Goal: Contribute content: Add original content to the website for others to see

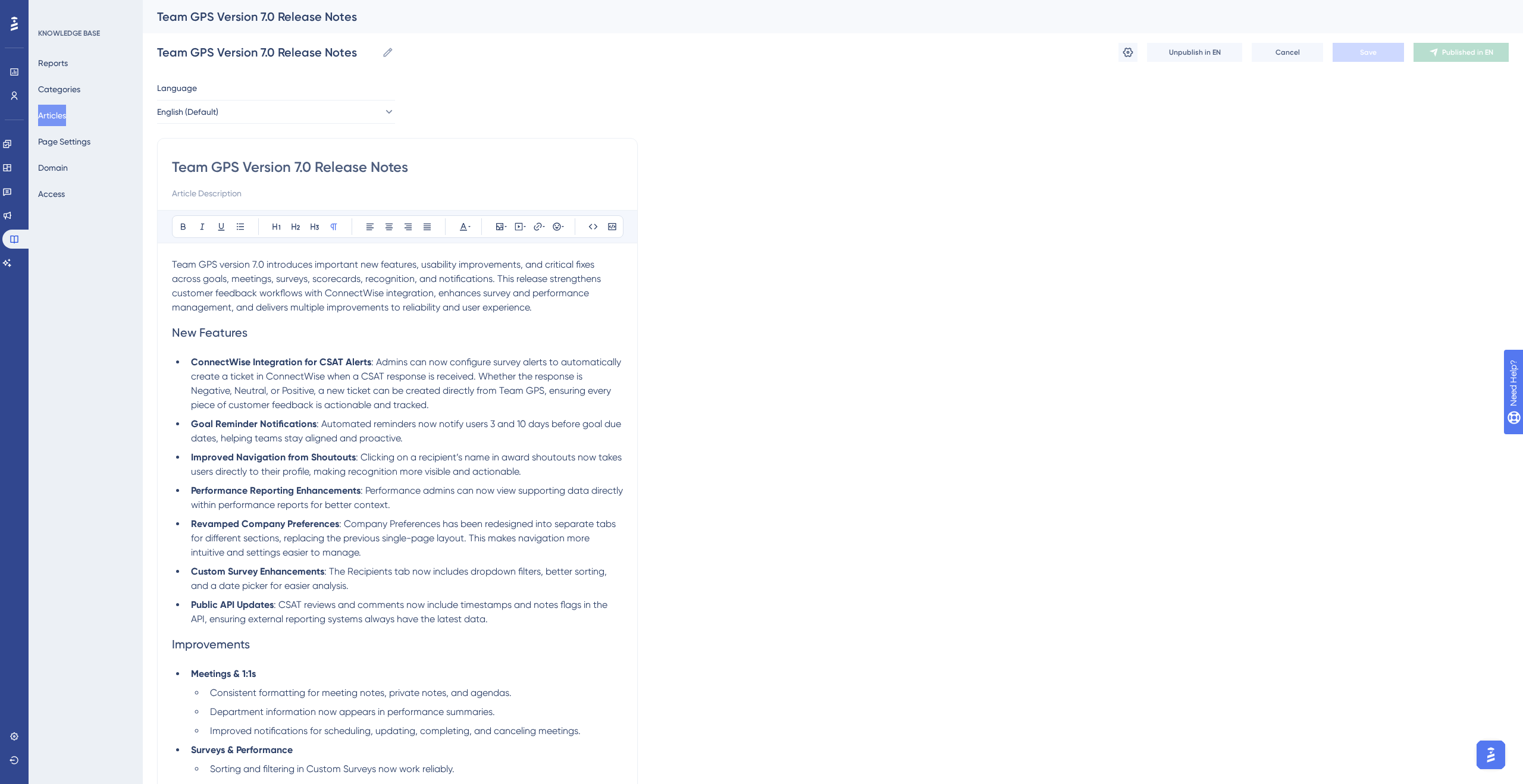
click at [95, 88] on div "Reports Categories Articles Page Settings Domain Access" at bounding box center [86, 128] width 97 height 152
drag, startPoint x: 85, startPoint y: 89, endPoint x: 96, endPoint y: 100, distance: 15.6
click at [80, 89] on button "Categories" at bounding box center [59, 88] width 42 height 21
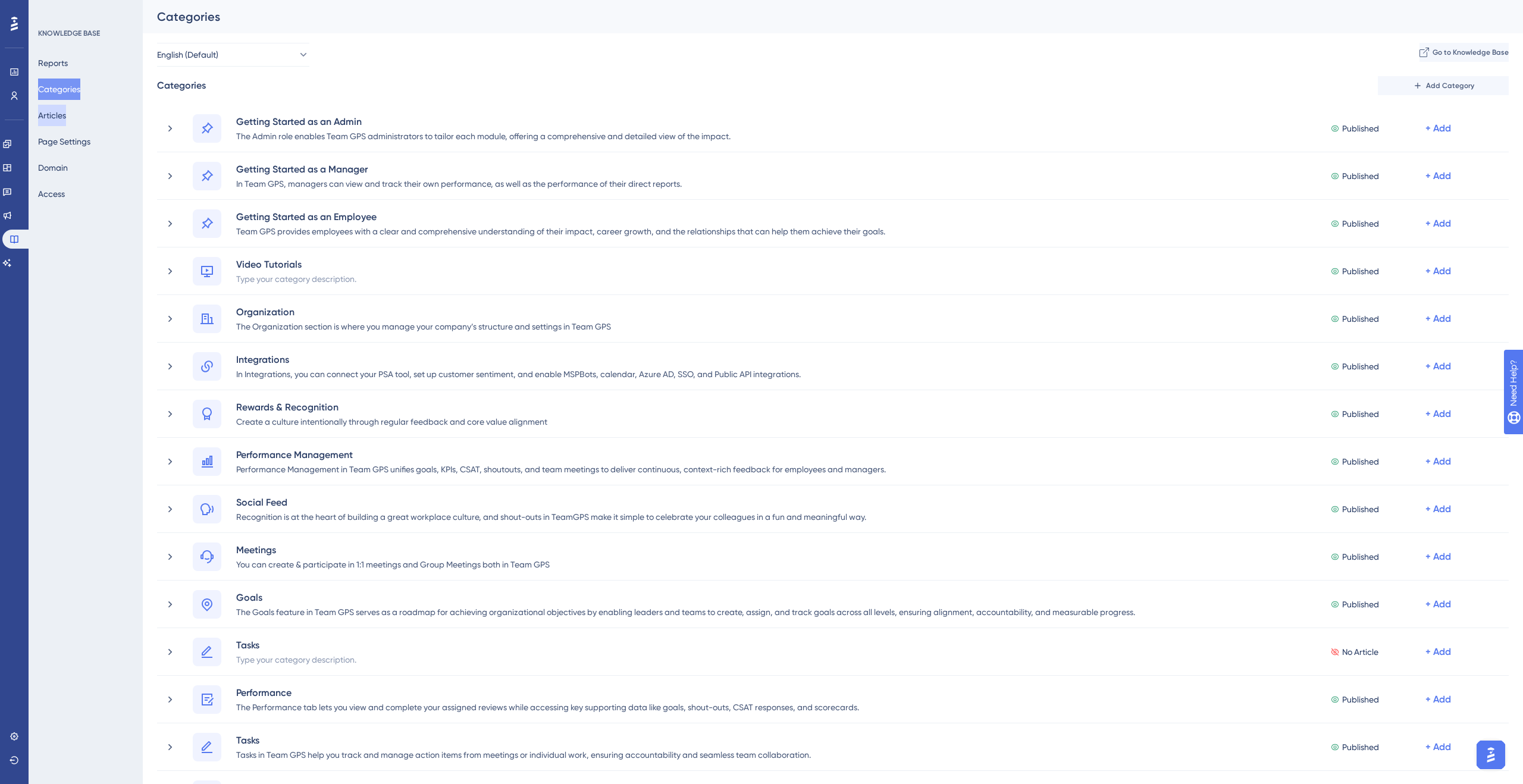
click at [66, 118] on button "Articles" at bounding box center [52, 115] width 28 height 21
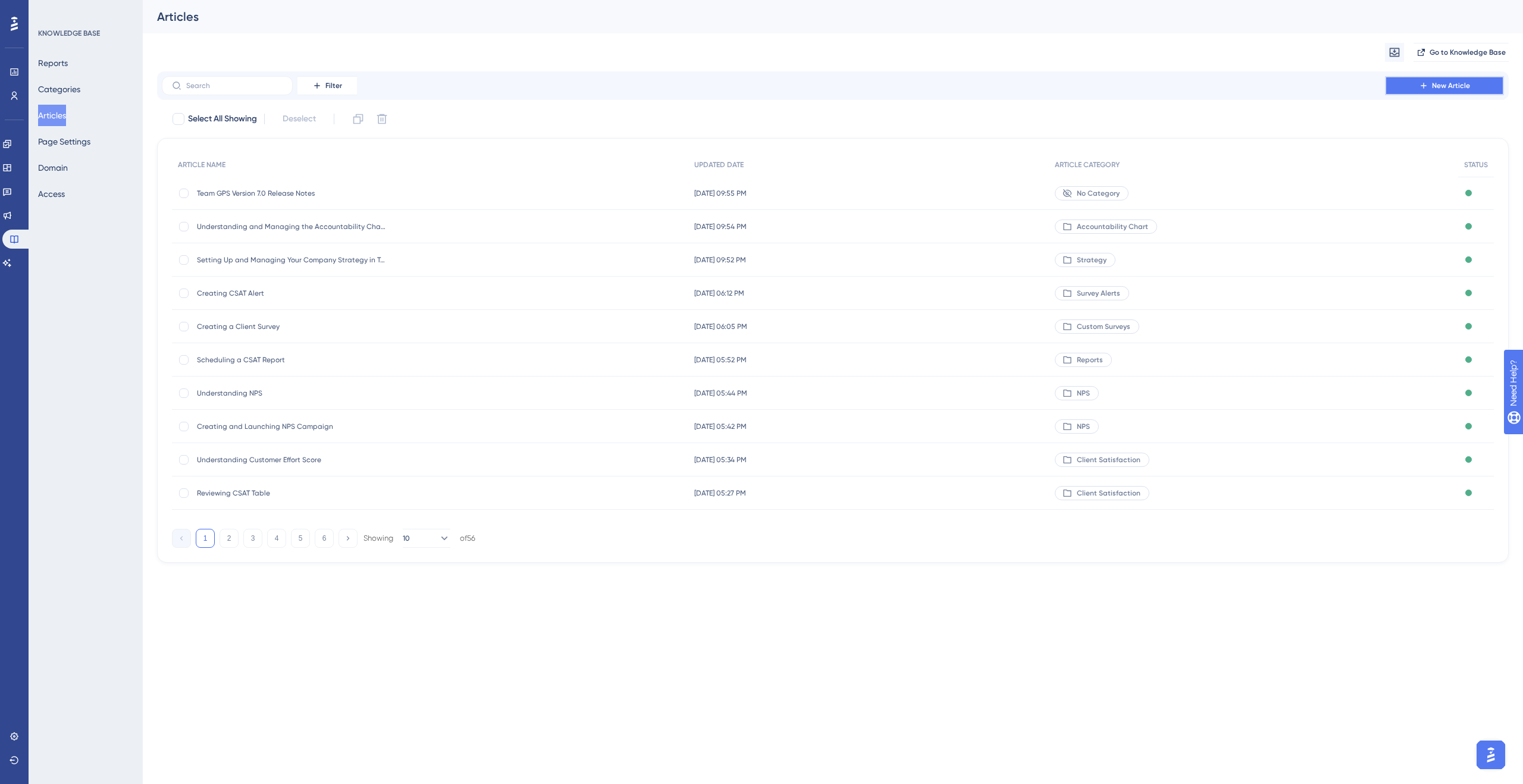
click at [1447, 81] on span "New Article" at bounding box center [1450, 86] width 38 height 9
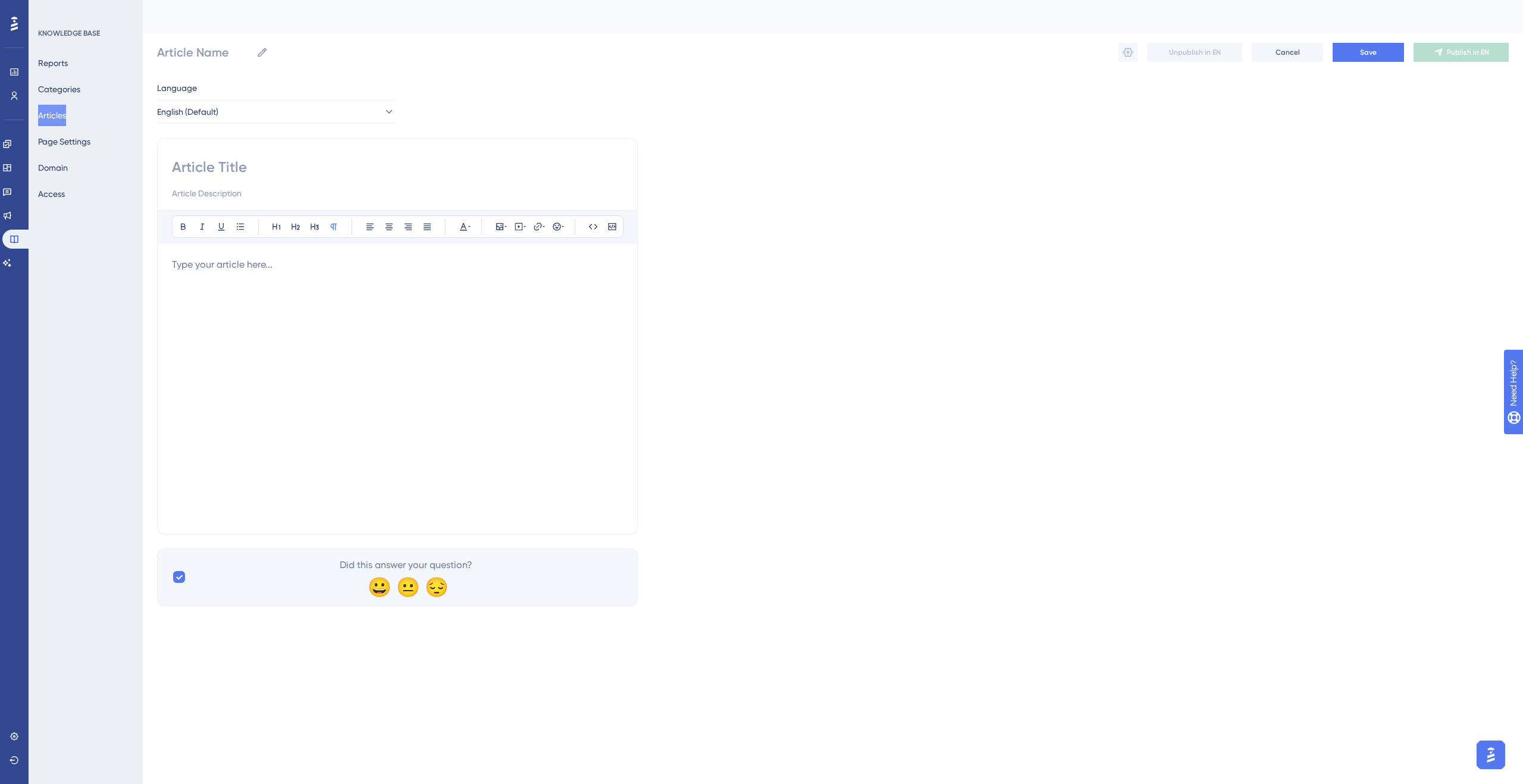
click at [204, 170] on input at bounding box center [397, 167] width 451 height 19
click at [69, 88] on button "Categories" at bounding box center [59, 88] width 42 height 21
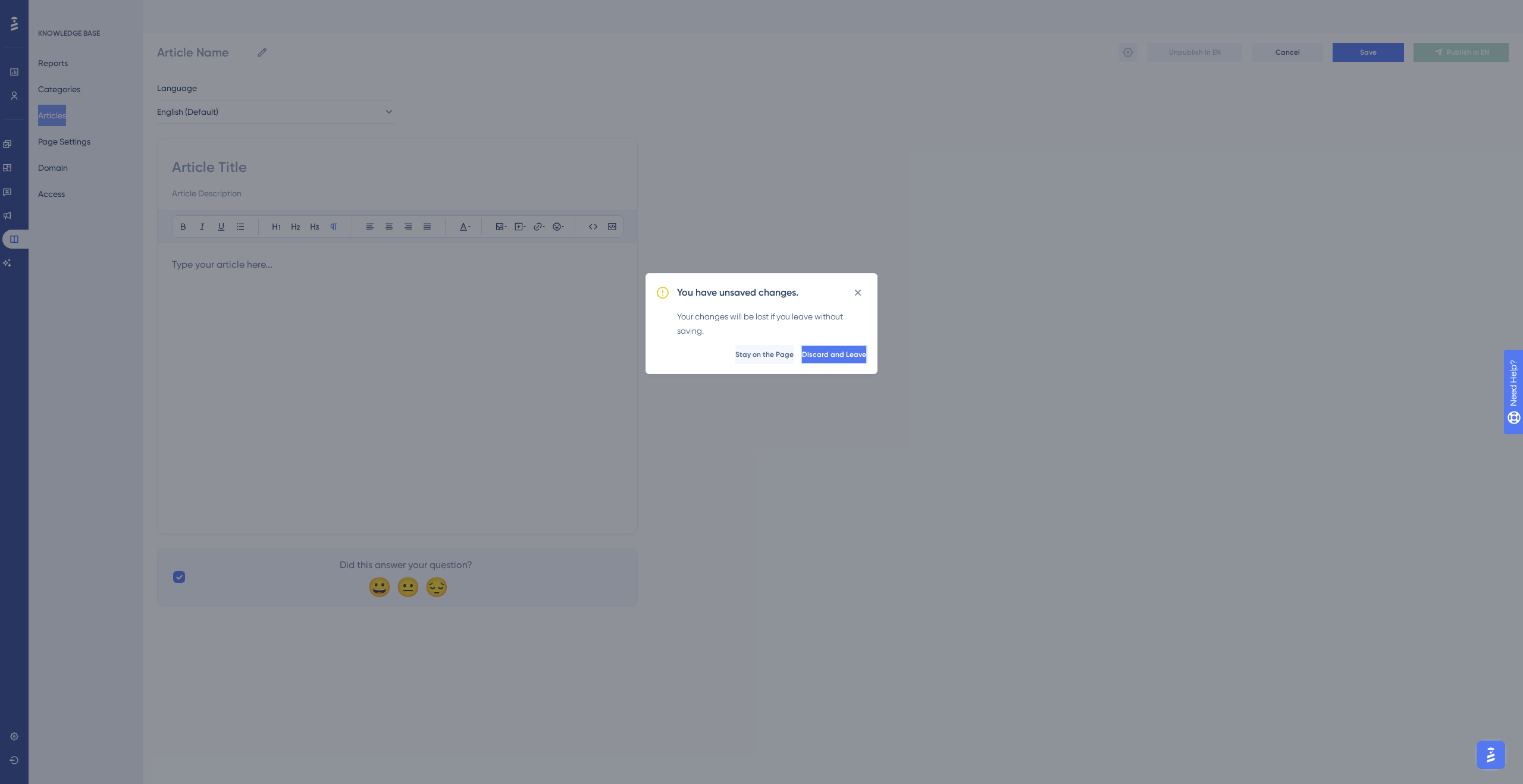
click at [844, 356] on span "Discard and Leave" at bounding box center [834, 355] width 64 height 9
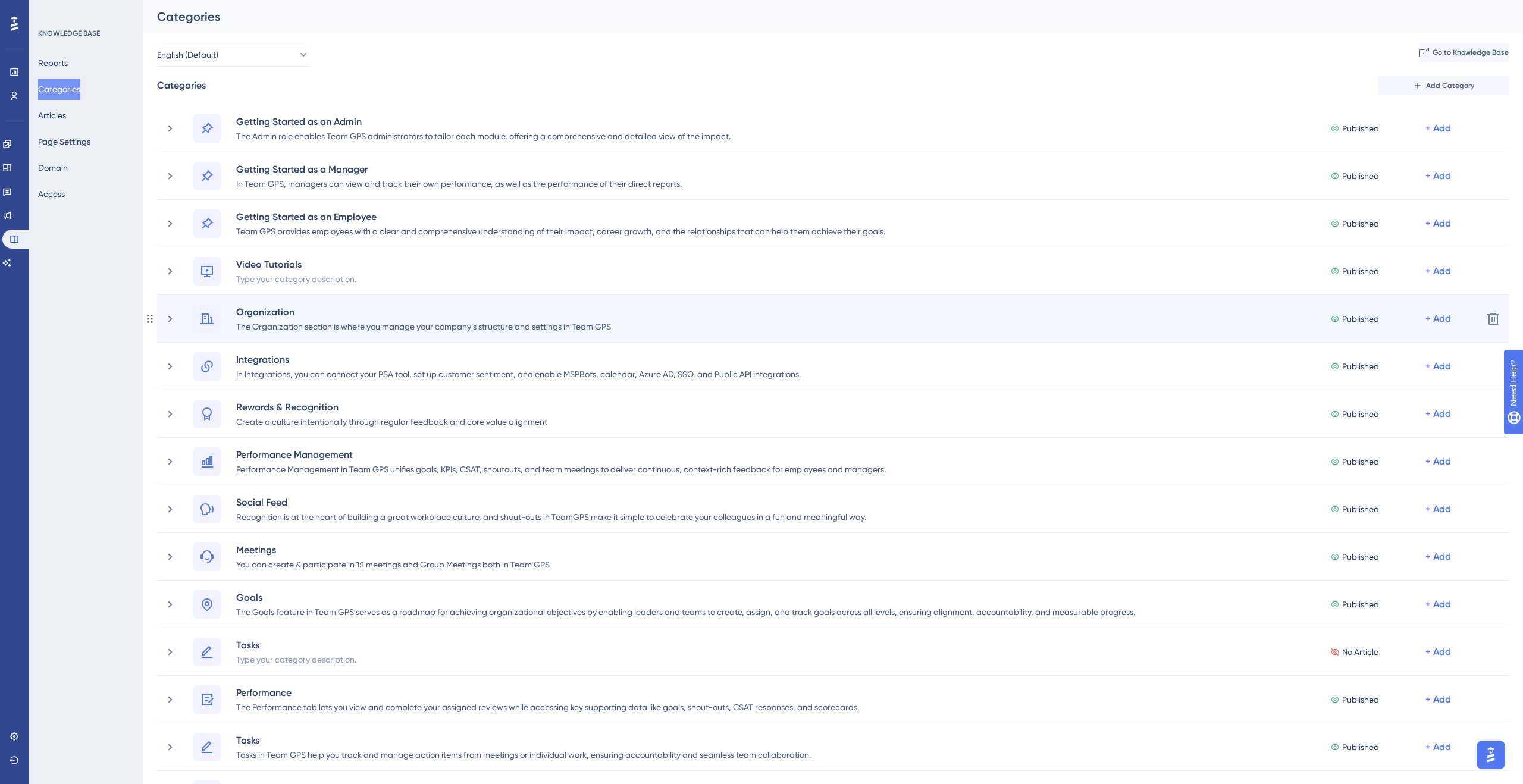
scroll to position [21, 0]
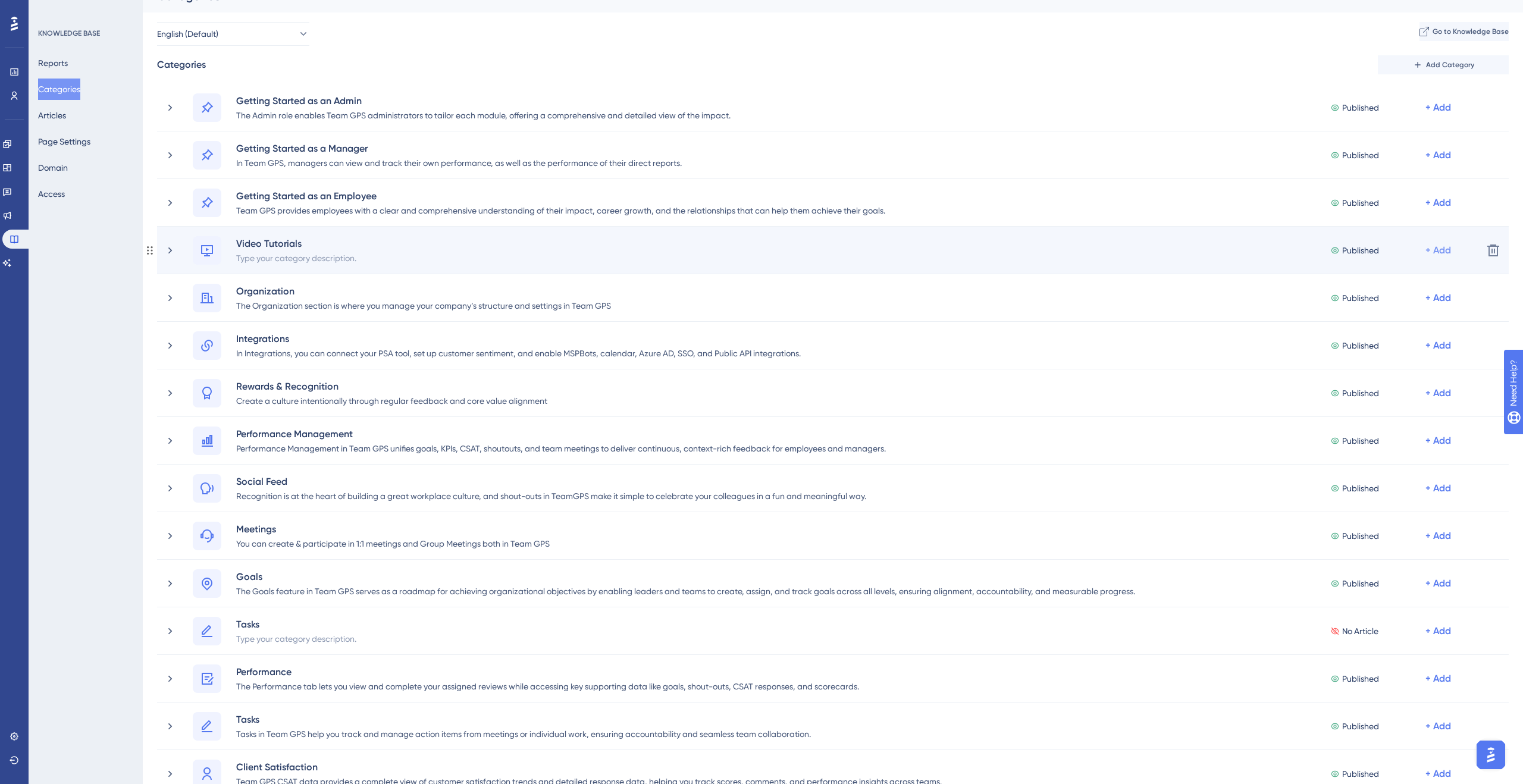
click at [1430, 250] on div "+ Add" at bounding box center [1438, 250] width 26 height 14
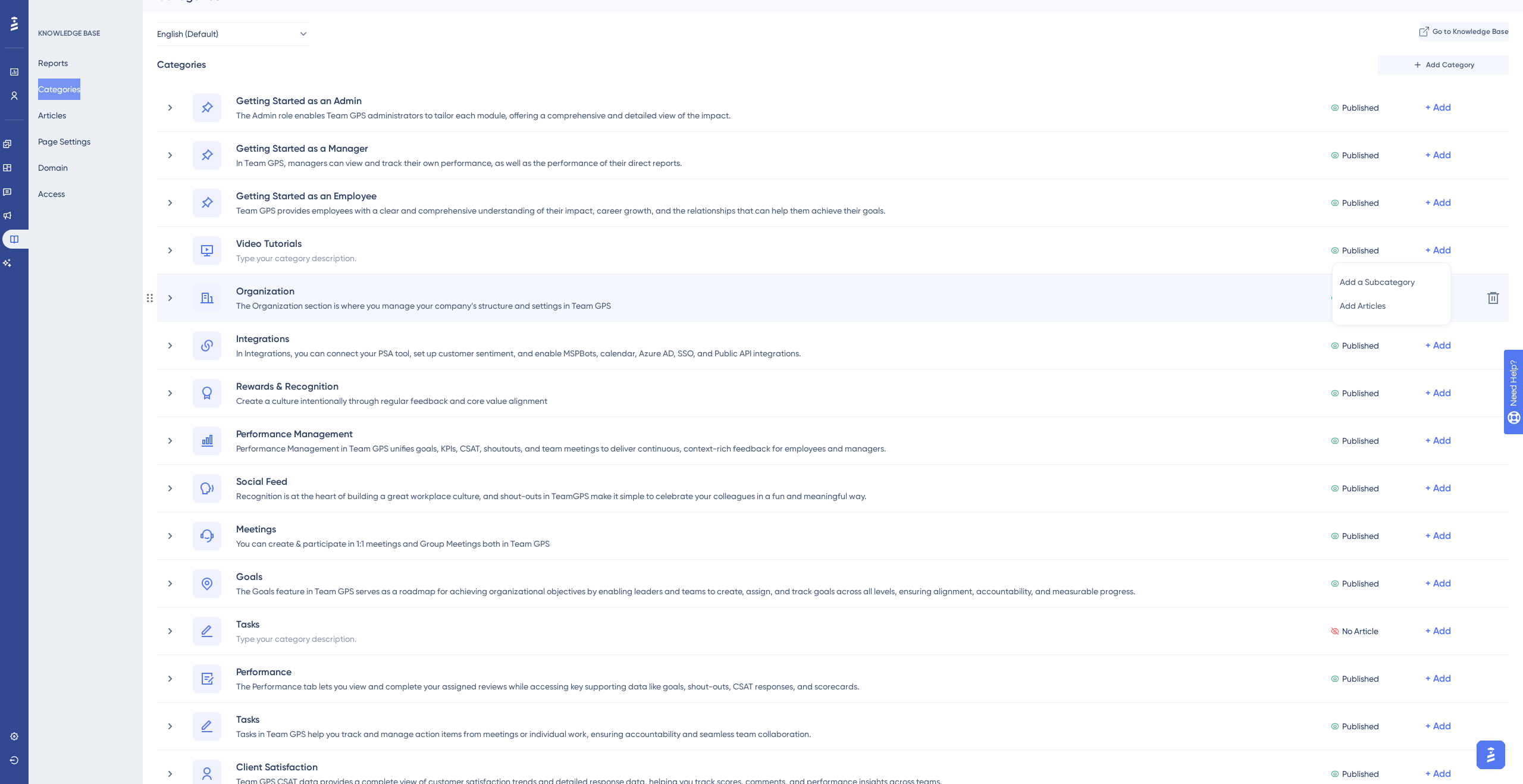
click at [1313, 299] on div "Organization The Organization section is where you manage your company’s struct…" at bounding box center [832, 298] width 1280 height 29
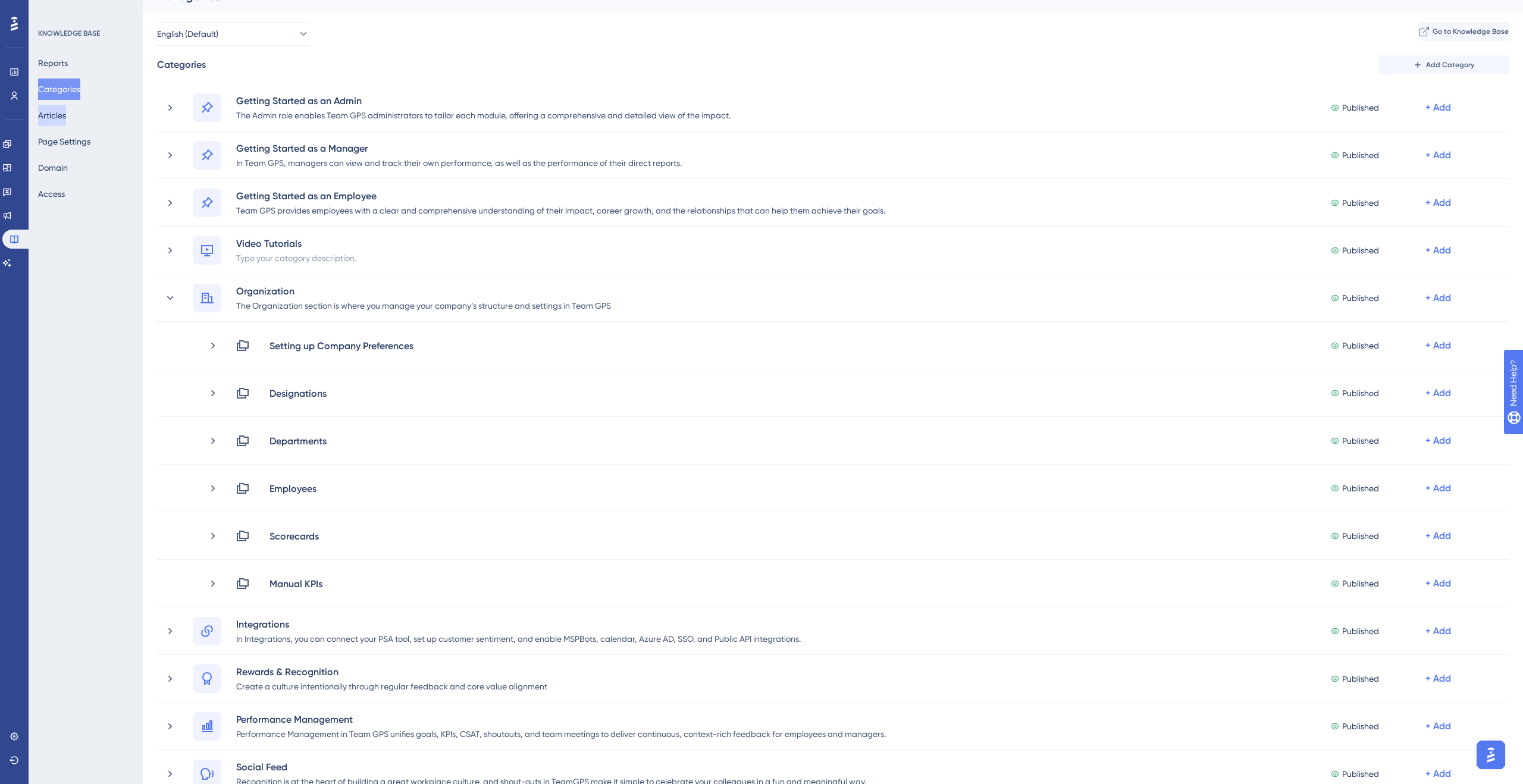
click at [66, 115] on button "Articles" at bounding box center [52, 115] width 28 height 21
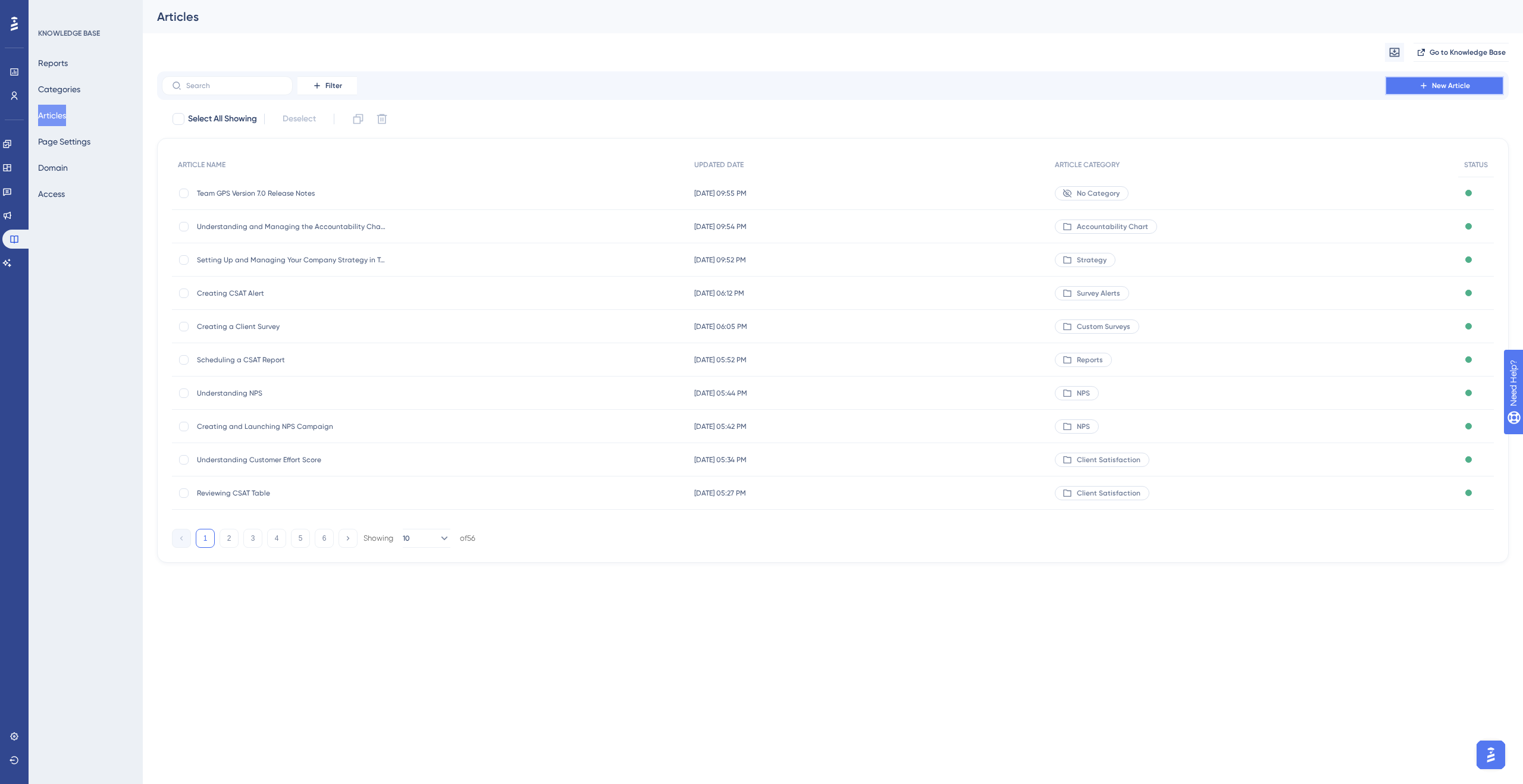
click at [1420, 81] on icon at bounding box center [1423, 86] width 9 height 9
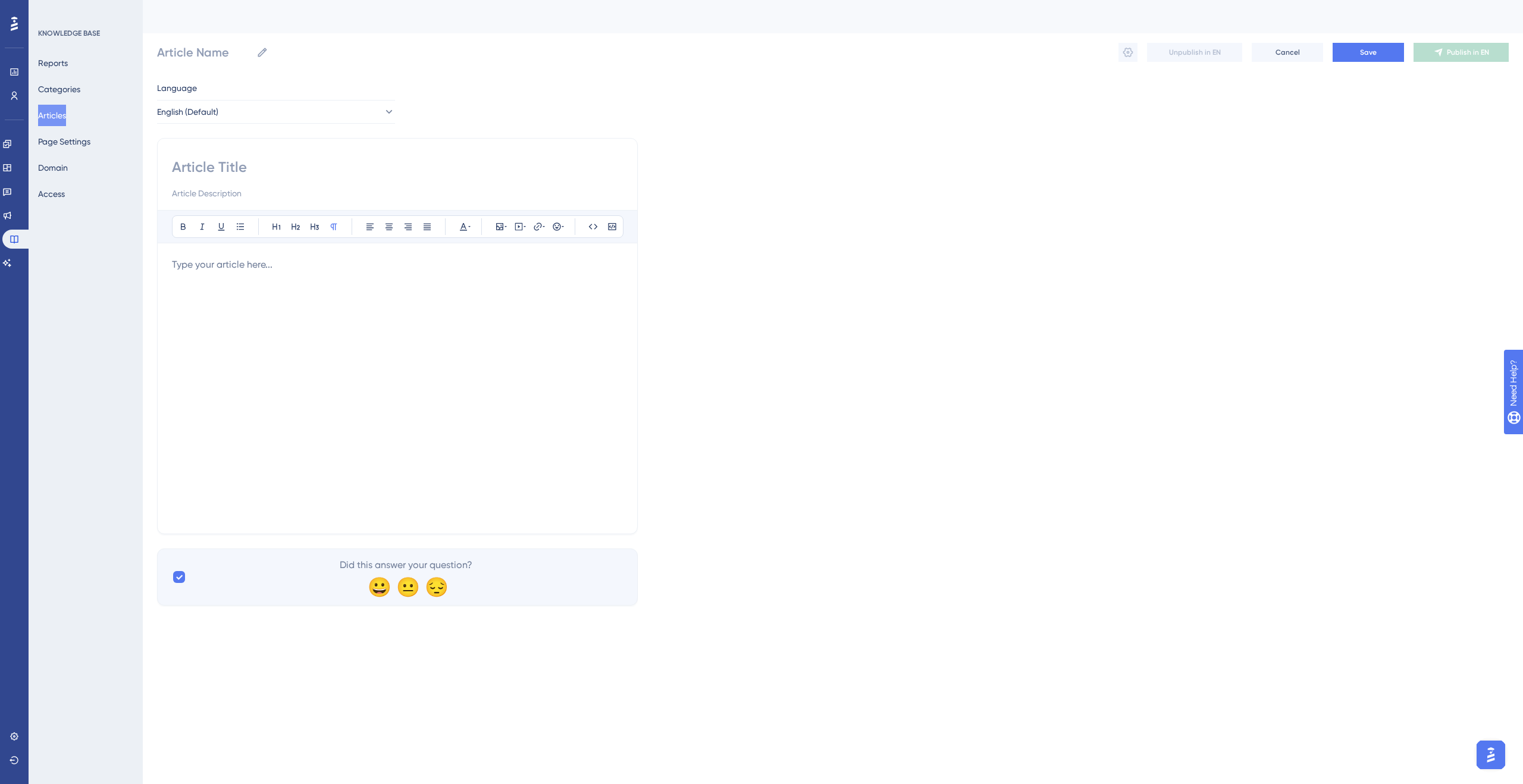
click at [486, 160] on input at bounding box center [397, 167] width 451 height 19
type input "Exa"
type input "Example"
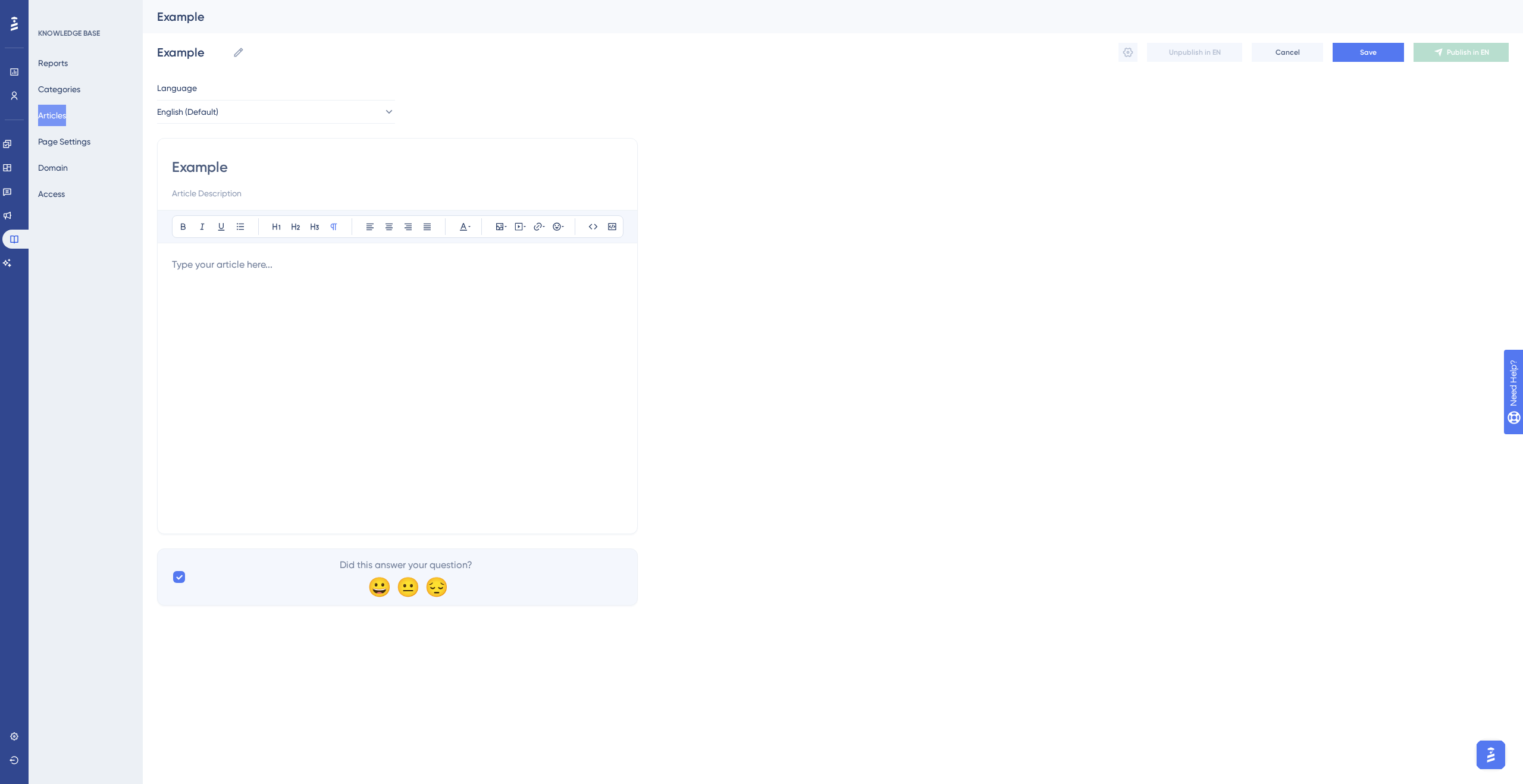
type input "Example"
click at [516, 264] on p at bounding box center [397, 264] width 451 height 14
click at [1387, 56] on button "Save" at bounding box center [1367, 52] width 71 height 19
click at [64, 92] on button "Categories" at bounding box center [59, 88] width 42 height 21
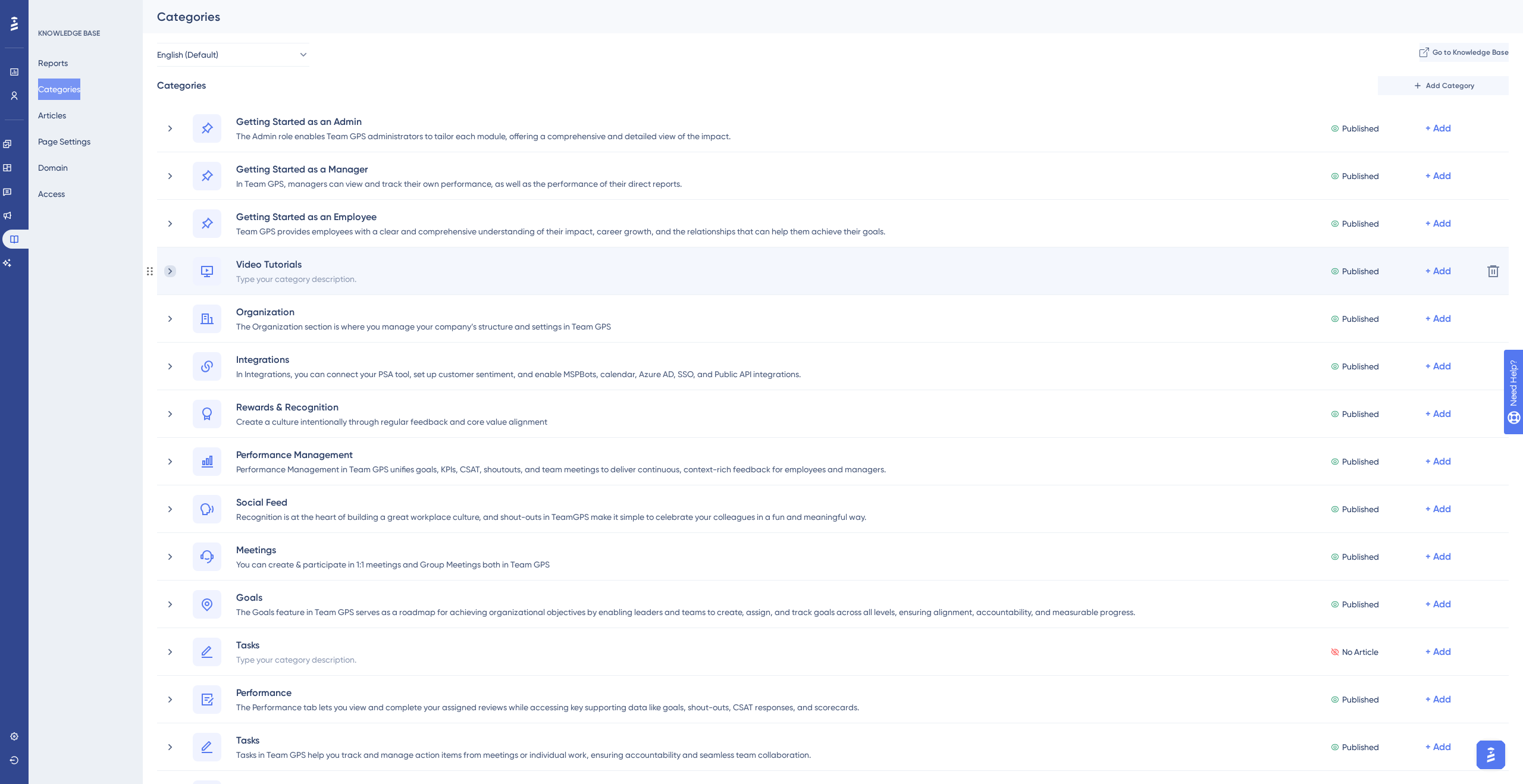
click at [173, 270] on icon at bounding box center [170, 271] width 12 height 12
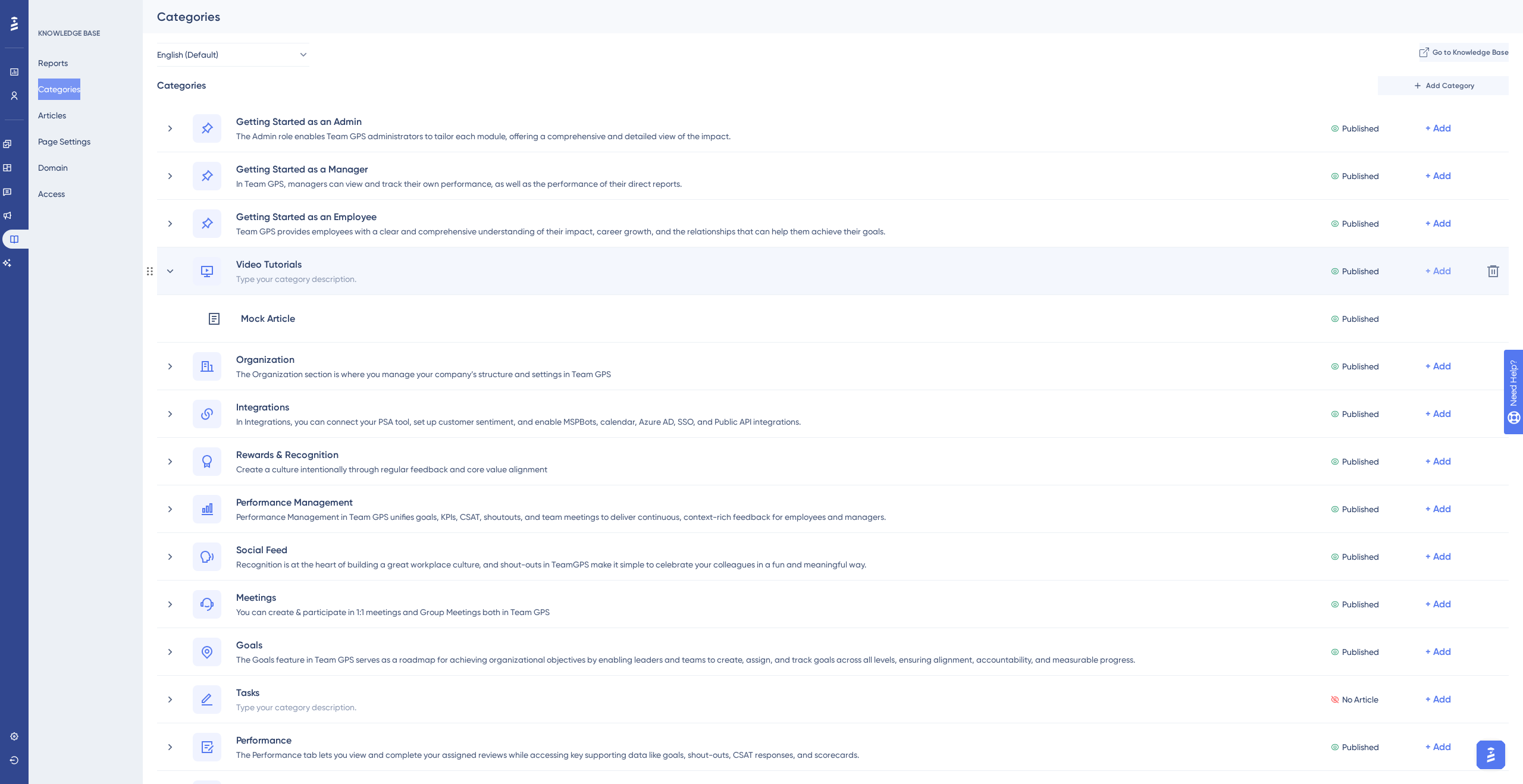
click at [1439, 271] on div "+ Add" at bounding box center [1438, 271] width 26 height 14
click at [1367, 332] on span "Add Articles" at bounding box center [1363, 326] width 46 height 14
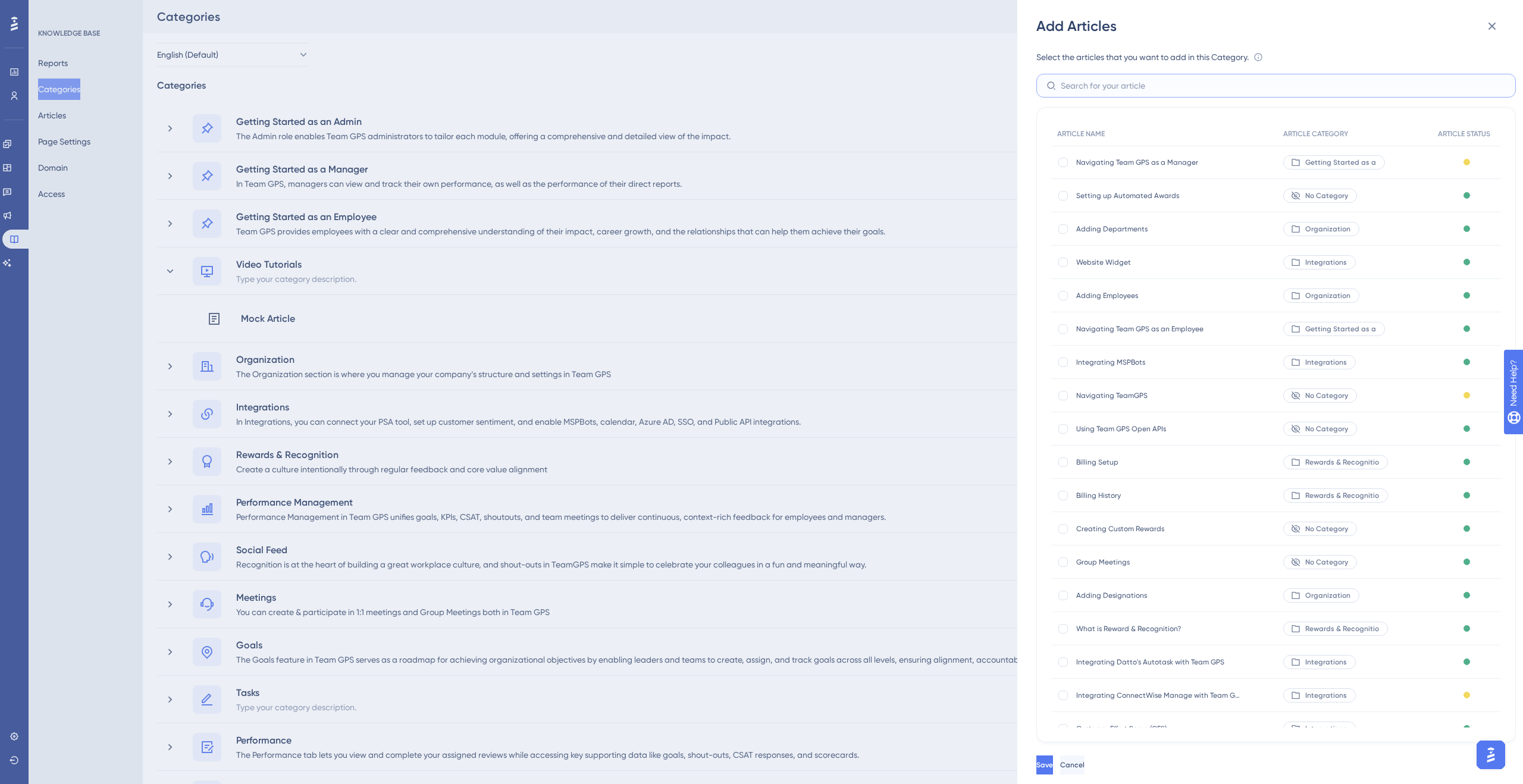
click at [1116, 83] on input "text" at bounding box center [1283, 86] width 445 height 13
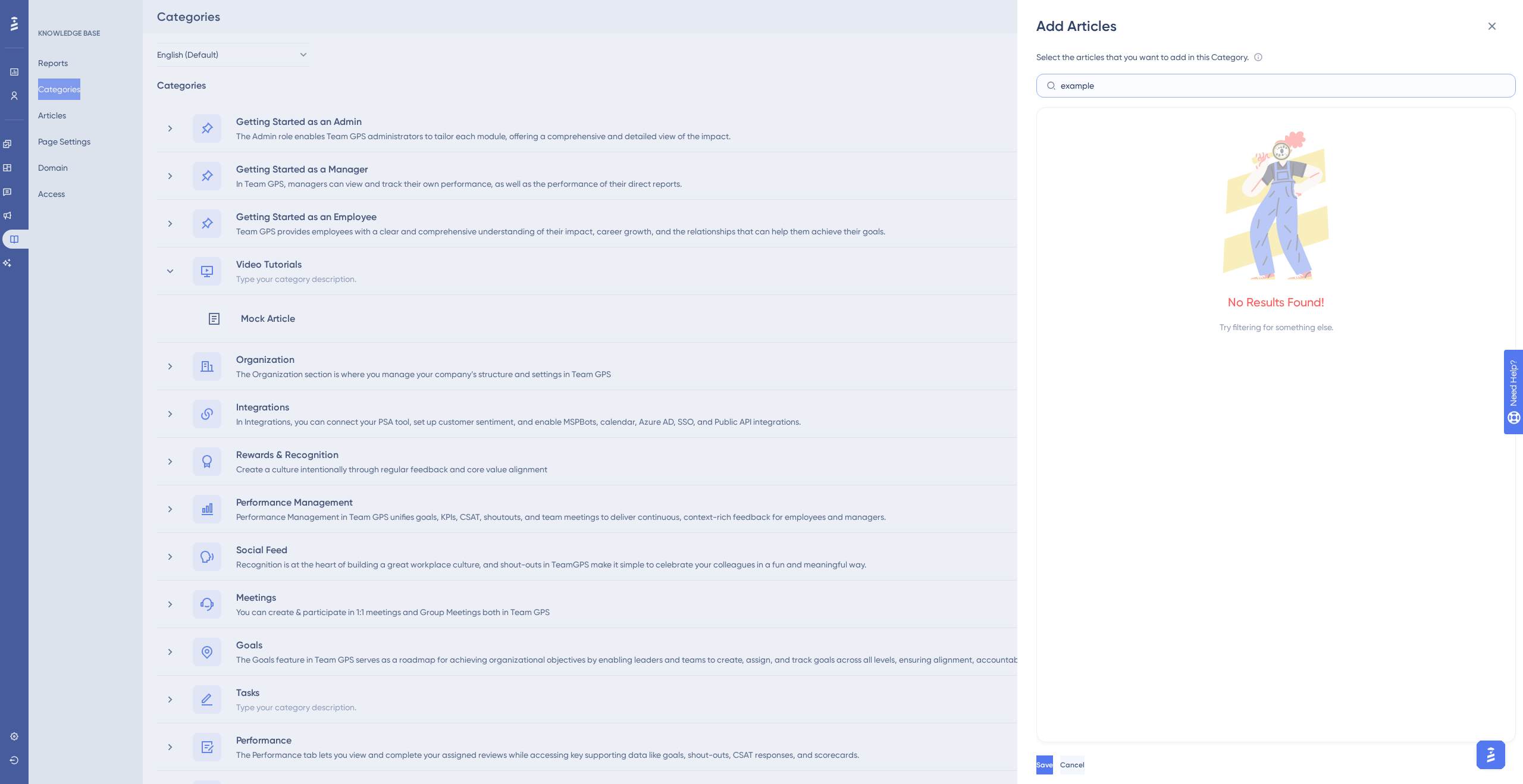
type input "example"
click at [1129, 775] on div "Save Cancel" at bounding box center [1289, 765] width 506 height 38
click at [1084, 769] on span "Cancel" at bounding box center [1072, 765] width 24 height 9
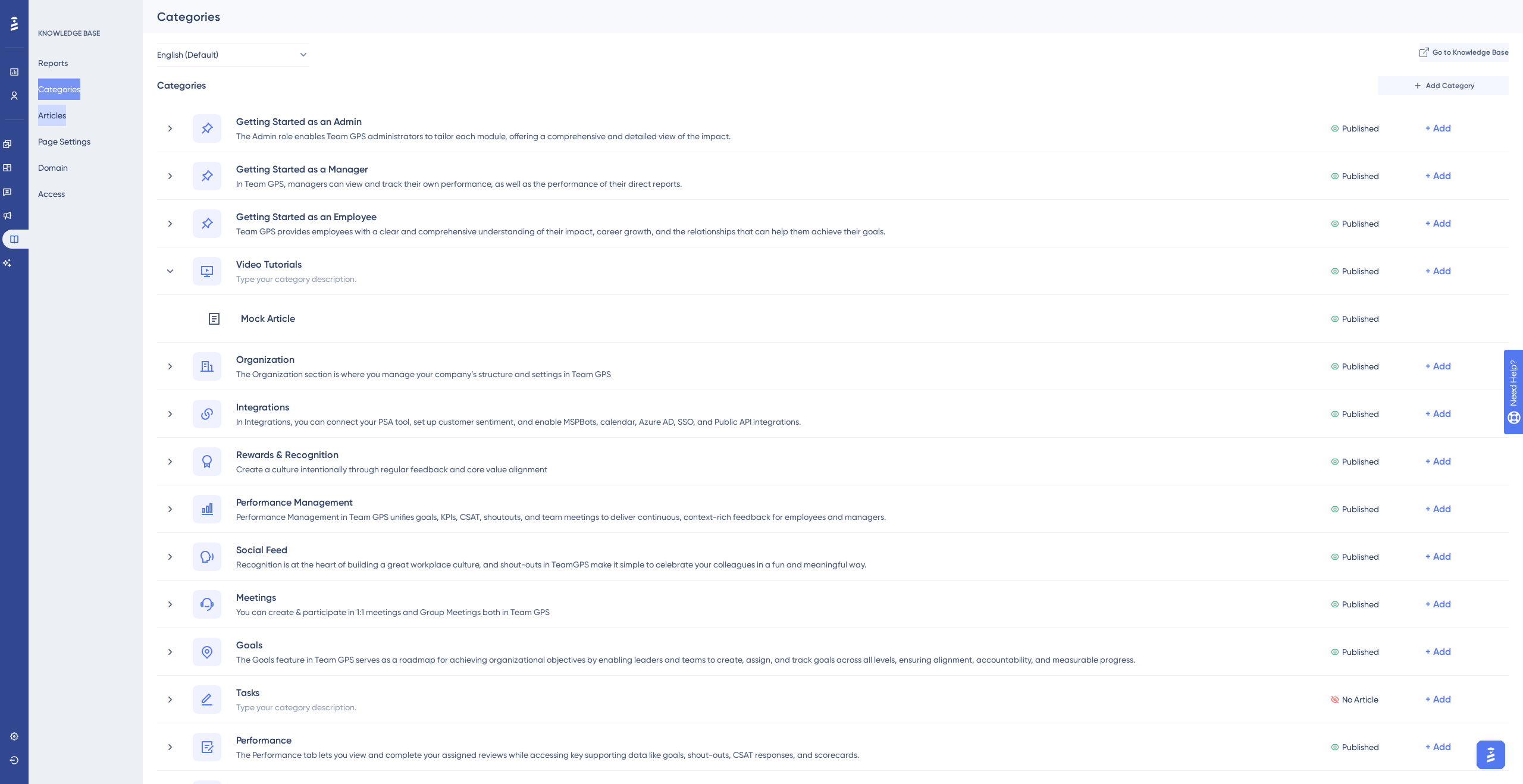
click at [66, 112] on button "Articles" at bounding box center [52, 115] width 28 height 21
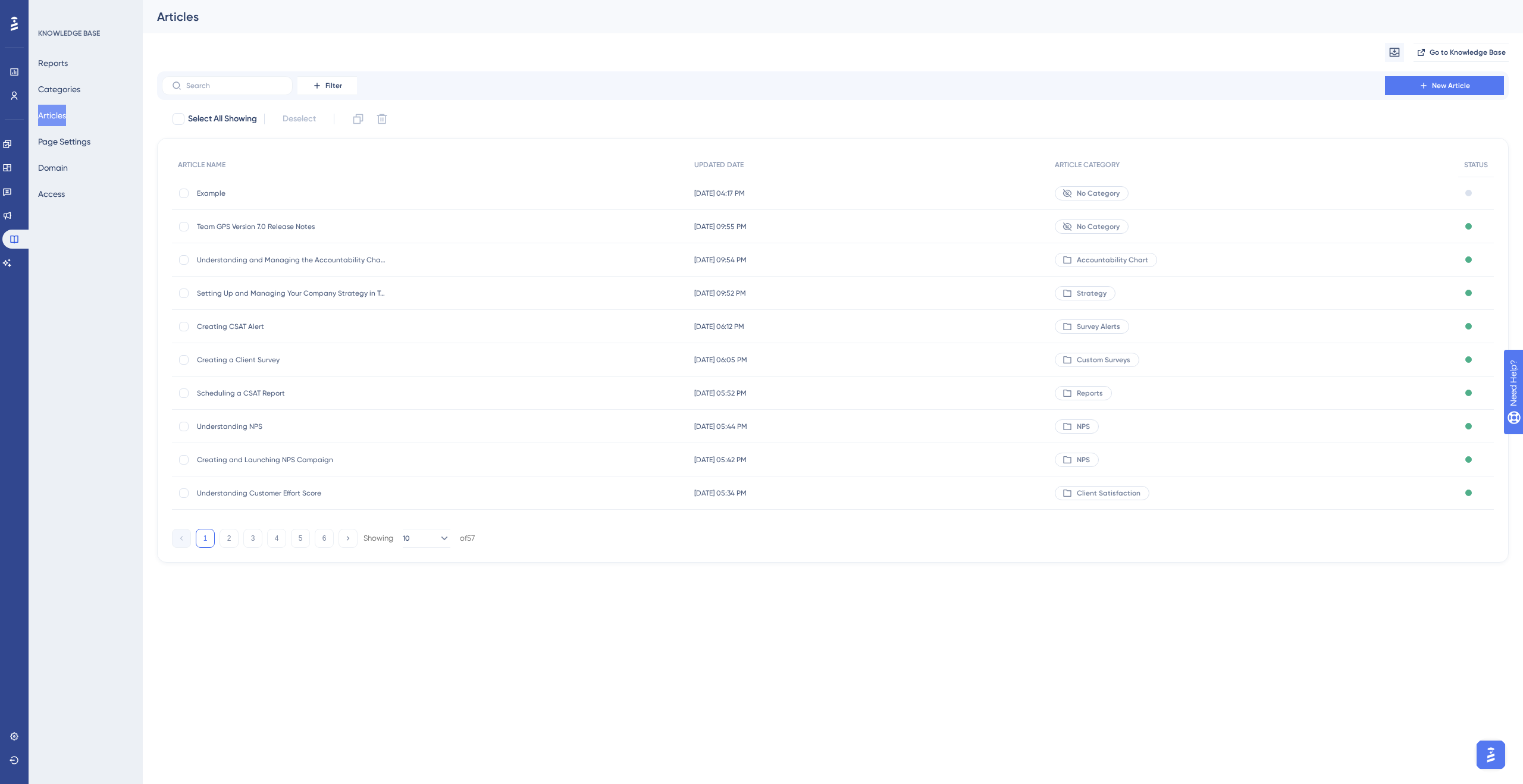
click at [222, 197] on span "Example" at bounding box center [292, 193] width 191 height 9
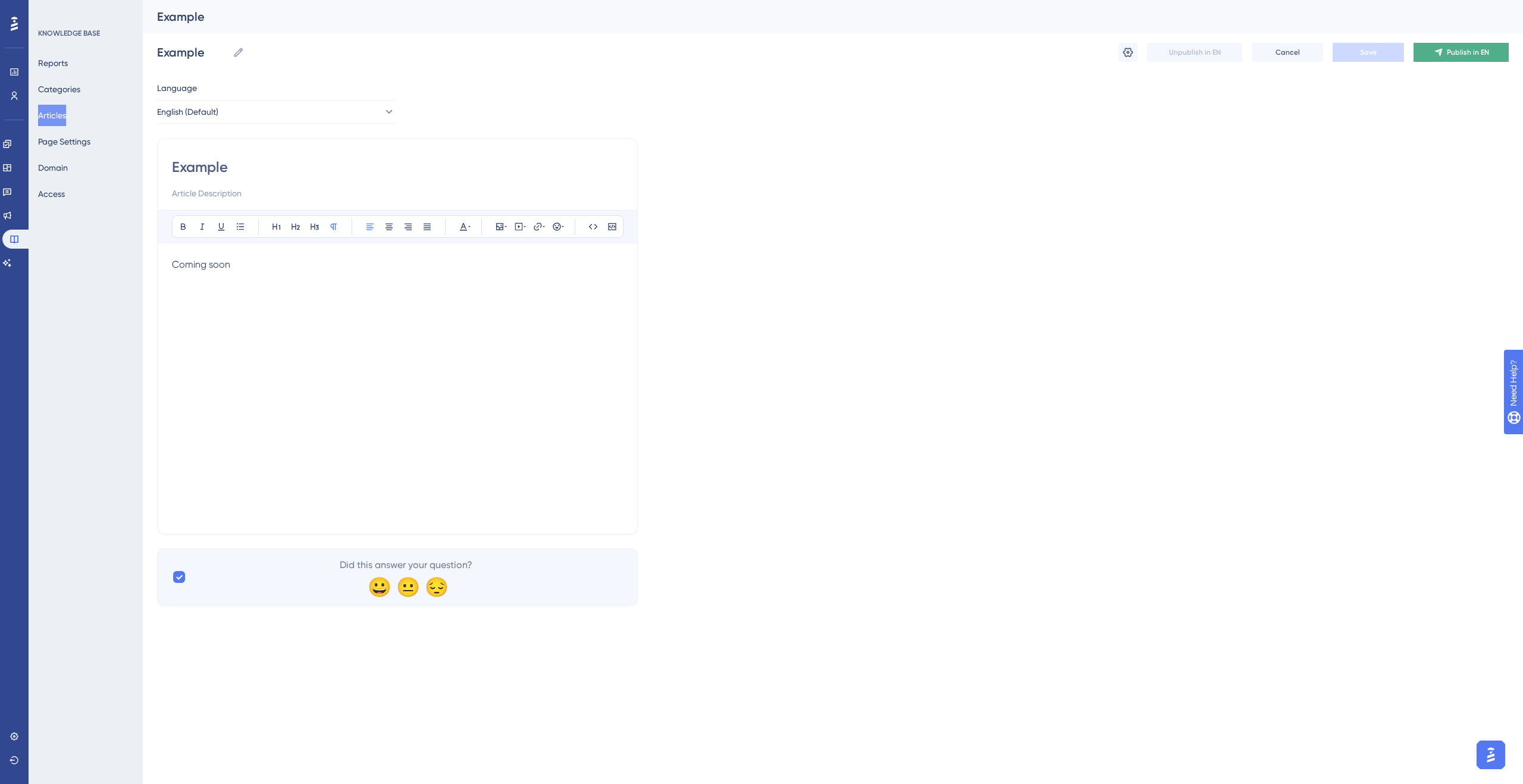
click at [1463, 53] on span "Publish in EN" at bounding box center [1468, 53] width 42 height 9
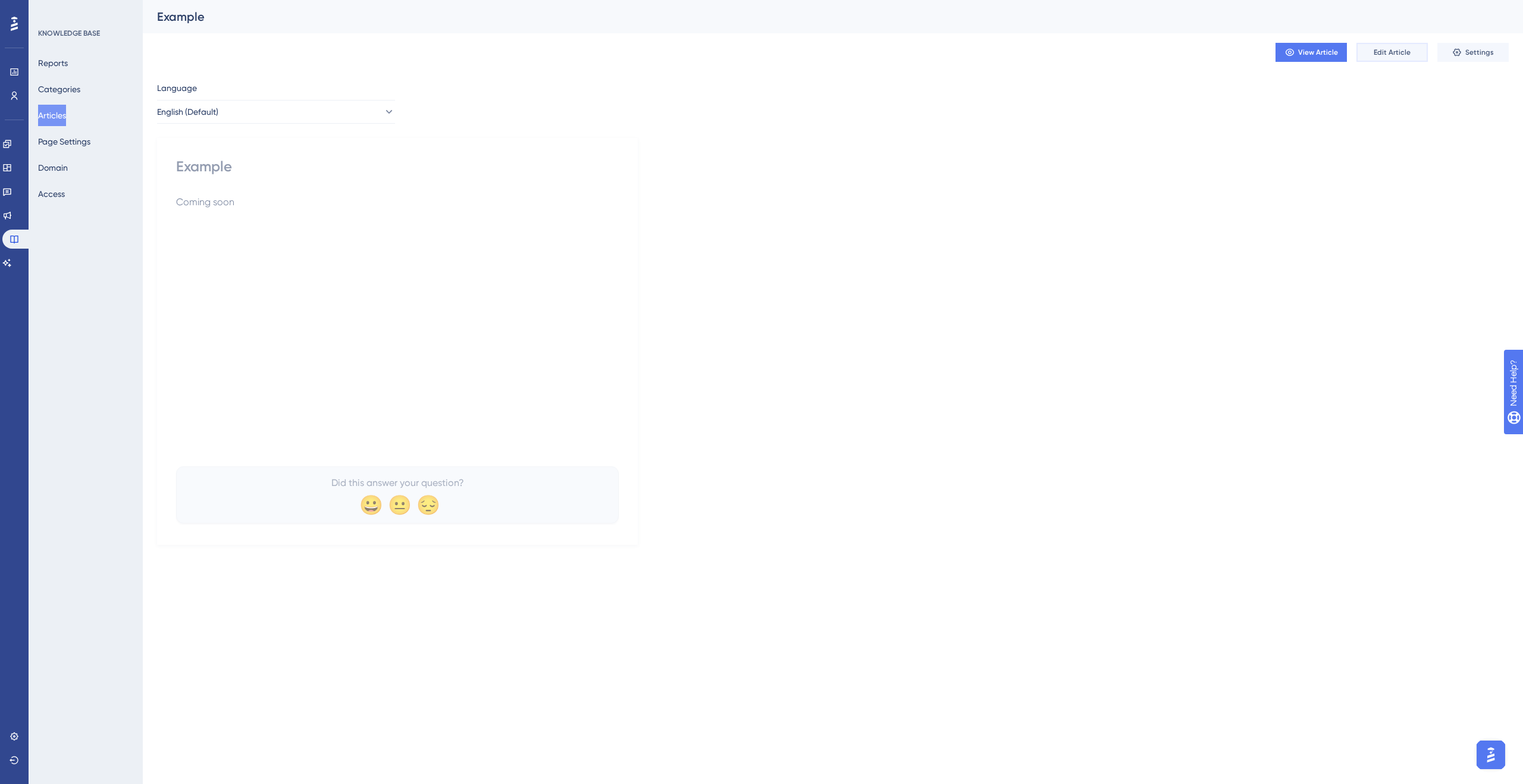
click at [1395, 54] on span "Edit Article" at bounding box center [1392, 53] width 37 height 9
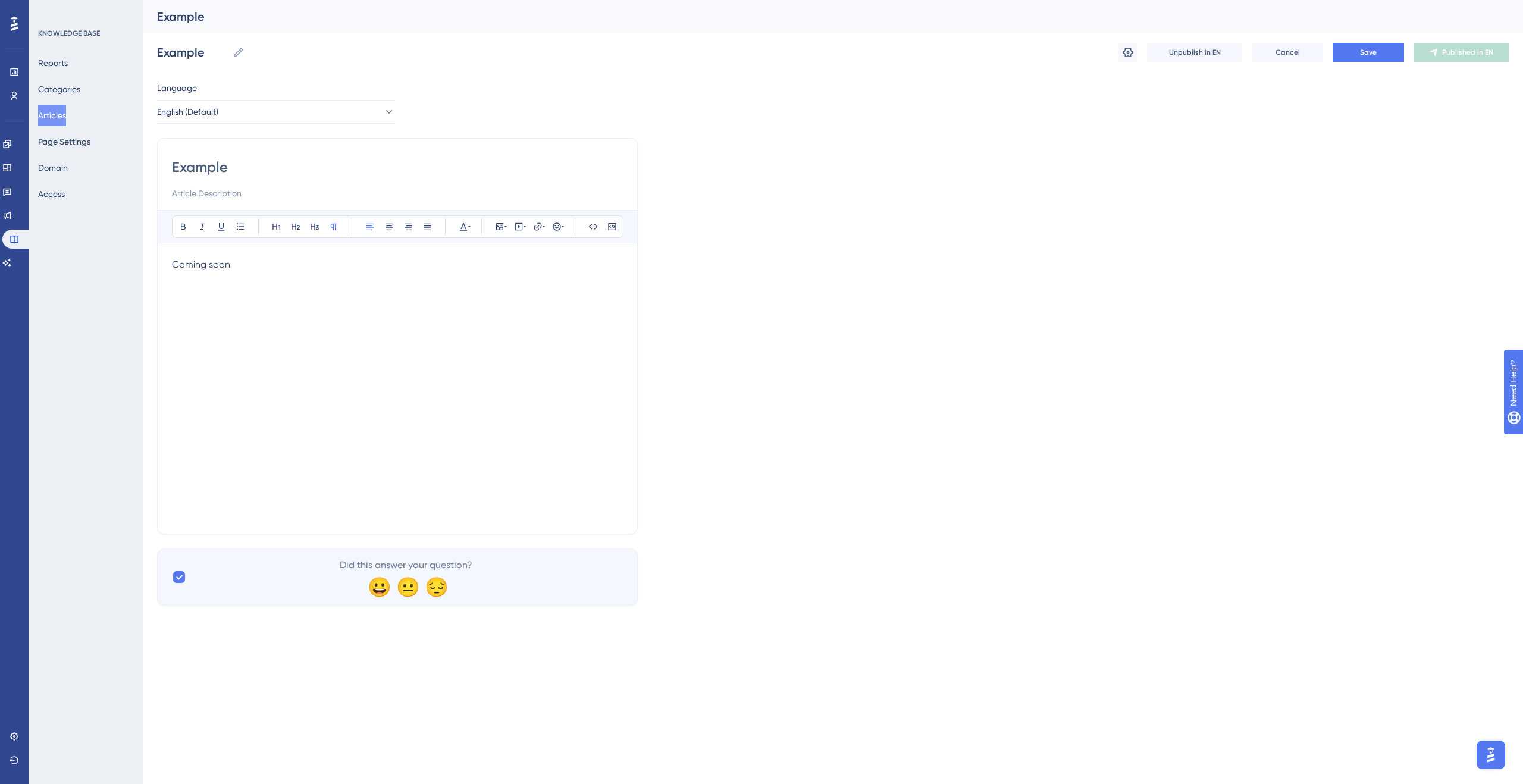
click at [386, 279] on div "Coming soon" at bounding box center [397, 389] width 451 height 262
click at [1345, 52] on button "Save" at bounding box center [1367, 52] width 71 height 19
click at [61, 111] on button "Articles" at bounding box center [52, 115] width 28 height 21
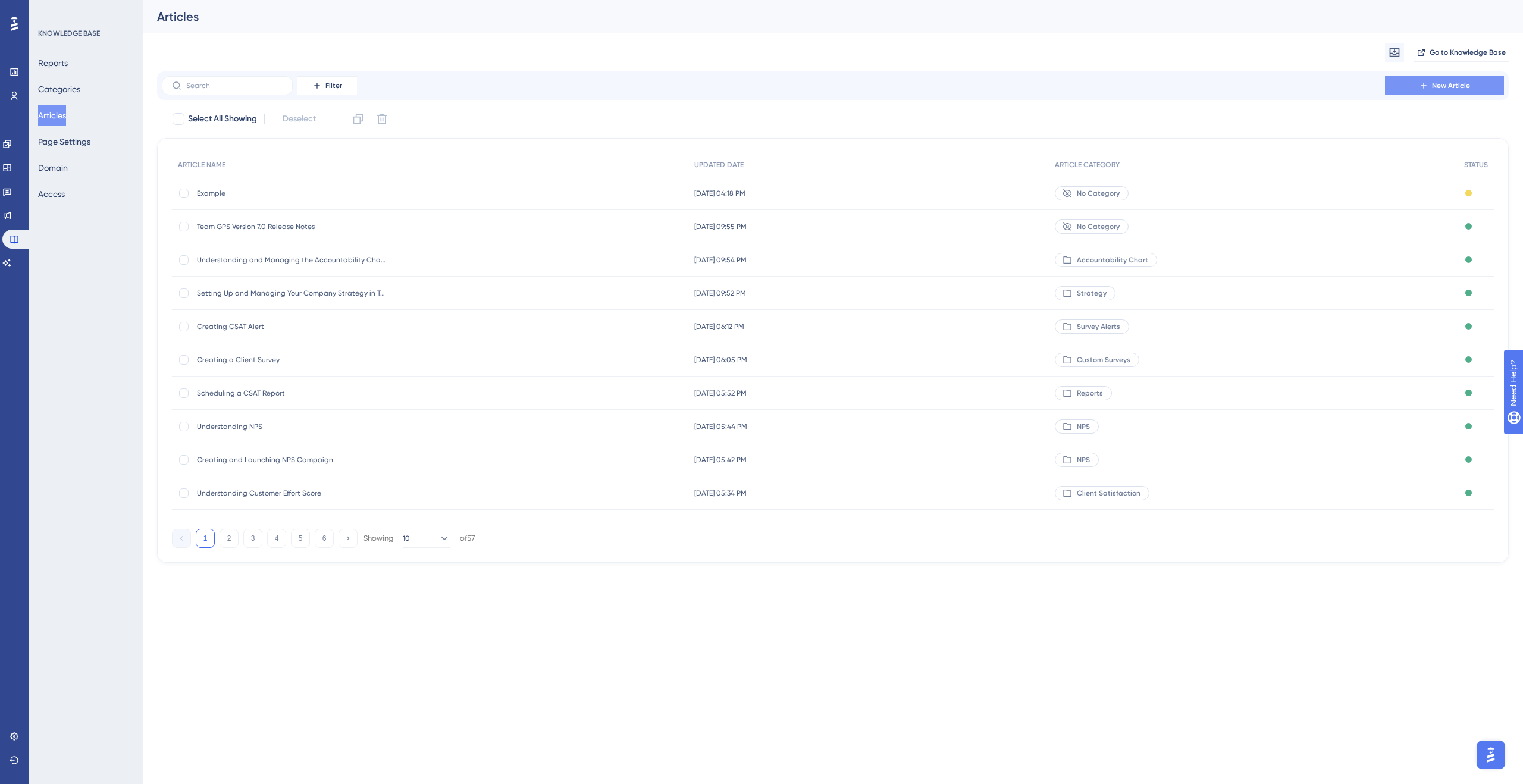
click at [1412, 90] on button "New Article" at bounding box center [1444, 86] width 119 height 19
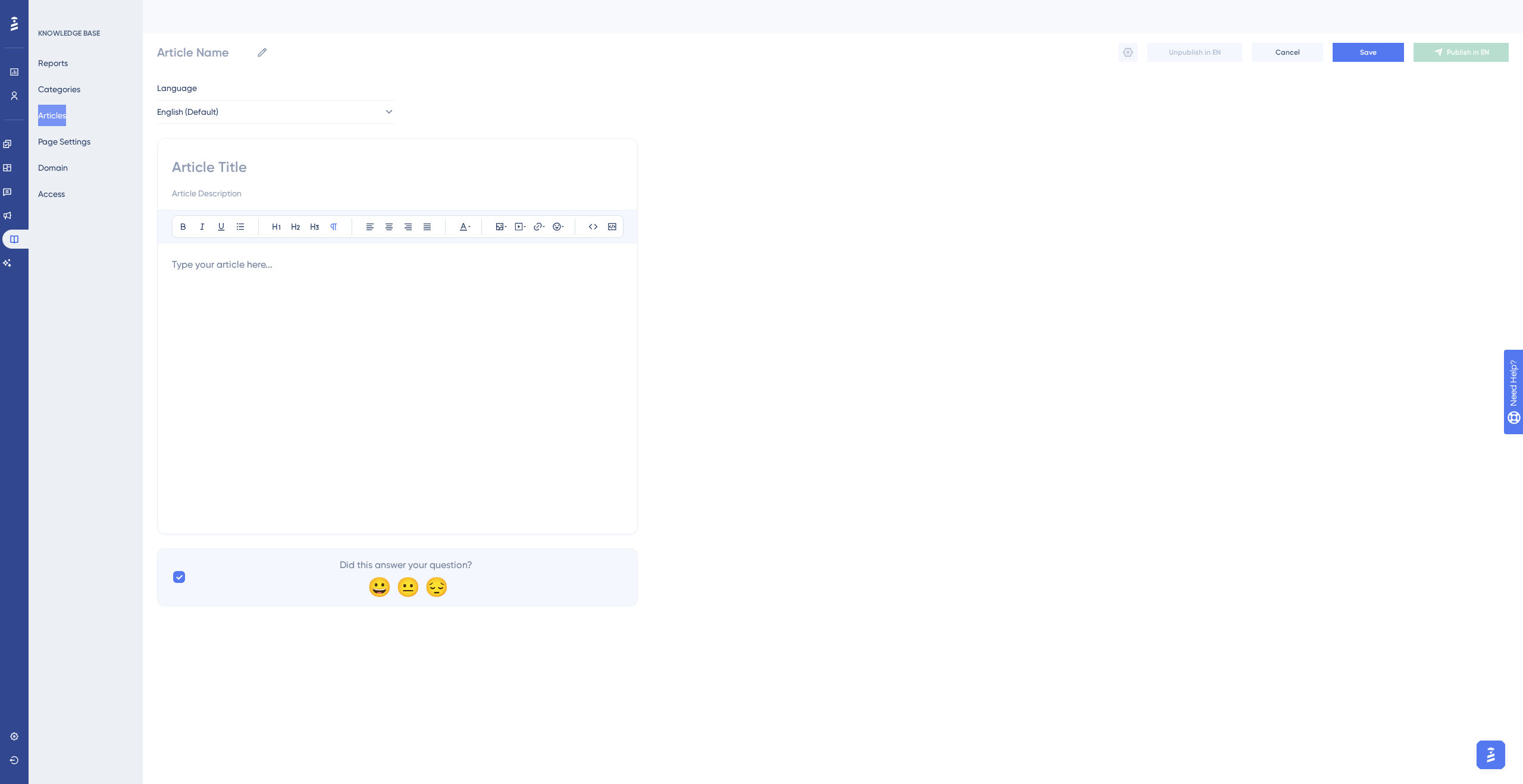
click at [467, 187] on input at bounding box center [397, 193] width 451 height 14
click at [451, 158] on input at bounding box center [397, 167] width 451 height 19
type input "Example 1"
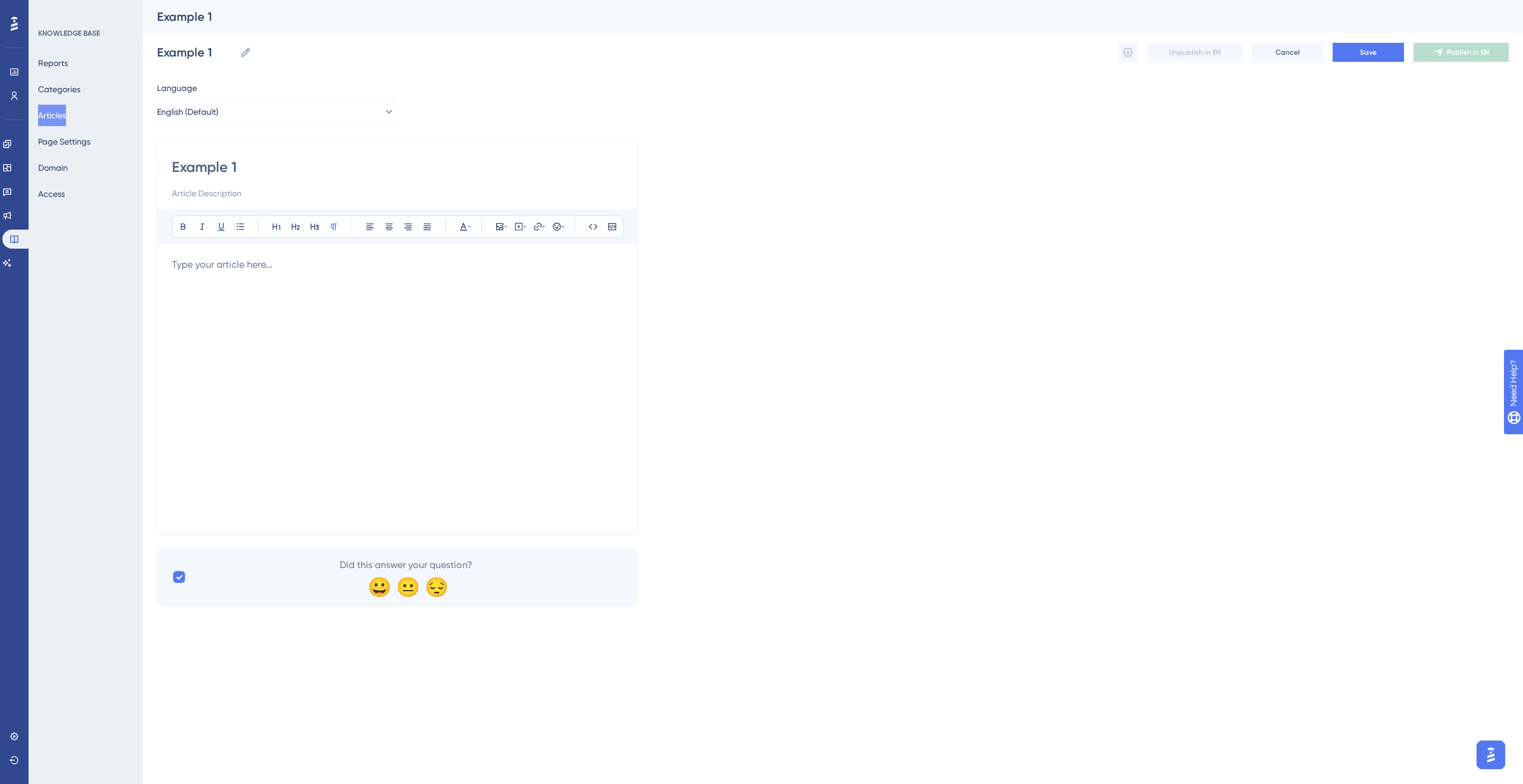
click at [421, 248] on div "Bold Italic Underline Bullet Point Heading 1 Heading 2 Heading 3 Normal Align L…" at bounding box center [397, 365] width 451 height 310
click at [420, 252] on div "Bold Italic Underline Bullet Point Heading 1 Heading 2 Heading 3 Normal Align L…" at bounding box center [397, 365] width 451 height 310
click at [343, 259] on p at bounding box center [397, 264] width 451 height 14
click at [1341, 52] on button "Save" at bounding box center [1367, 52] width 71 height 19
click at [66, 117] on button "Articles" at bounding box center [52, 115] width 28 height 21
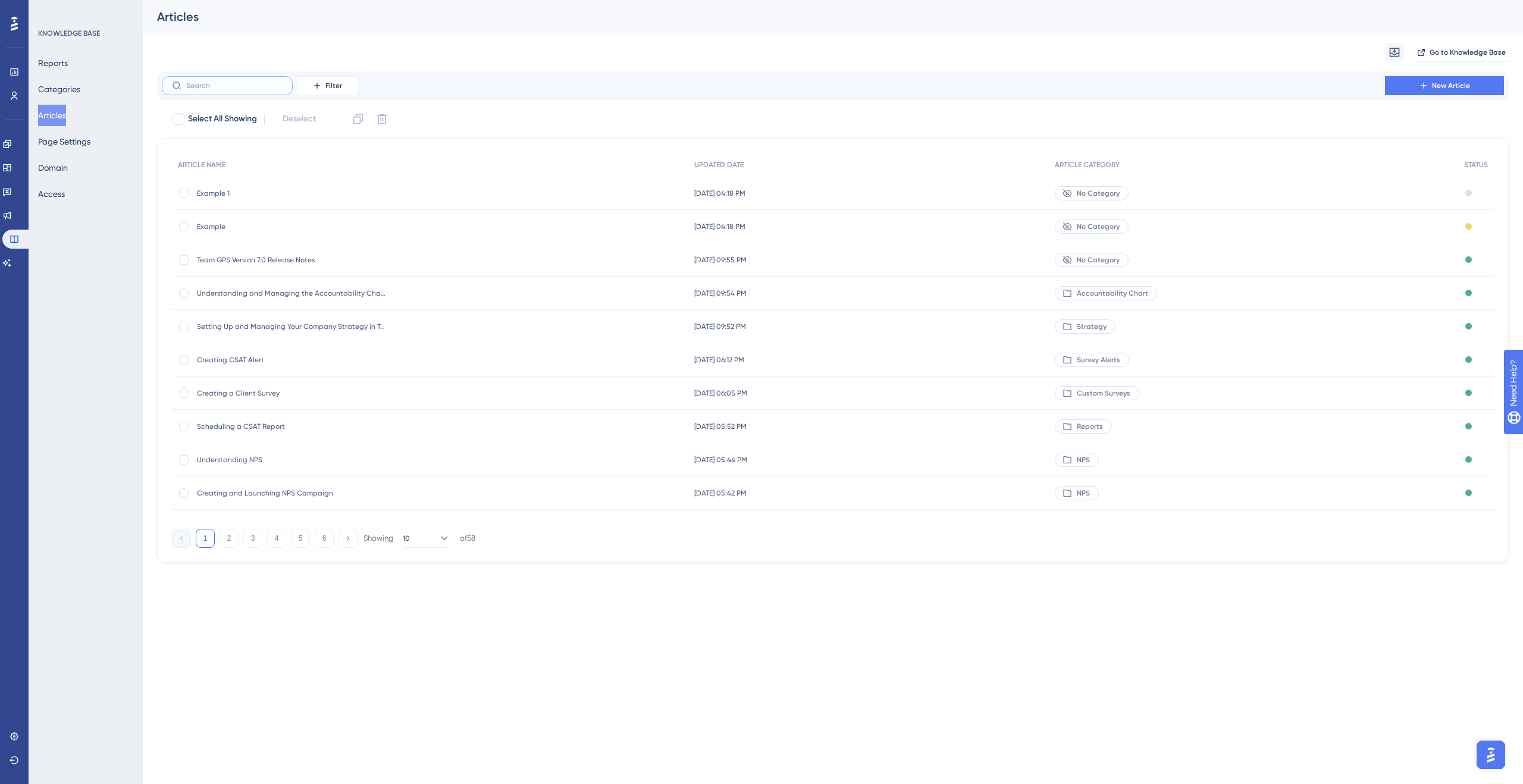
click at [251, 88] on input "text" at bounding box center [234, 85] width 97 height 8
click at [334, 85] on span "Filter" at bounding box center [334, 86] width 17 height 9
click at [279, 87] on input "text" at bounding box center [234, 85] width 97 height 8
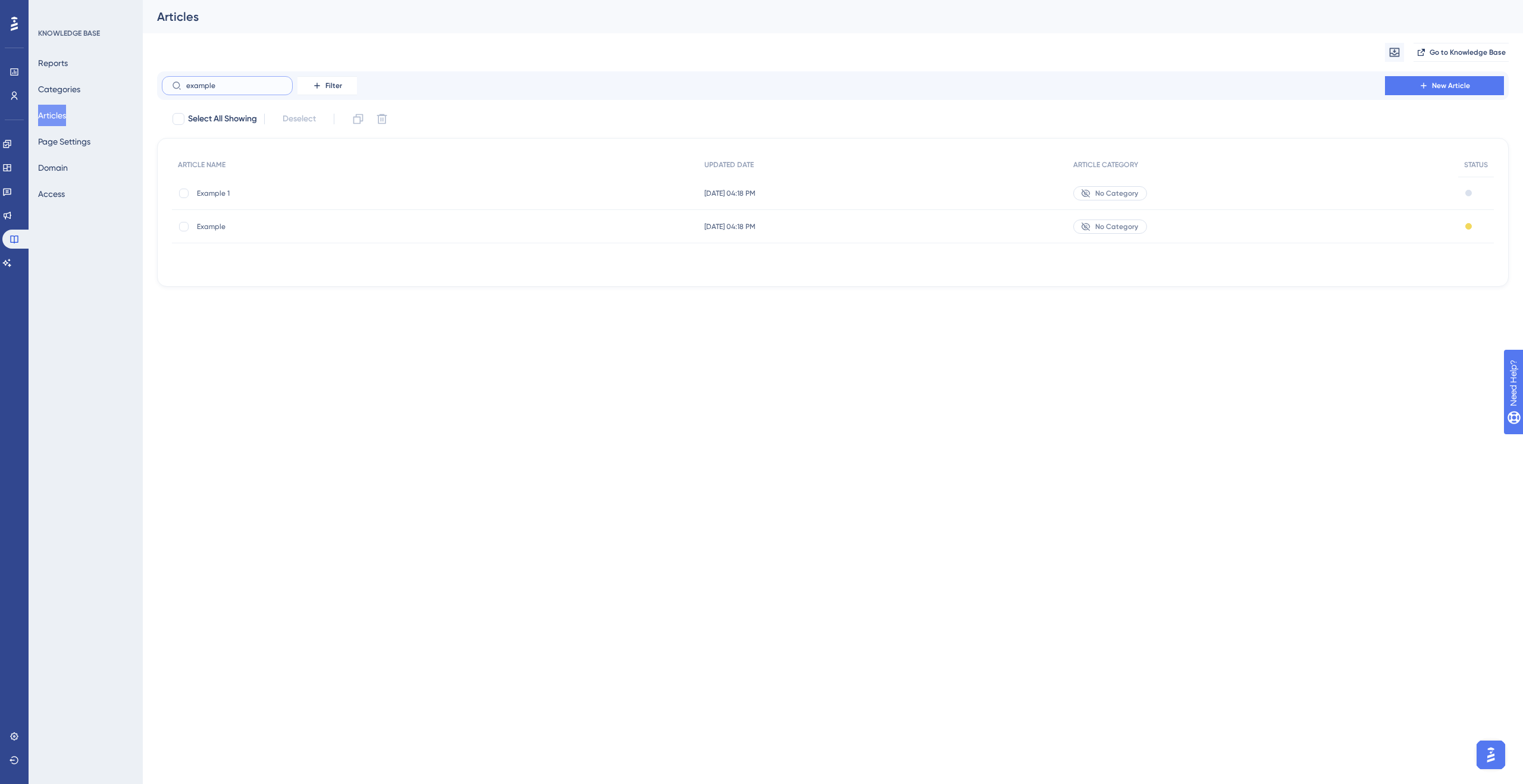
type input "example"
click at [197, 193] on span "Example 1" at bounding box center [292, 193] width 191 height 9
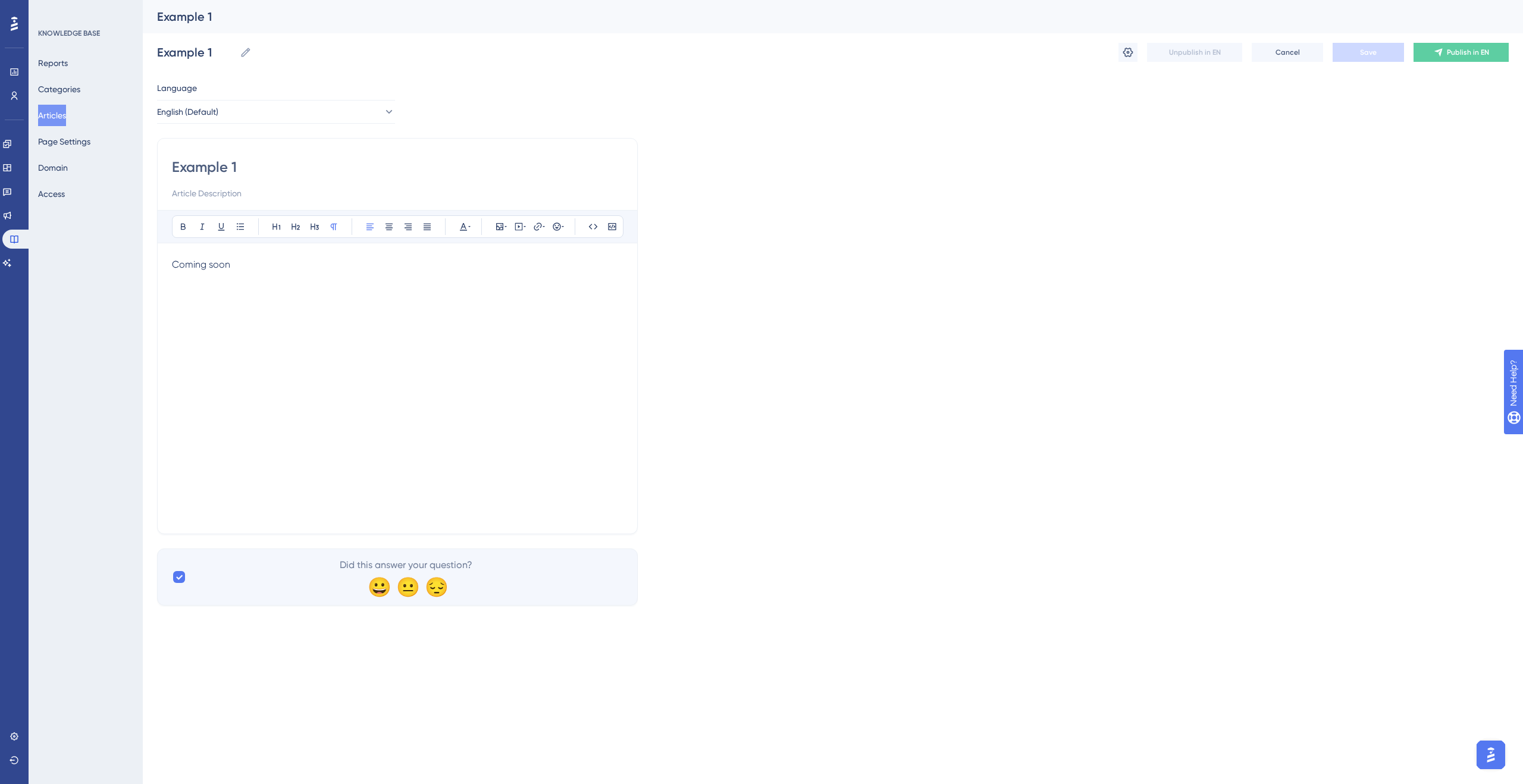
click at [494, 320] on div "Coming soon" at bounding box center [397, 389] width 451 height 262
click at [1372, 49] on span "Save" at bounding box center [1368, 53] width 17 height 9
click at [66, 115] on button "Articles" at bounding box center [52, 115] width 28 height 21
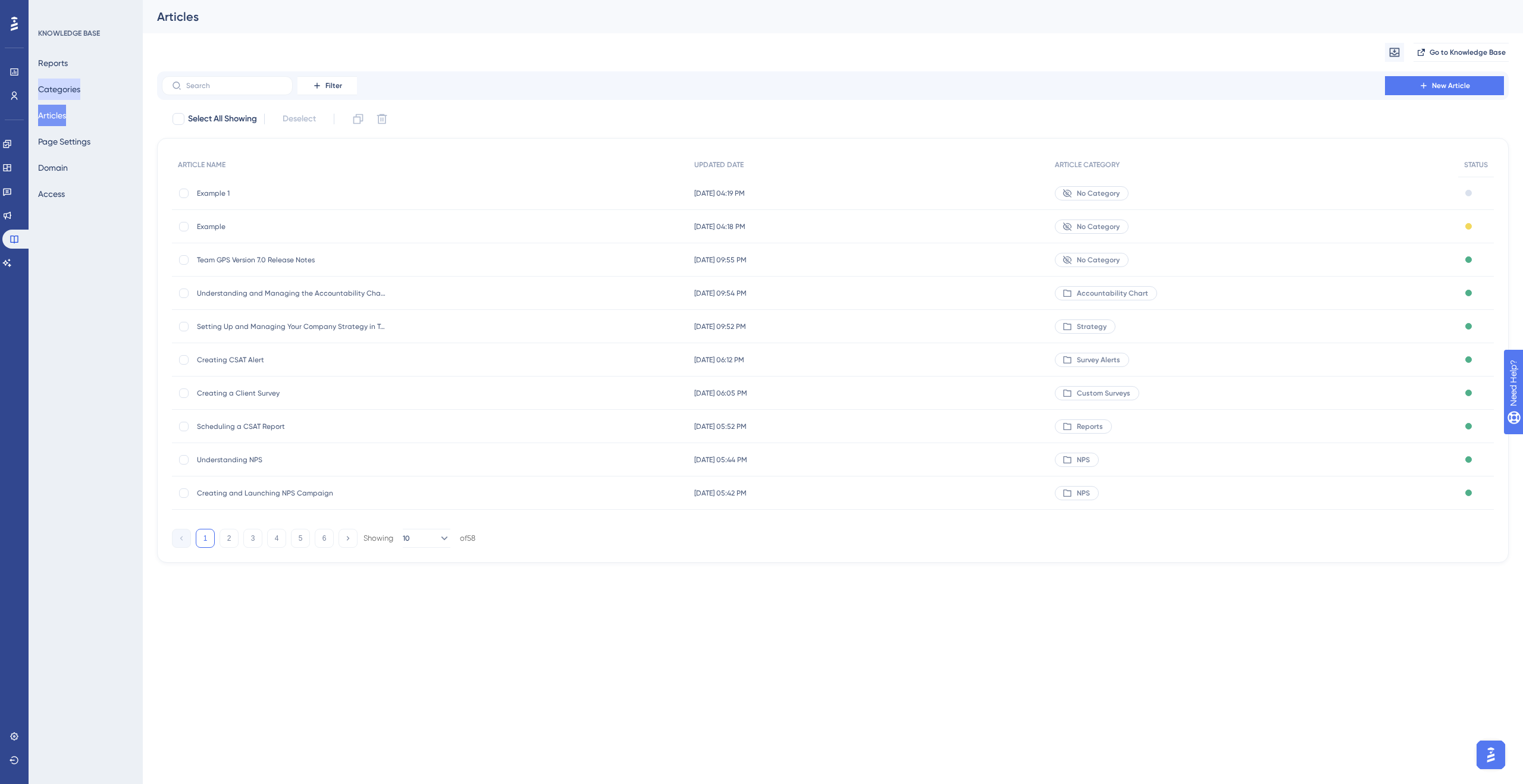
click at [68, 87] on button "Categories" at bounding box center [59, 88] width 42 height 21
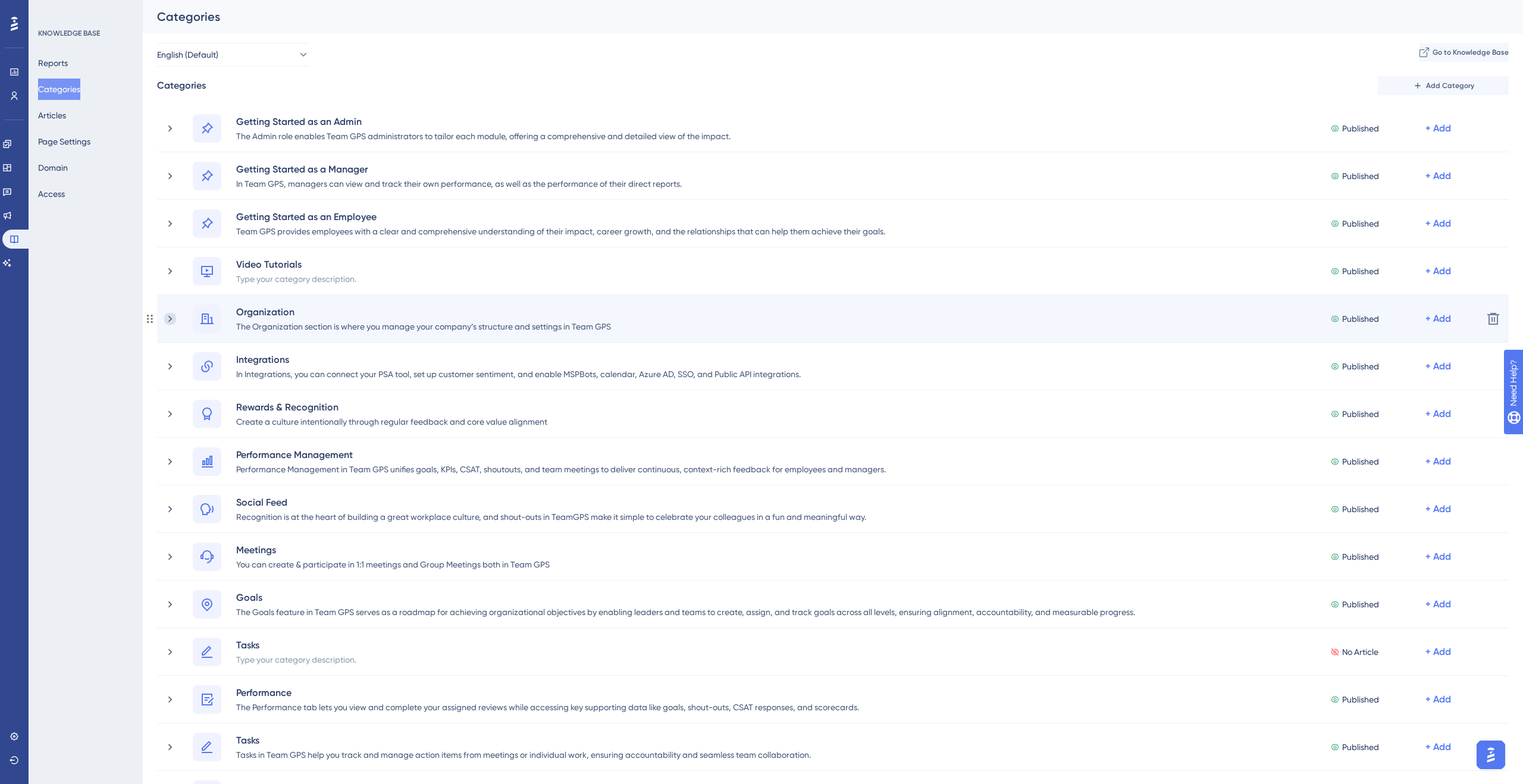
click at [169, 320] on icon at bounding box center [170, 319] width 12 height 12
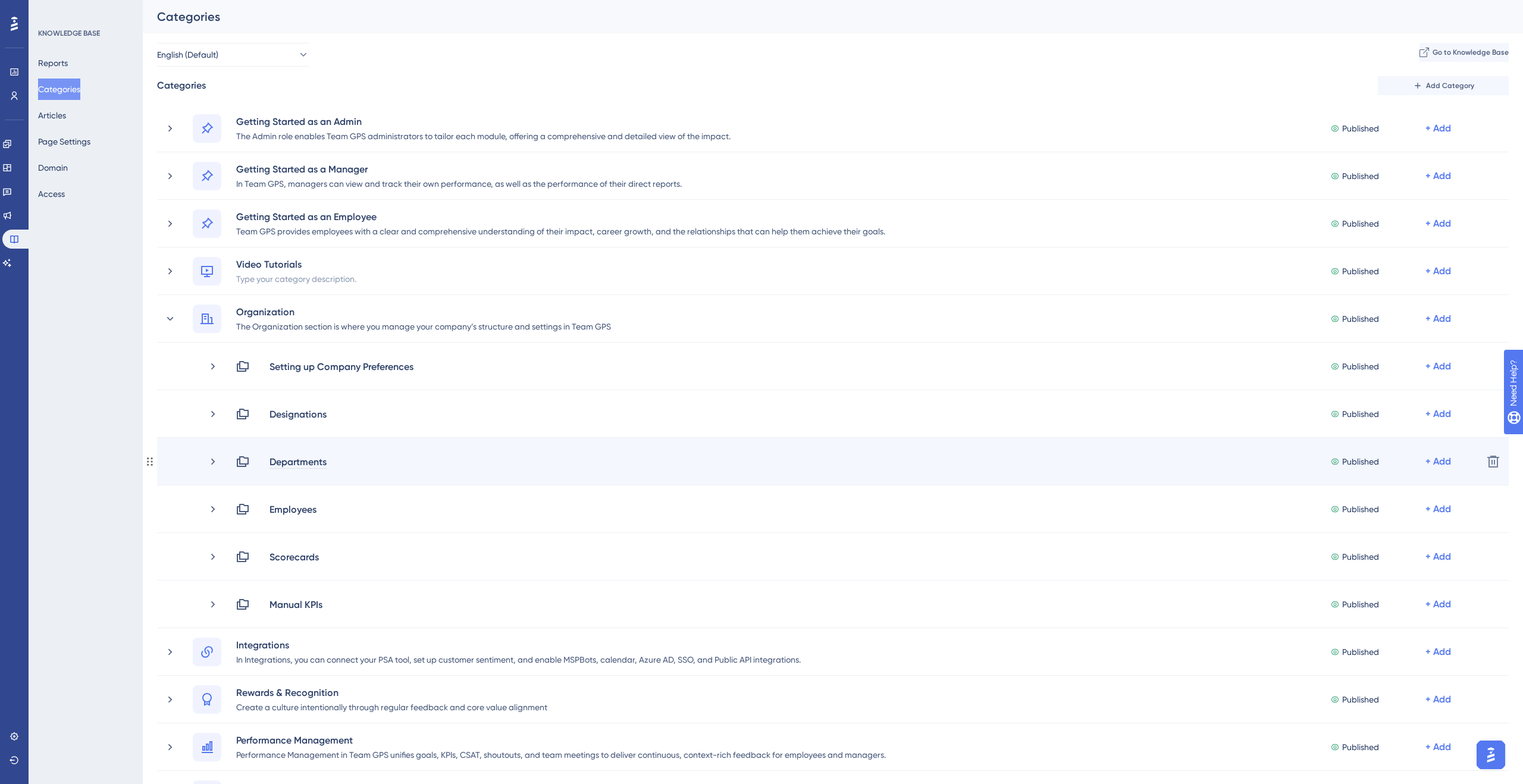
click at [277, 464] on div "Departments" at bounding box center [298, 461] width 58 height 14
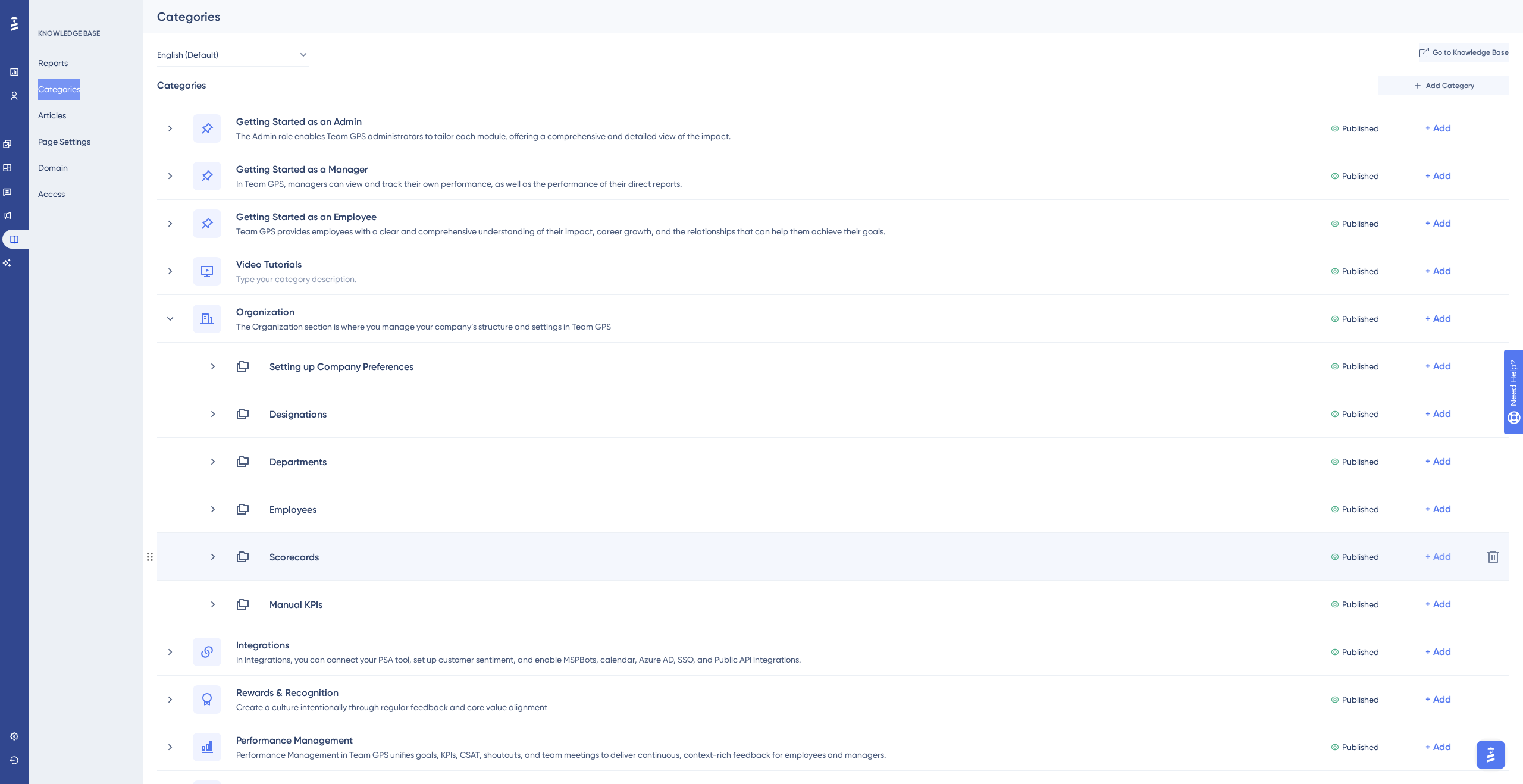
drag, startPoint x: 1444, startPoint y: 555, endPoint x: 1424, endPoint y: 552, distance: 20.2
click at [1444, 555] on div "+ Add" at bounding box center [1438, 556] width 26 height 14
click at [1380, 586] on span "Add Articles" at bounding box center [1363, 588] width 46 height 14
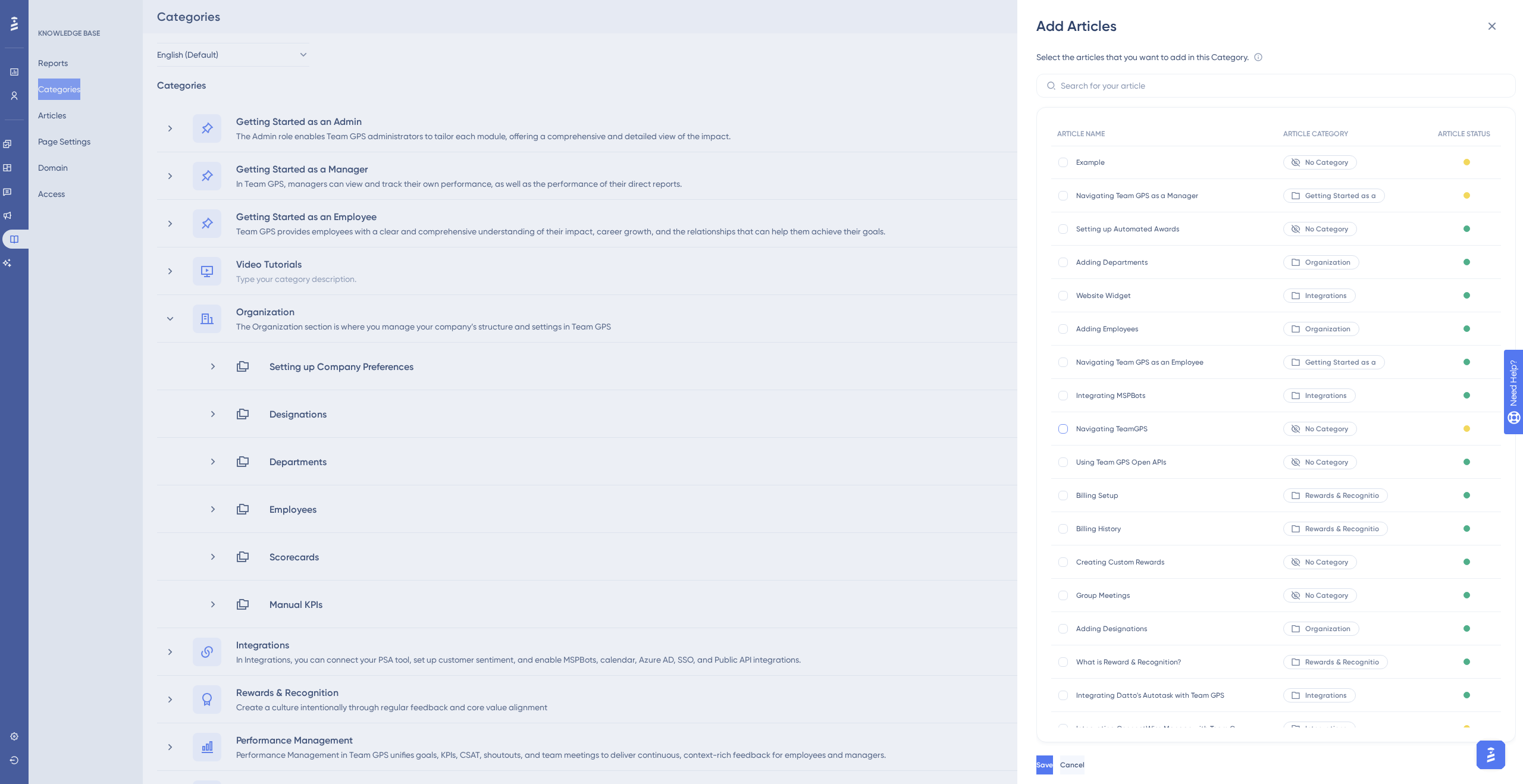
click at [1065, 430] on div at bounding box center [1062, 428] width 9 height 9
checkbox input "true"
drag, startPoint x: 1120, startPoint y: 761, endPoint x: 1127, endPoint y: 759, distance: 7.3
click at [1085, 761] on span "Cancel" at bounding box center [1073, 765] width 24 height 9
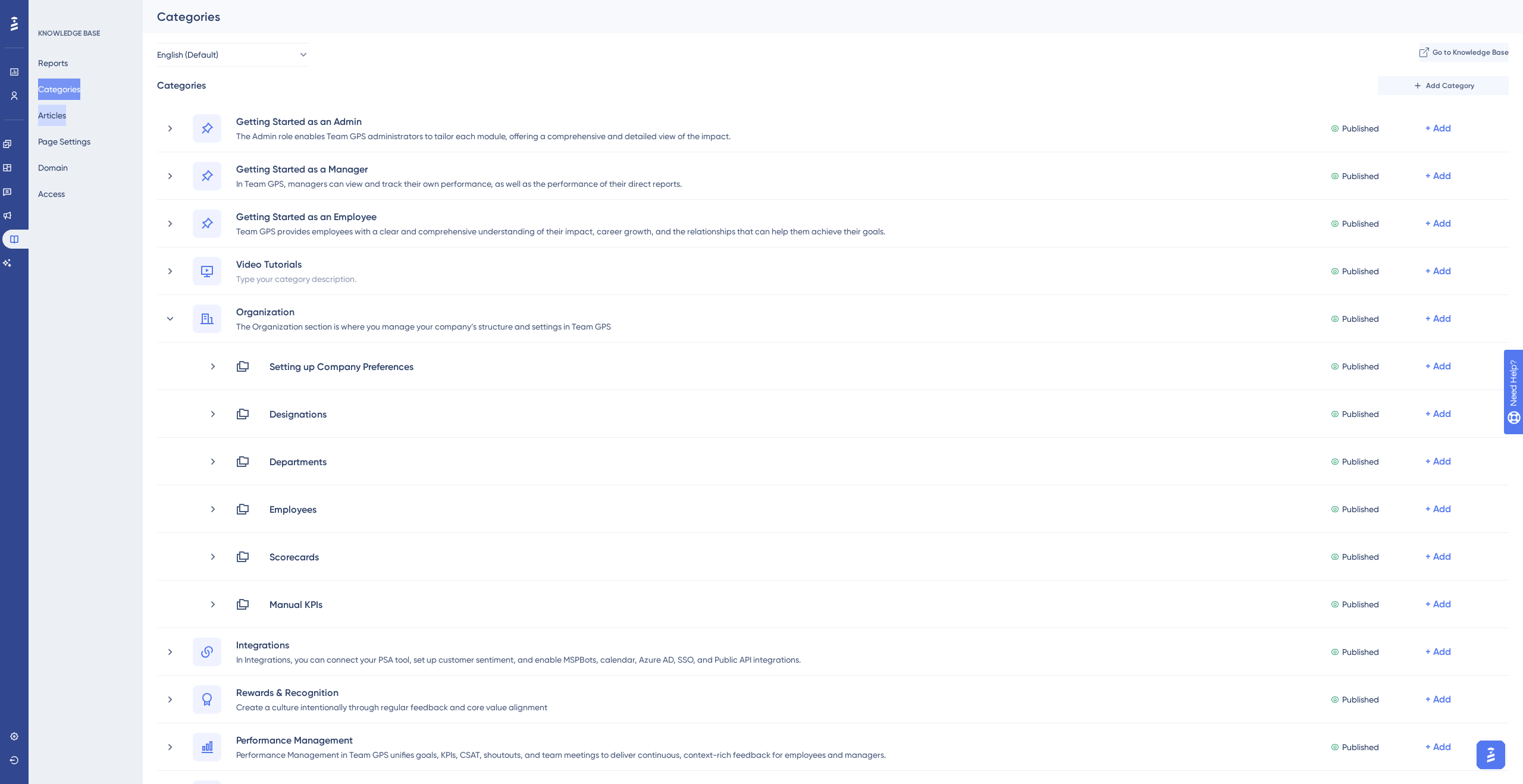
drag, startPoint x: 86, startPoint y: 118, endPoint x: 68, endPoint y: 116, distance: 18.1
click at [86, 118] on div "Reports Categories Articles Page Settings Domain Access" at bounding box center [86, 128] width 97 height 152
click at [66, 116] on button "Articles" at bounding box center [52, 115] width 28 height 21
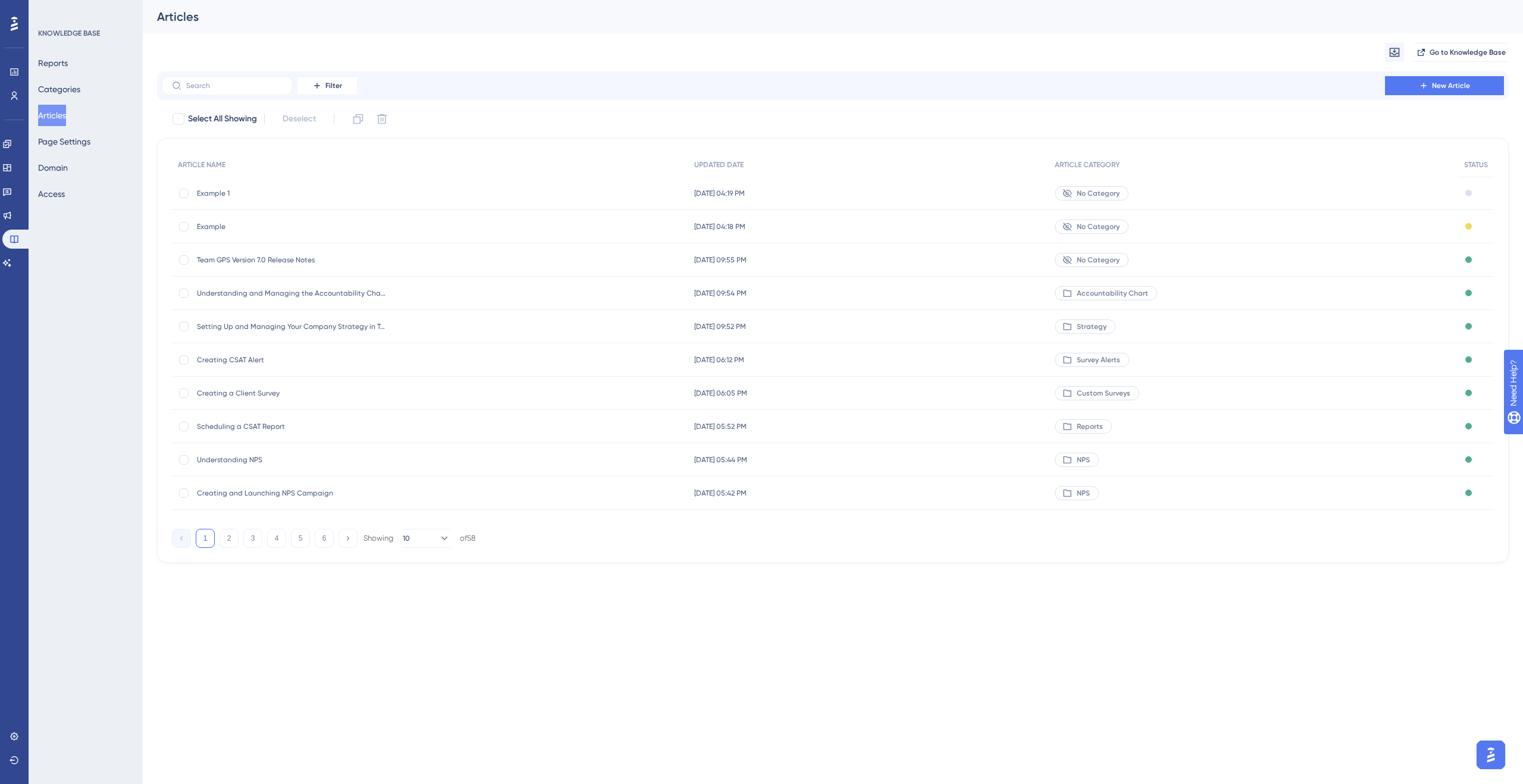
click at [217, 193] on span "Example 1" at bounding box center [292, 193] width 191 height 9
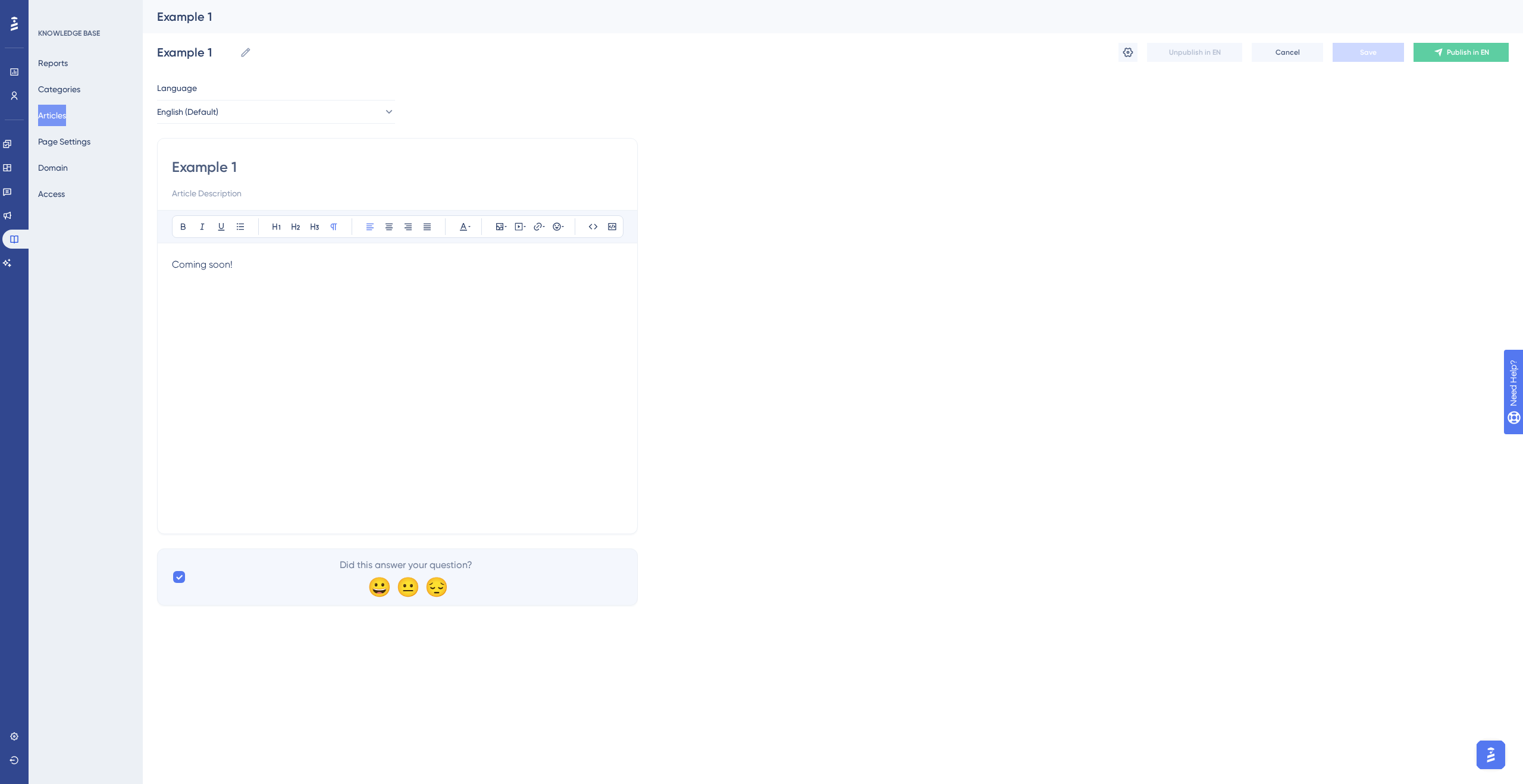
click at [301, 273] on div "Coming soon!" at bounding box center [397, 389] width 451 height 262
click at [300, 399] on div "Coming soon!" at bounding box center [397, 389] width 451 height 262
click at [501, 230] on icon at bounding box center [499, 227] width 9 height 9
click at [498, 281] on span "Upload Image" at bounding box center [507, 283] width 48 height 9
click at [510, 229] on div "Bold Italic Underline Bullet Point Heading 1 Heading 2 Heading 3 Normal Align L…" at bounding box center [398, 227] width 451 height 23
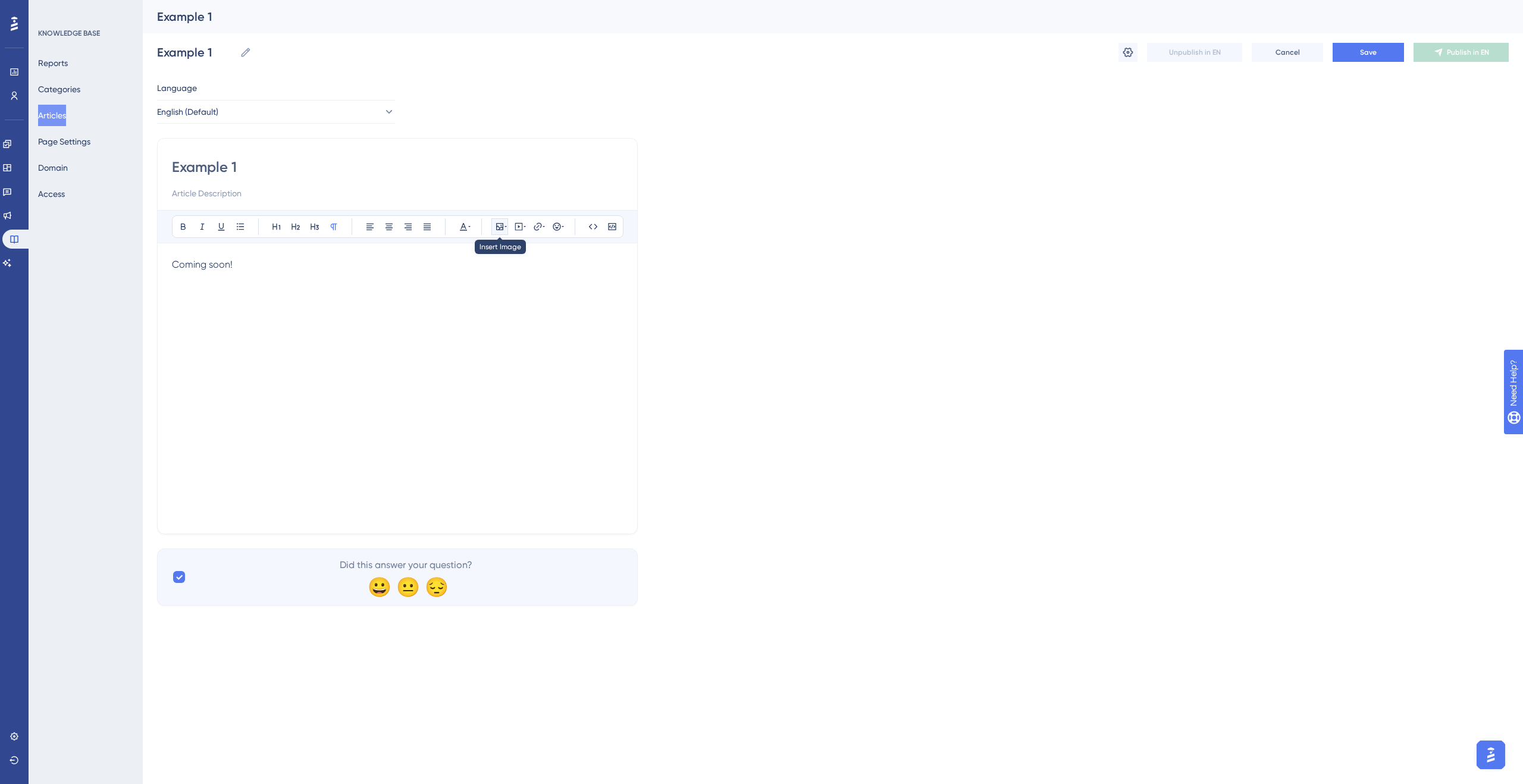
click at [506, 229] on icon at bounding box center [505, 227] width 3 height 9
click at [484, 308] on span "Edit Image Alt Text" at bounding box center [478, 308] width 63 height 9
click at [504, 333] on input "text" at bounding box center [499, 332] width 111 height 8
click at [441, 309] on icon at bounding box center [439, 308] width 5 height 9
checkbox input "false"
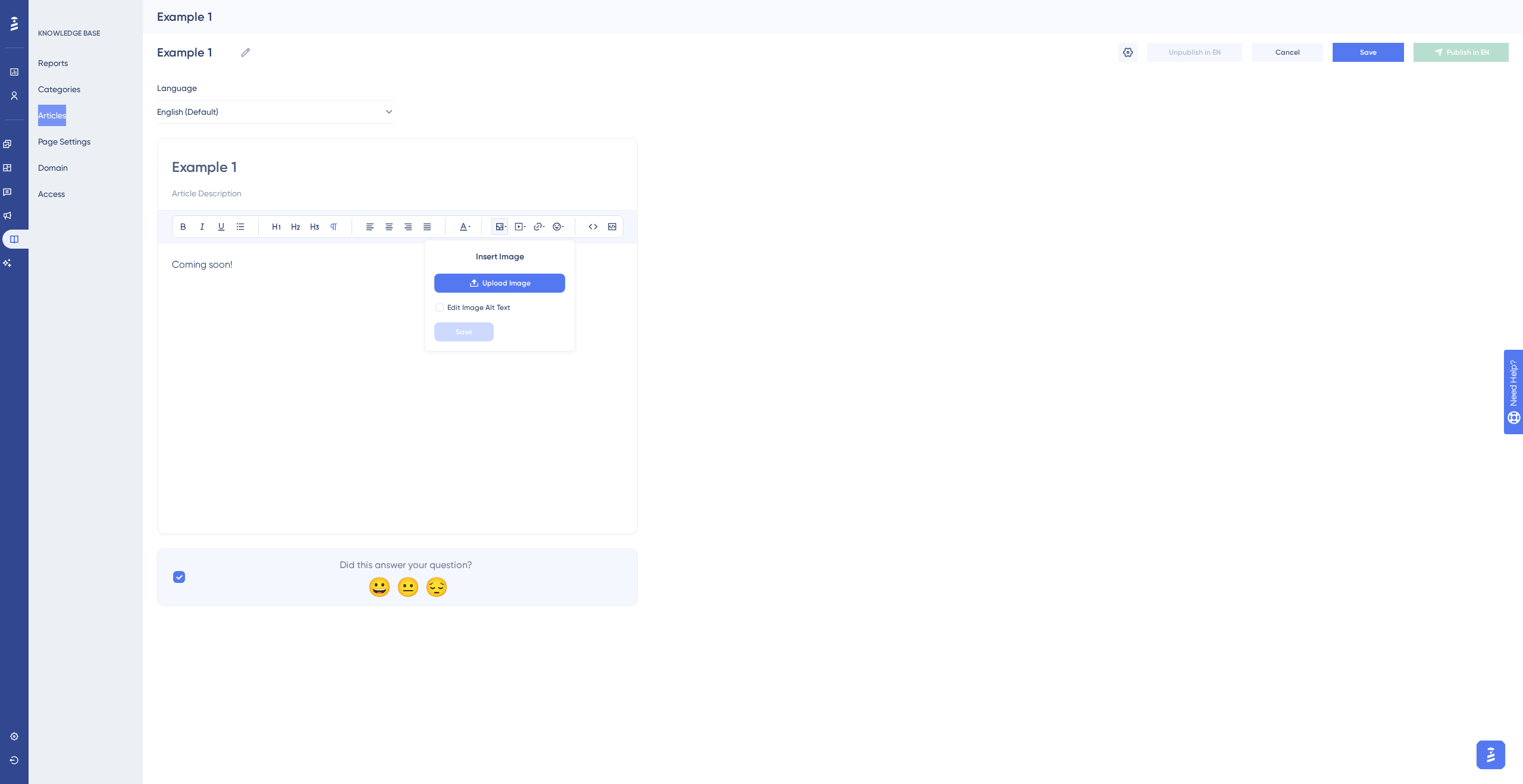
click at [297, 315] on div "Coming soon!" at bounding box center [397, 389] width 451 height 262
click at [66, 113] on button "Articles" at bounding box center [52, 115] width 28 height 21
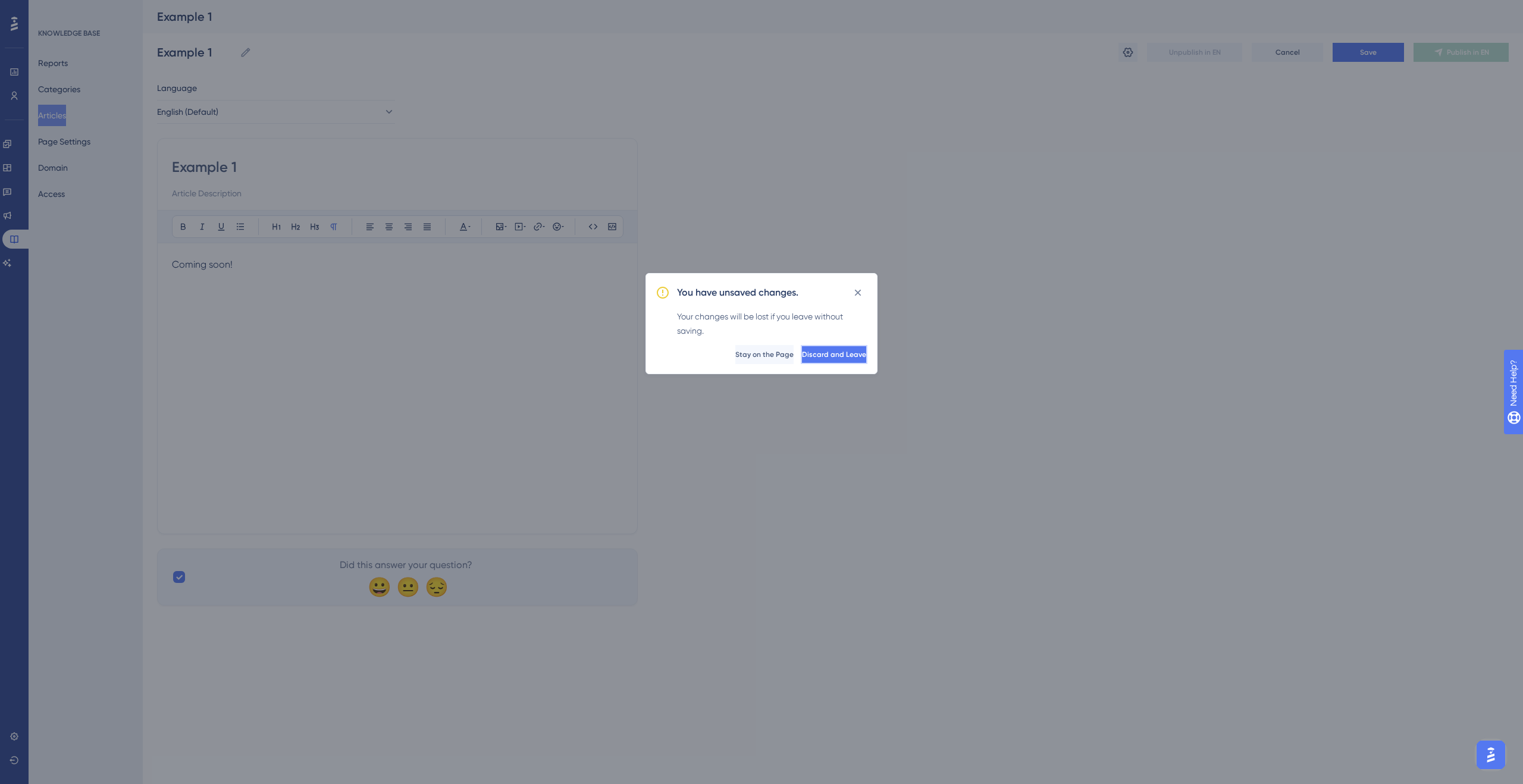
click at [819, 355] on span "Discard and Leave" at bounding box center [834, 355] width 64 height 9
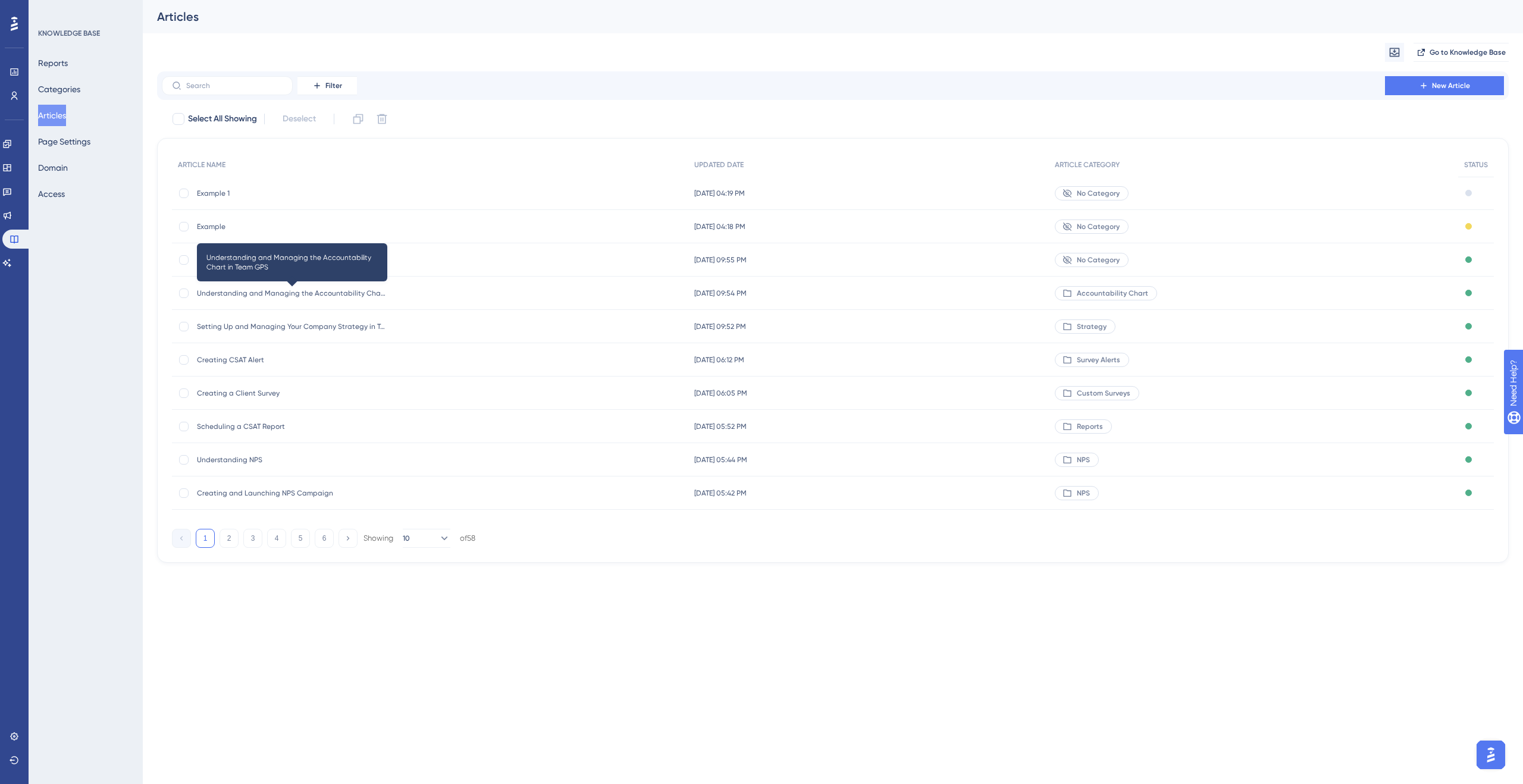
click at [212, 295] on span "Understanding and Managing the Accountability Chart in Team GPS" at bounding box center [292, 293] width 191 height 9
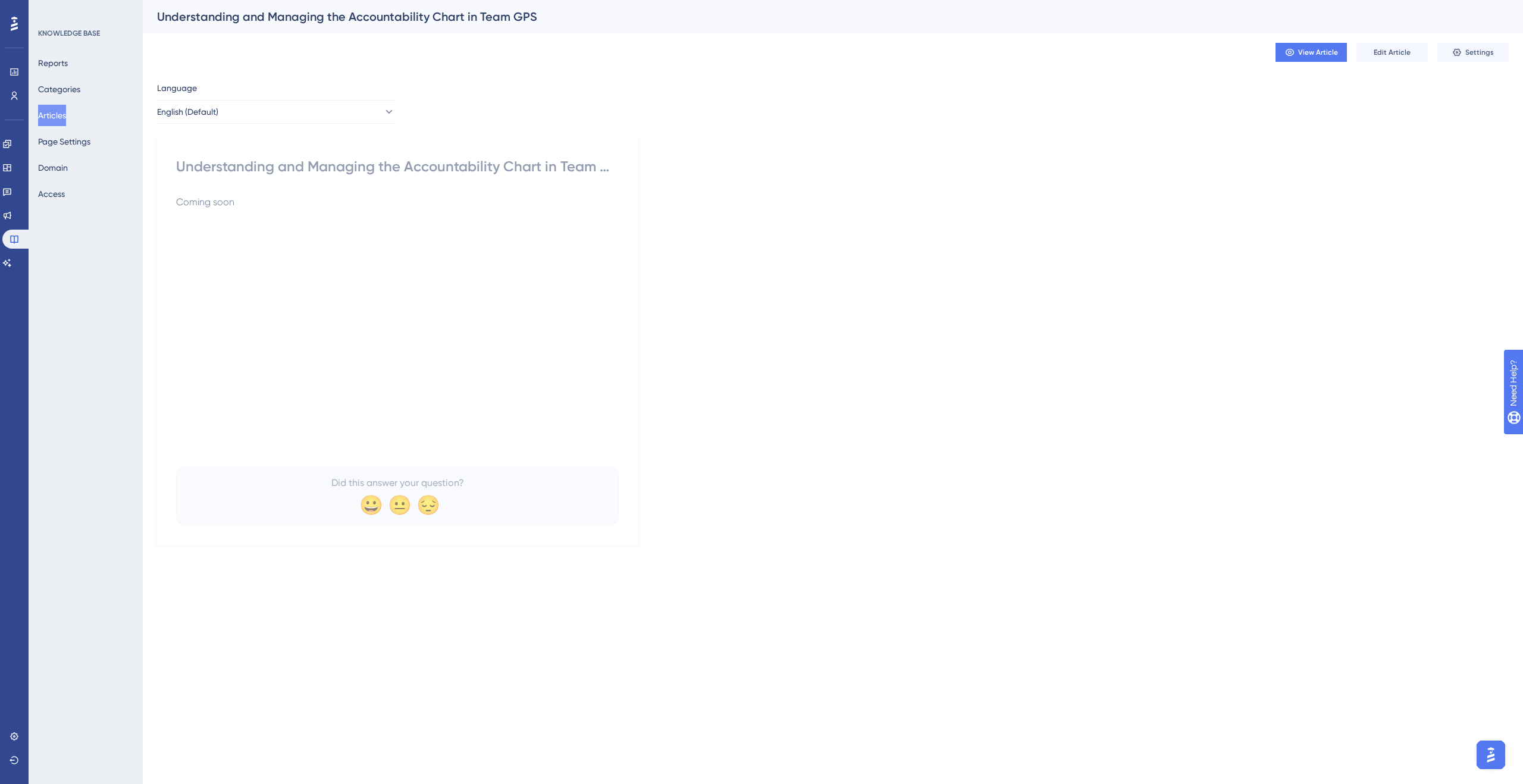
click at [53, 117] on button "Articles" at bounding box center [52, 115] width 28 height 21
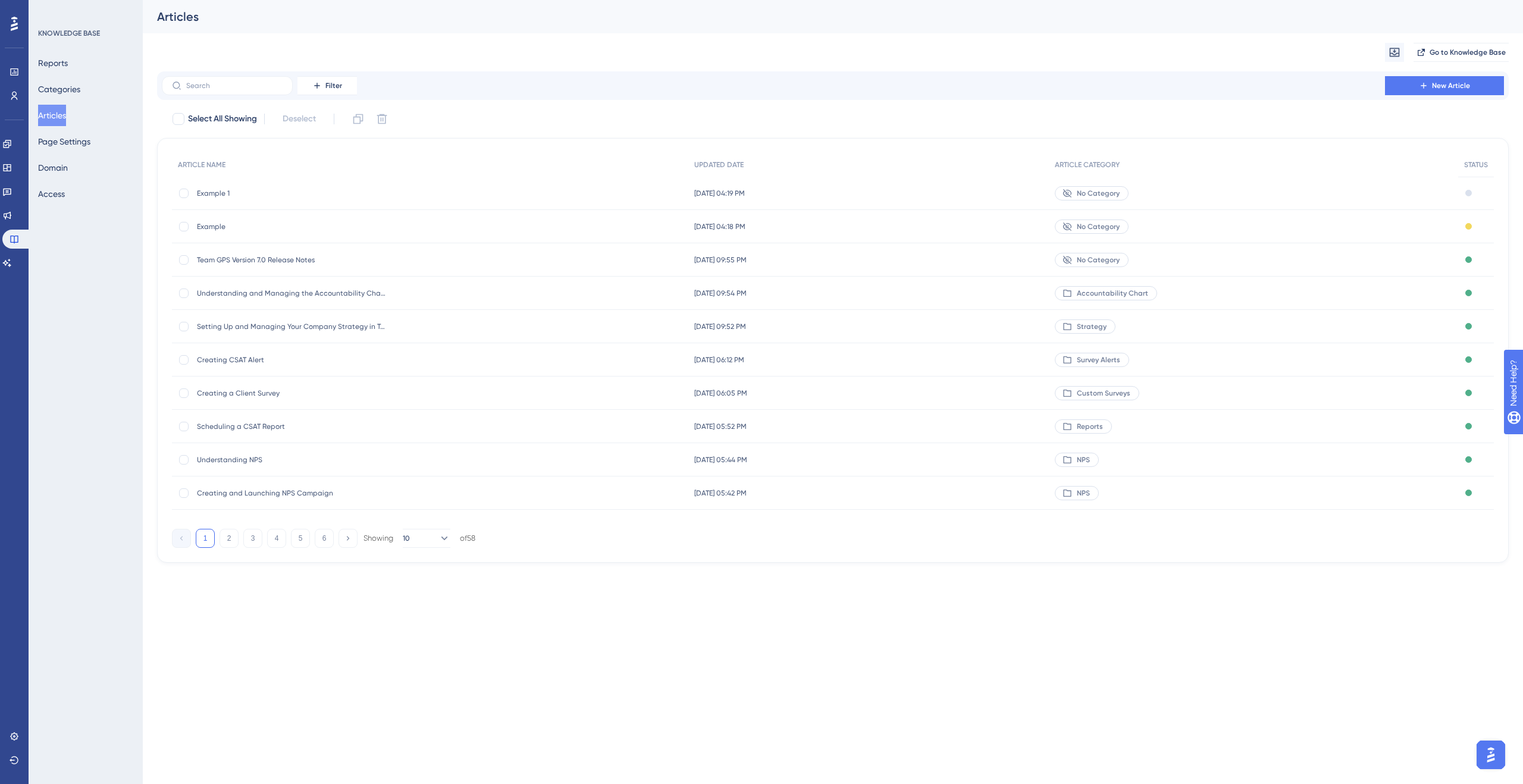
click at [242, 265] on div "Team GPS Version 7.0 Release Notes Team GPS Version 7.0 Release Notes" at bounding box center [292, 260] width 191 height 33
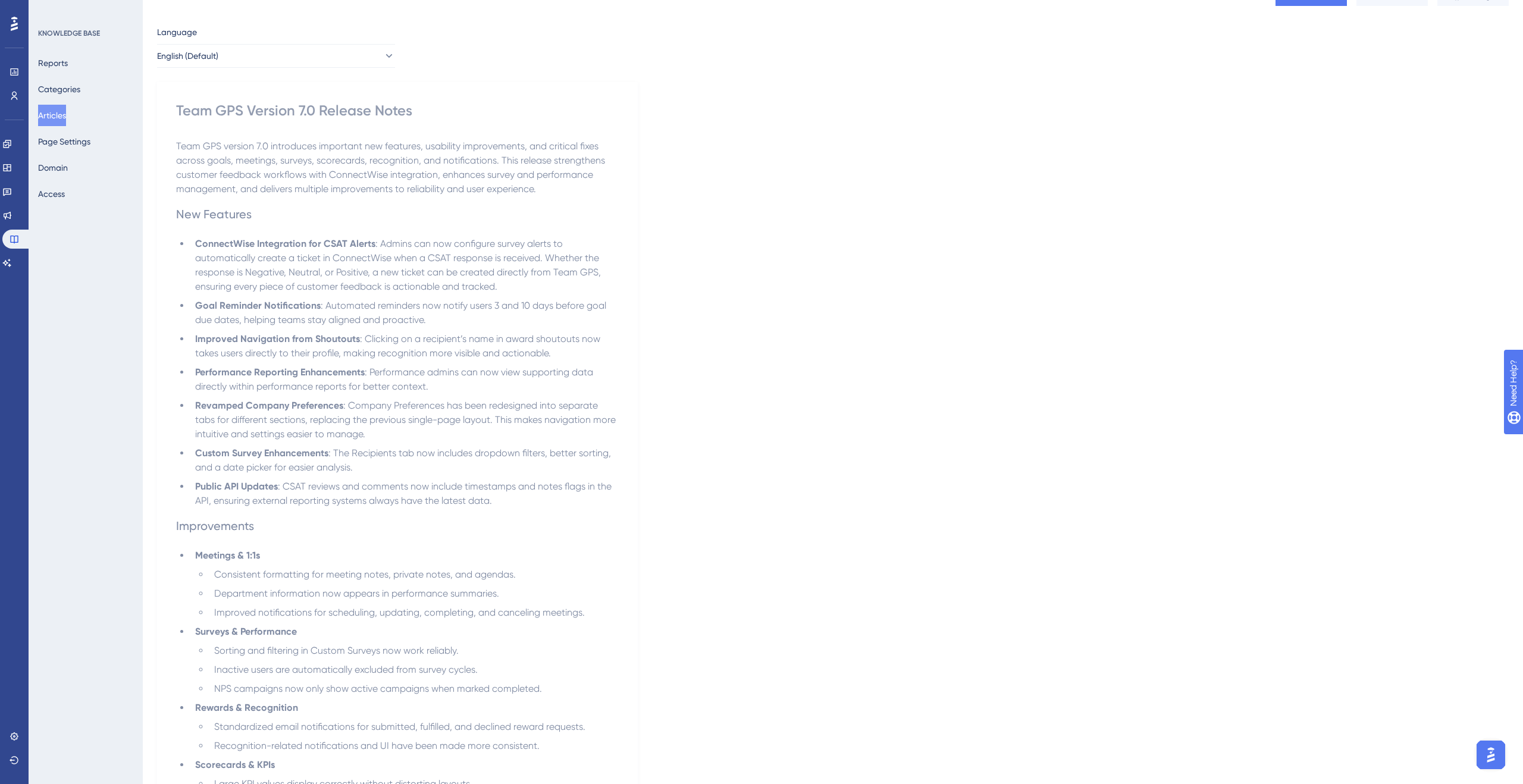
scroll to position [61, 0]
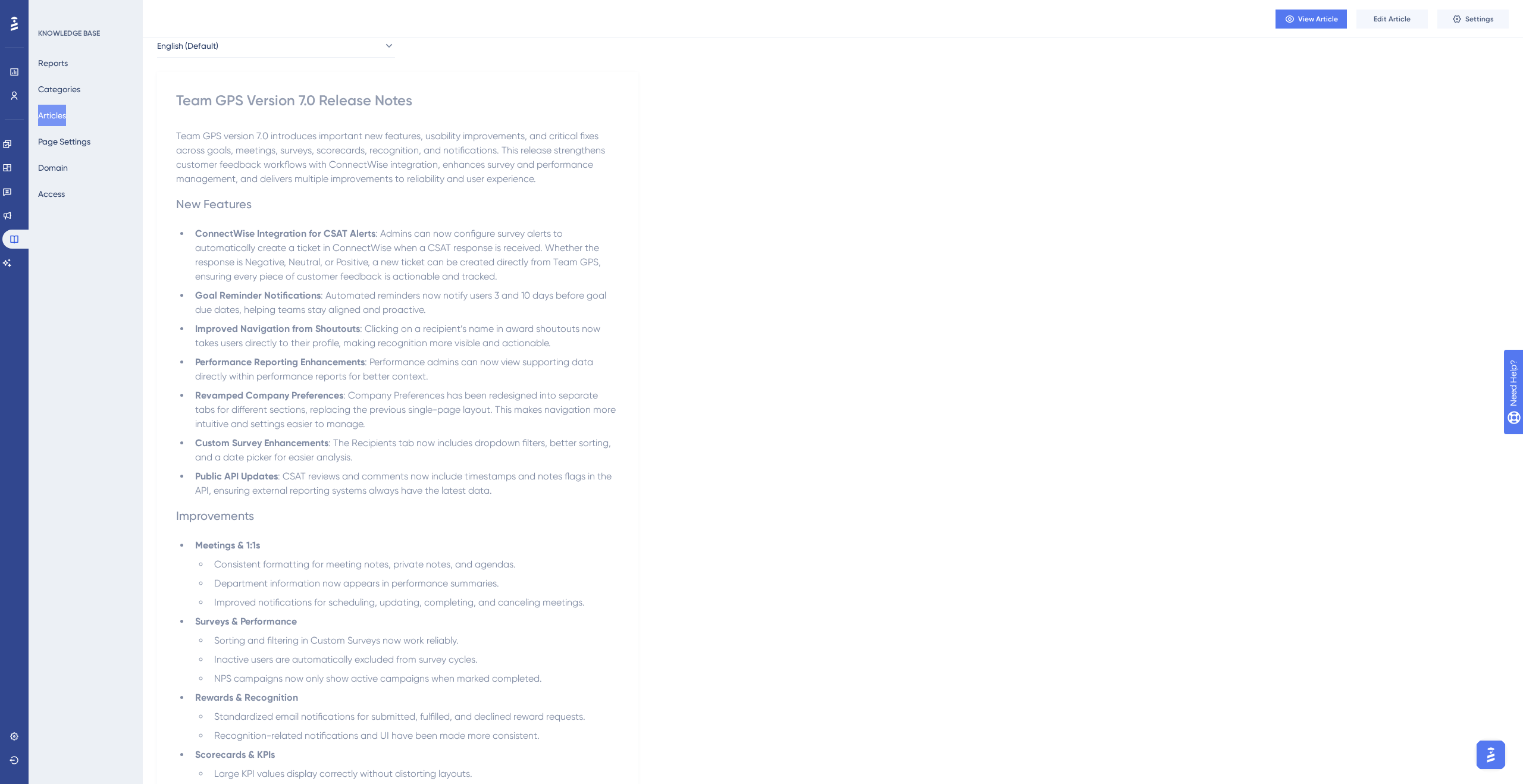
click at [507, 493] on li "Public API Updates : CSAT reviews and comments now include timestamps and notes…" at bounding box center [404, 483] width 428 height 29
click at [500, 491] on li "Public API Updates : CSAT reviews and comments now include timestamps and notes…" at bounding box center [404, 483] width 428 height 29
click at [497, 487] on li "Public API Updates : CSAT reviews and comments now include timestamps and notes…" at bounding box center [404, 483] width 428 height 29
click at [1403, 21] on span "Edit Article" at bounding box center [1392, 18] width 37 height 9
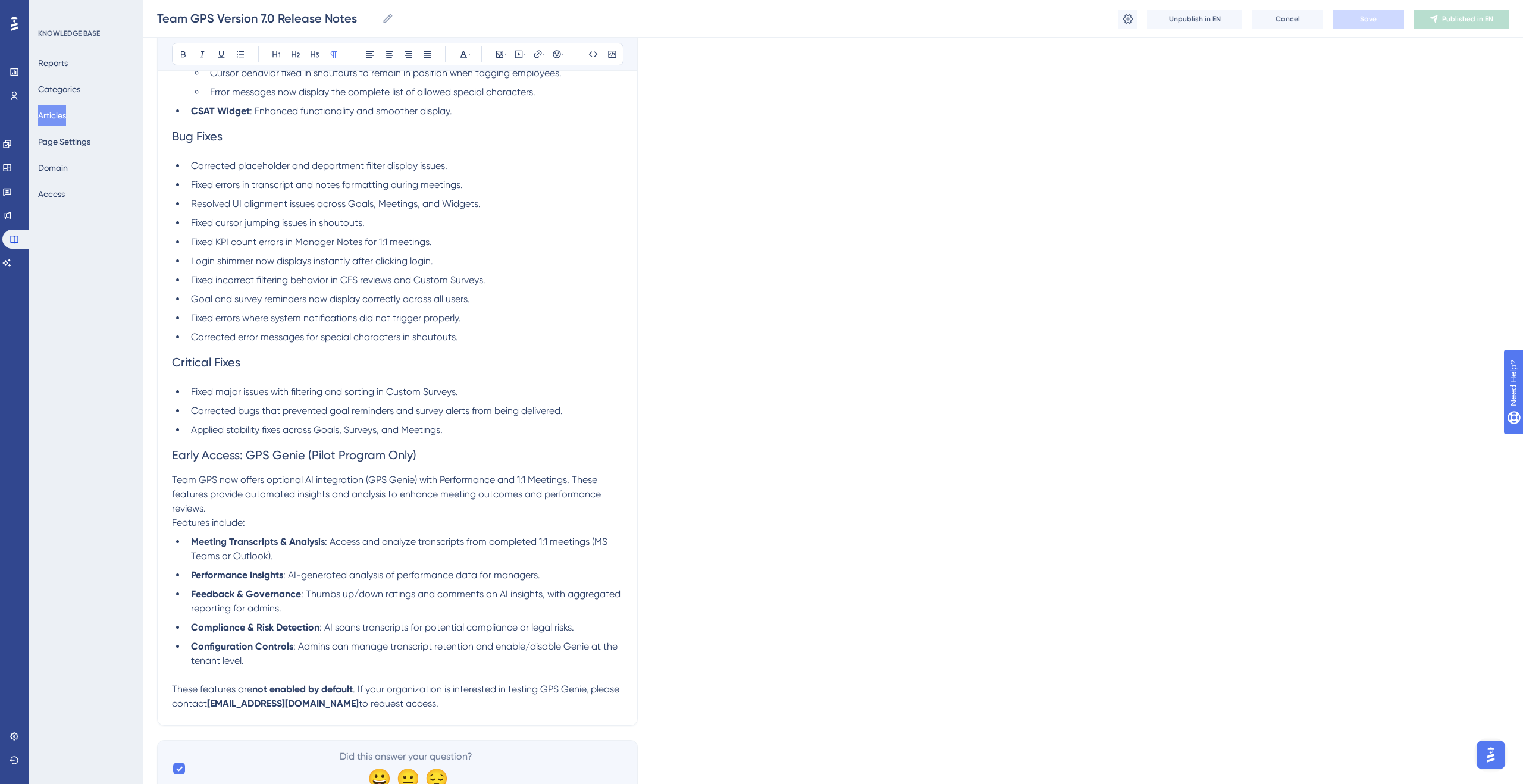
scroll to position [952, 0]
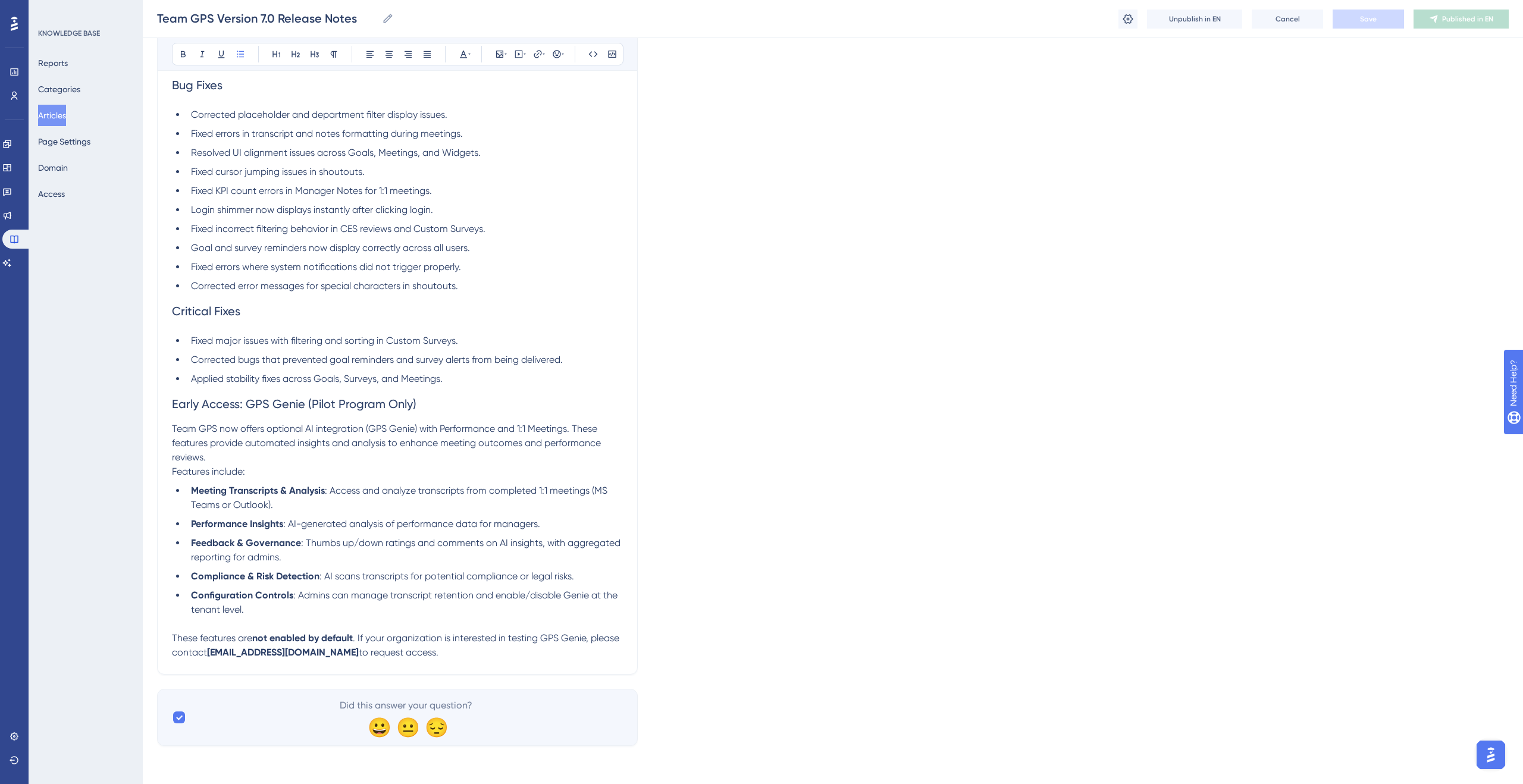
click at [455, 380] on li "Applied stability fixes across Goals, Surveys, and Meetings." at bounding box center [404, 378] width 437 height 14
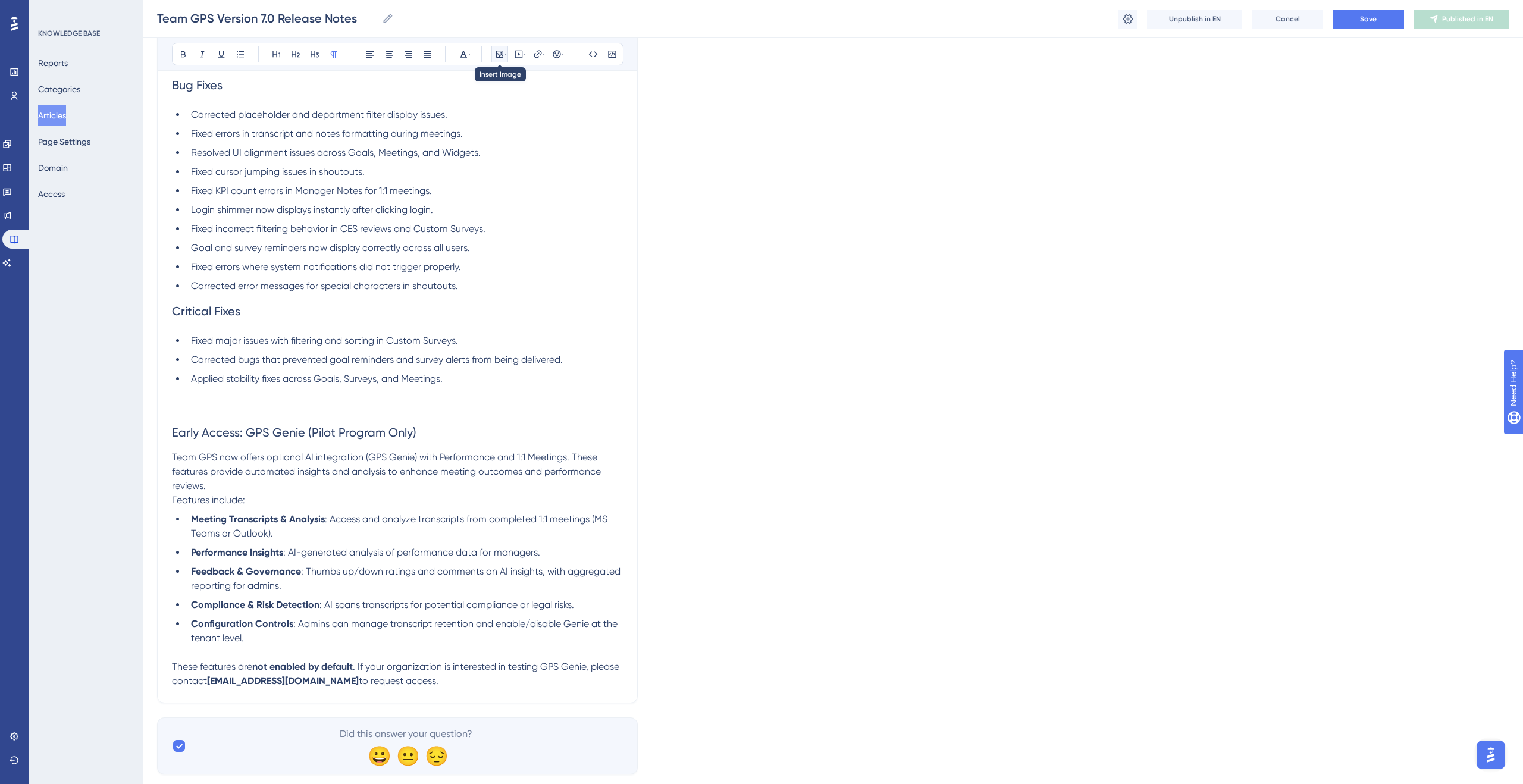
click at [497, 56] on icon at bounding box center [499, 54] width 9 height 9
click at [484, 112] on span "Upload Image" at bounding box center [507, 111] width 48 height 9
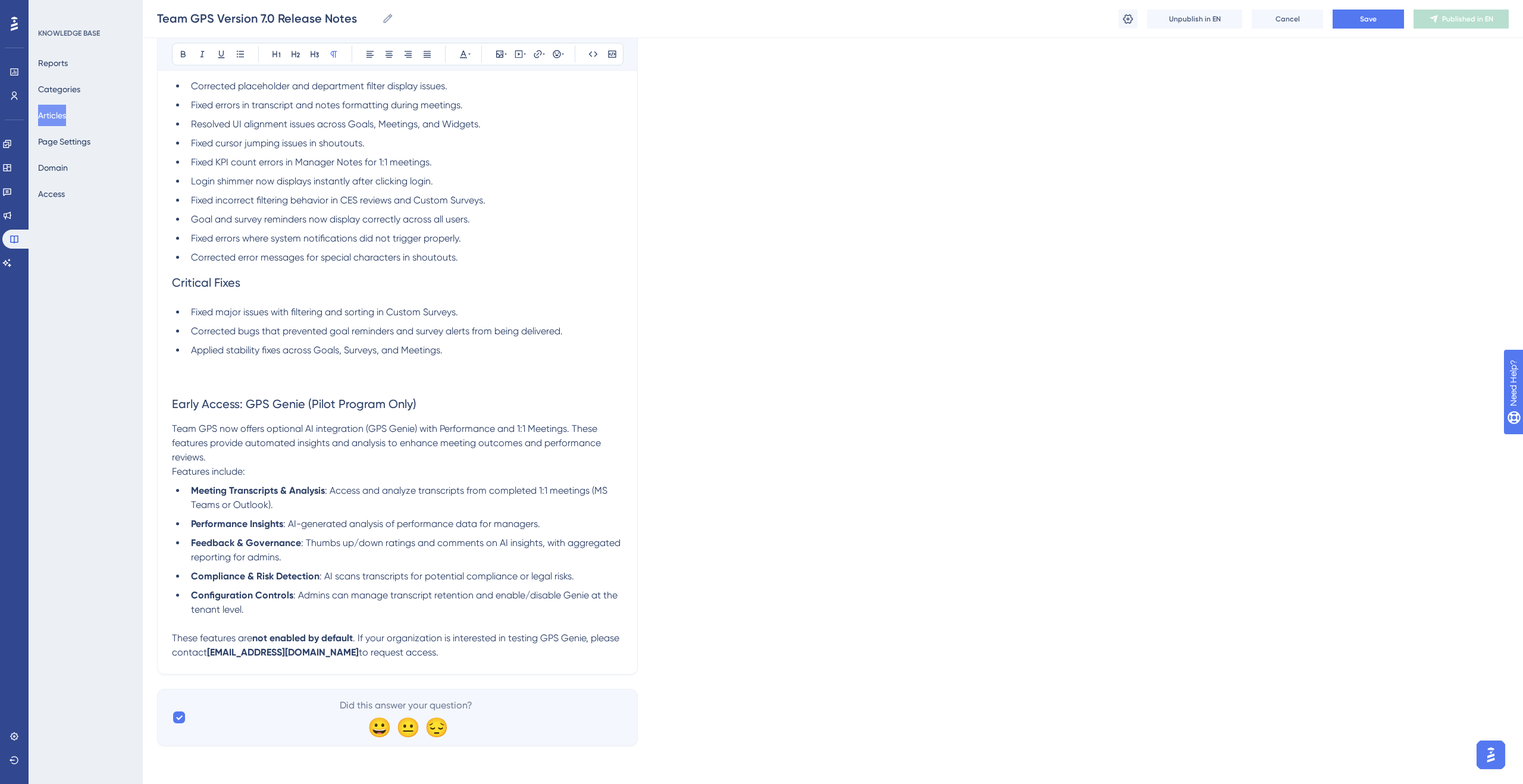
scroll to position [965, 0]
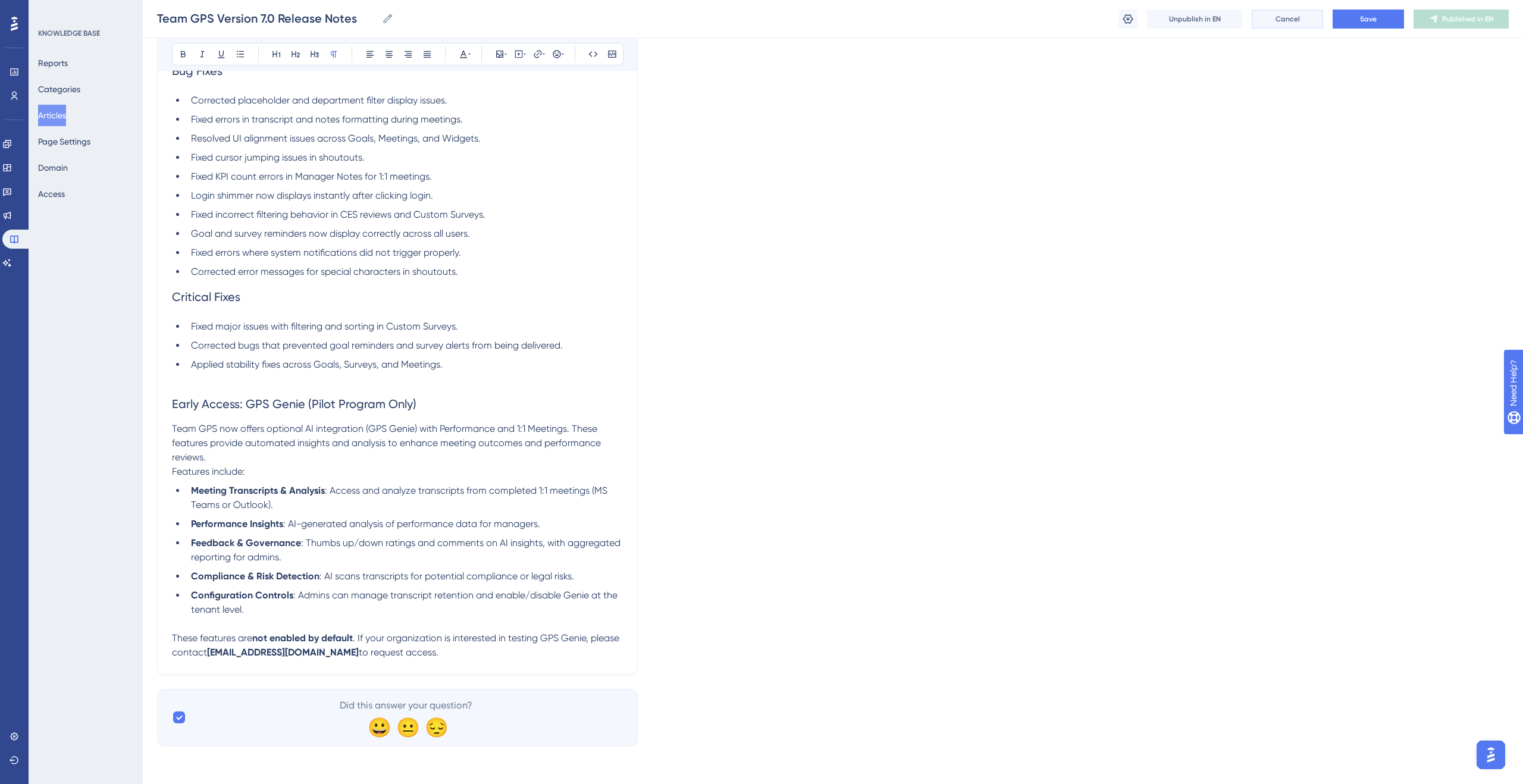
click at [1290, 20] on span "Cancel" at bounding box center [1287, 18] width 24 height 9
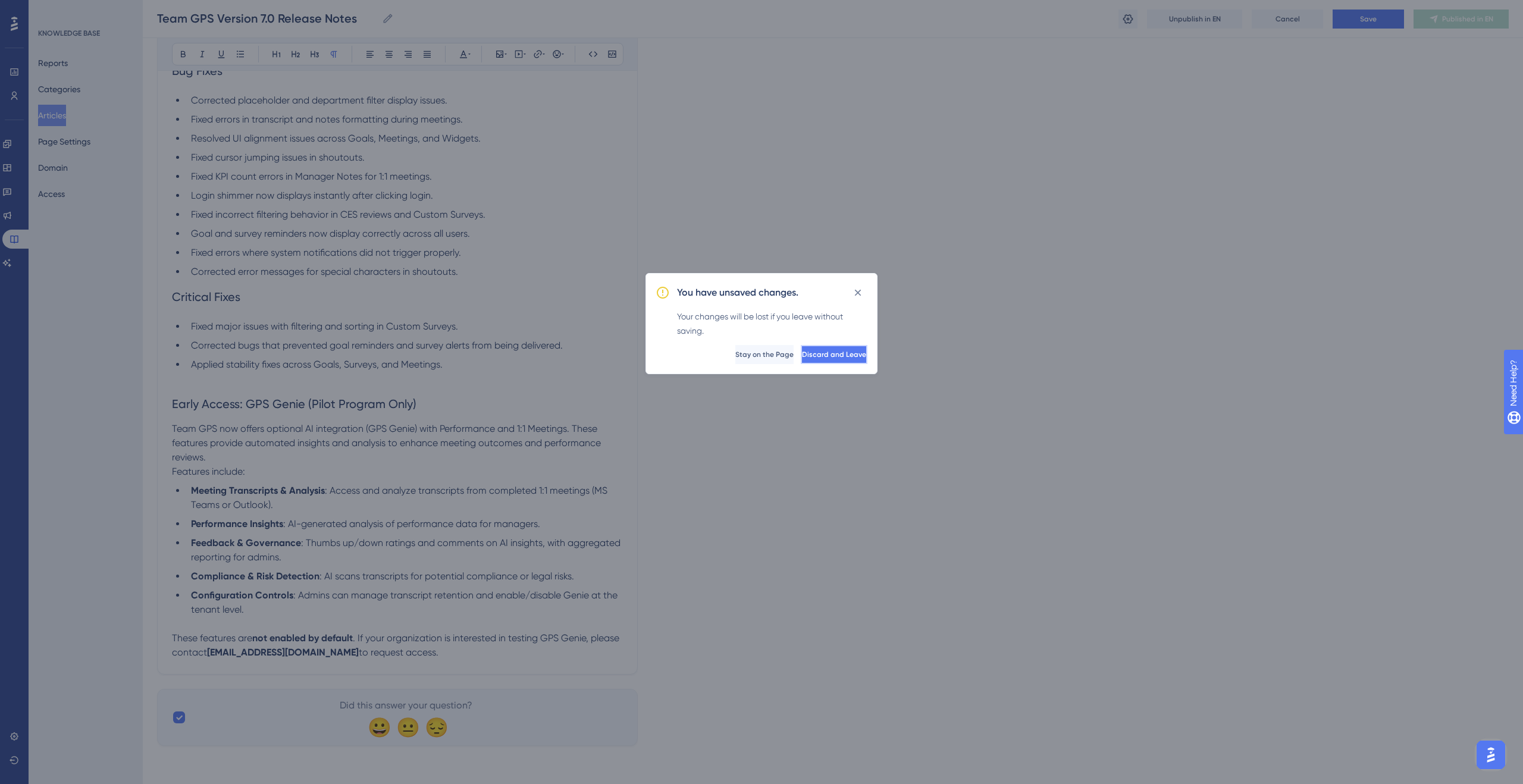
click at [809, 355] on span "Discard and Leave" at bounding box center [834, 355] width 64 height 9
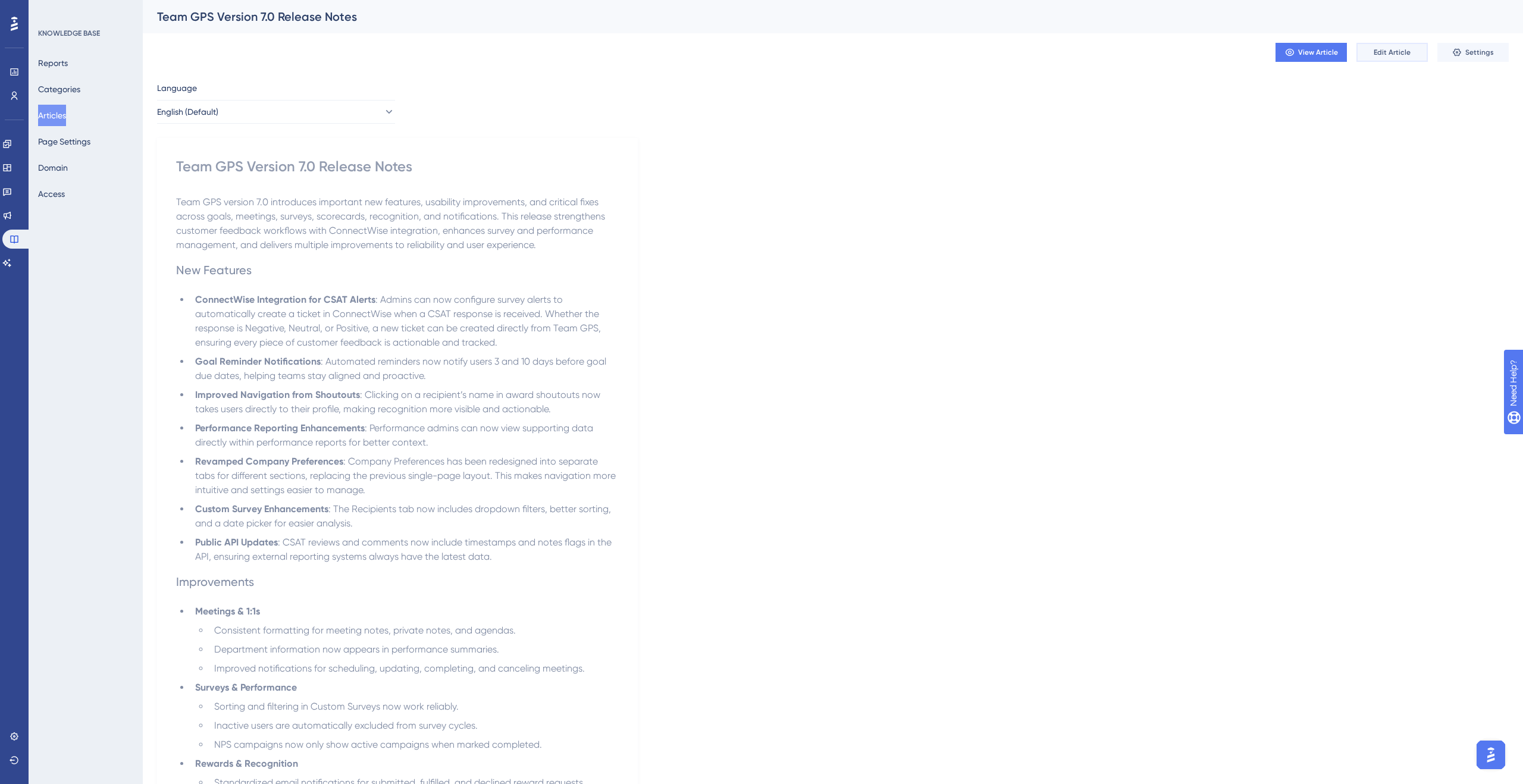
click at [1409, 44] on button "Edit Article" at bounding box center [1391, 52] width 71 height 19
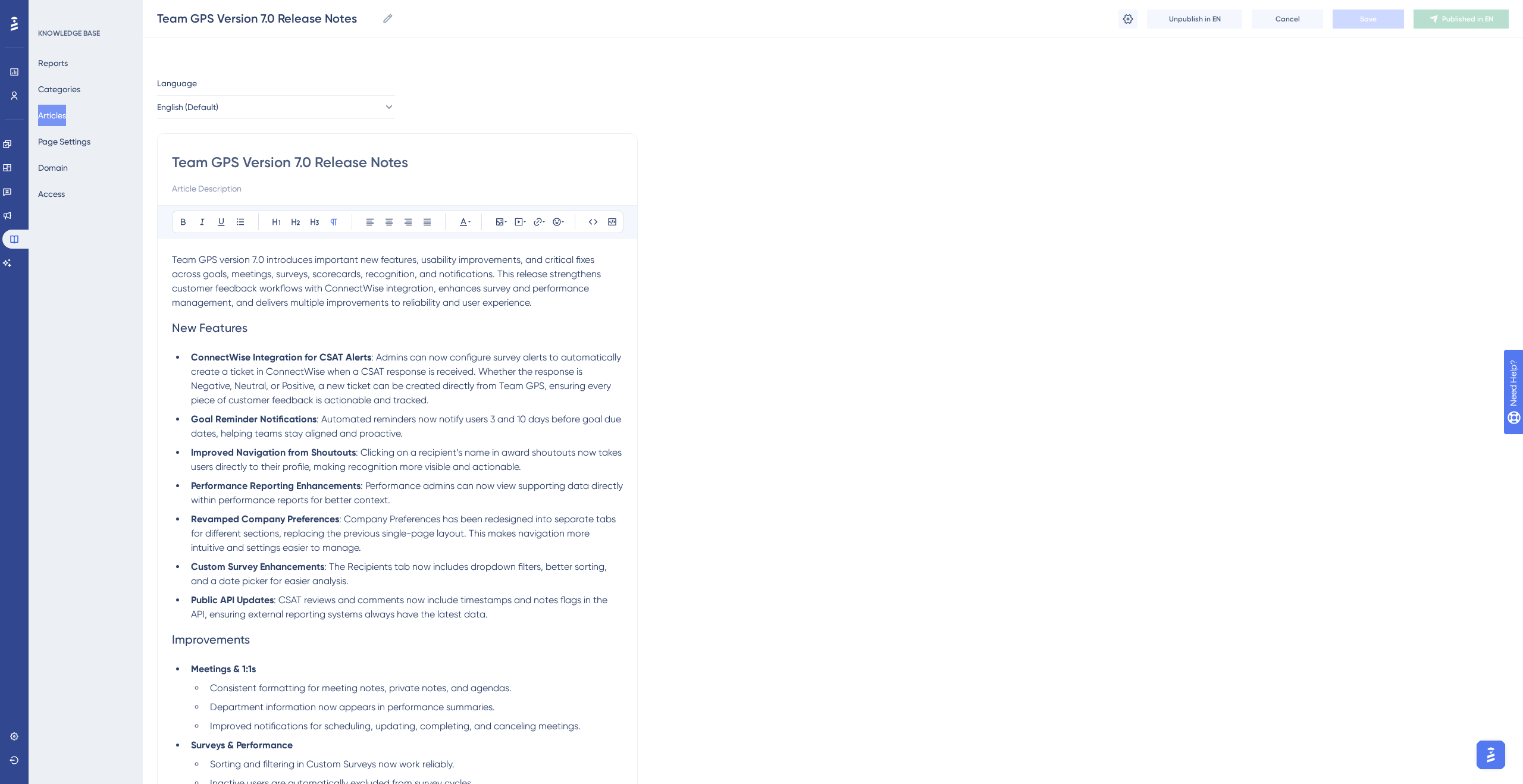
scroll to position [830, 0]
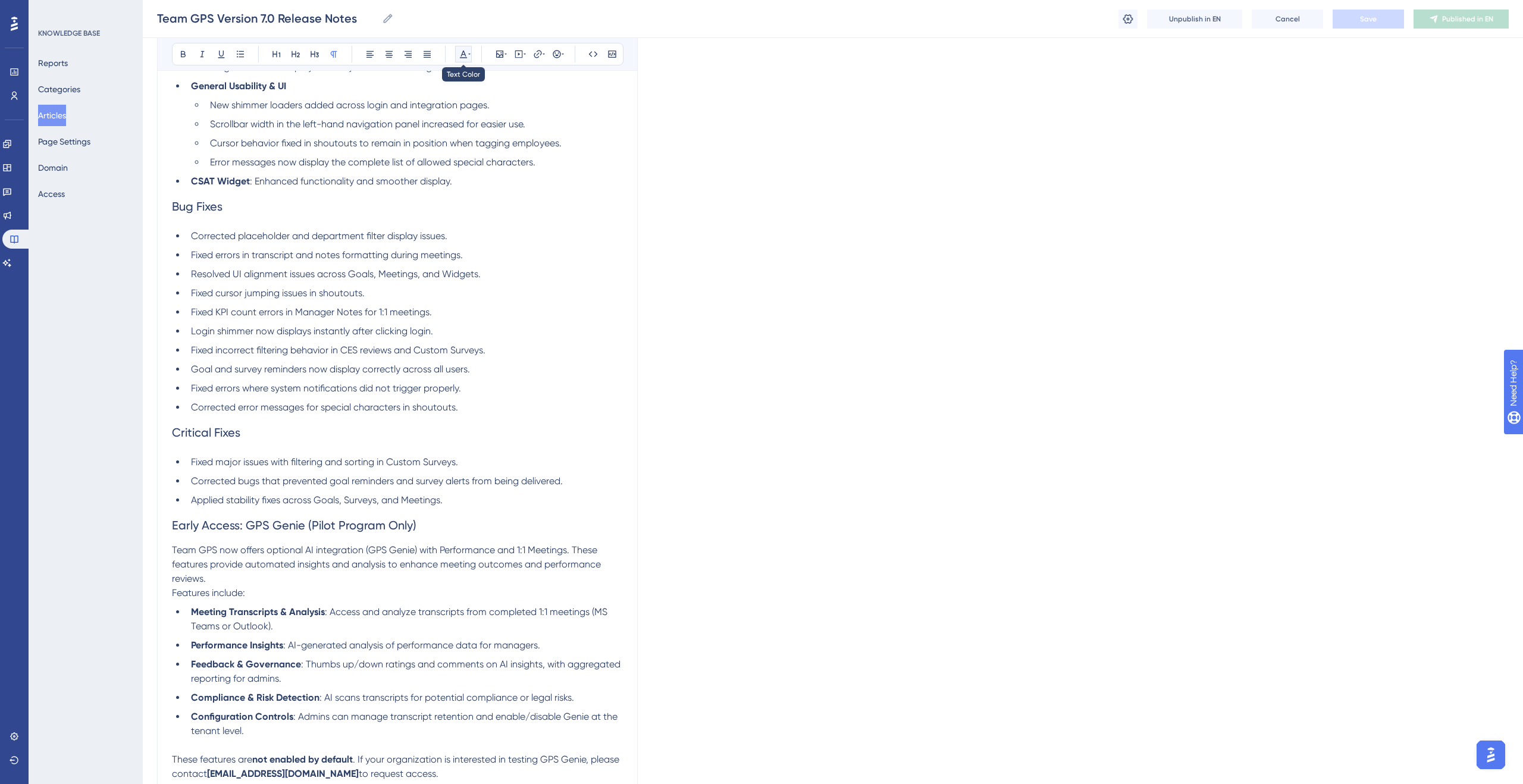
click at [471, 56] on button at bounding box center [463, 54] width 17 height 17
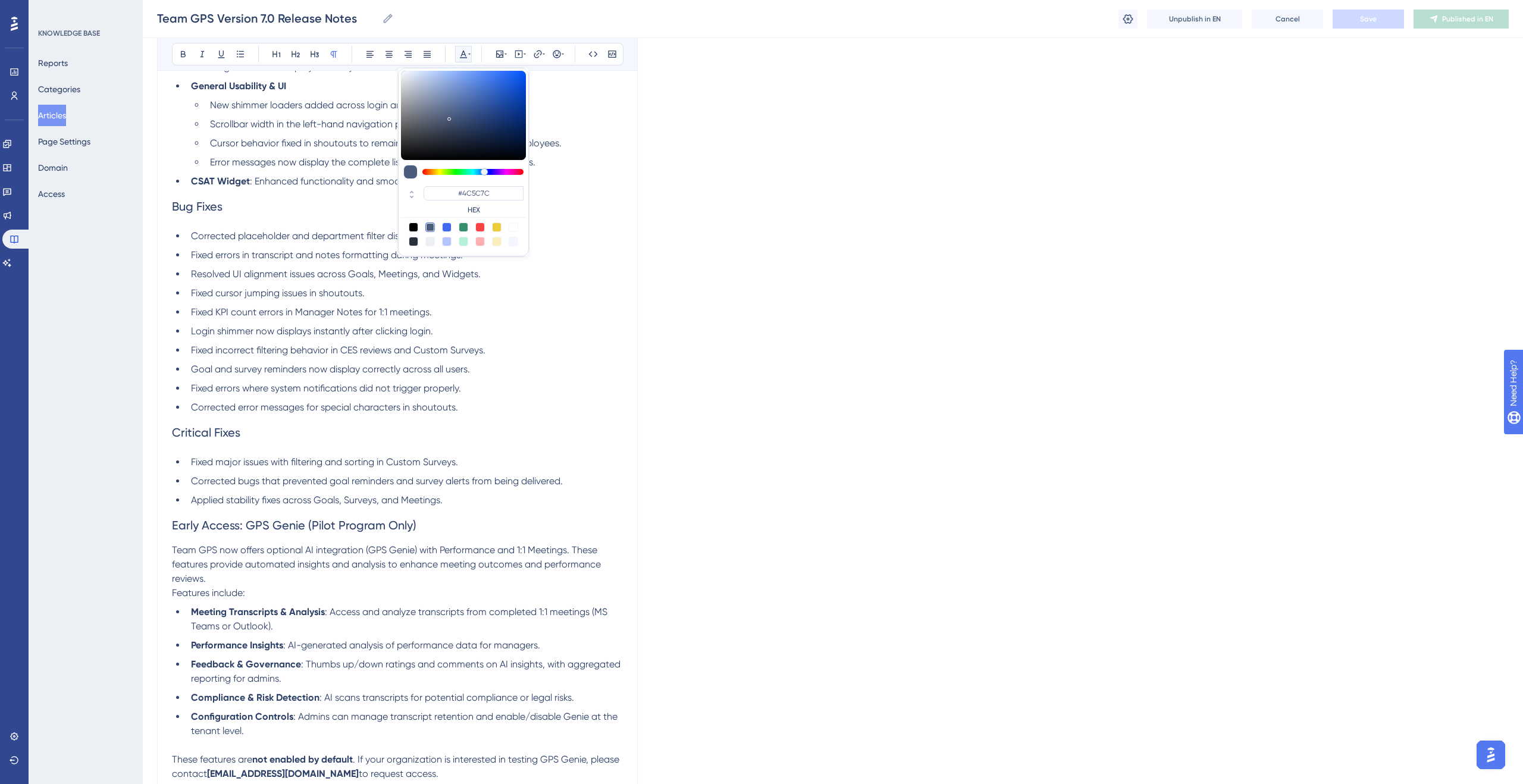
click at [471, 56] on button at bounding box center [463, 54] width 17 height 17
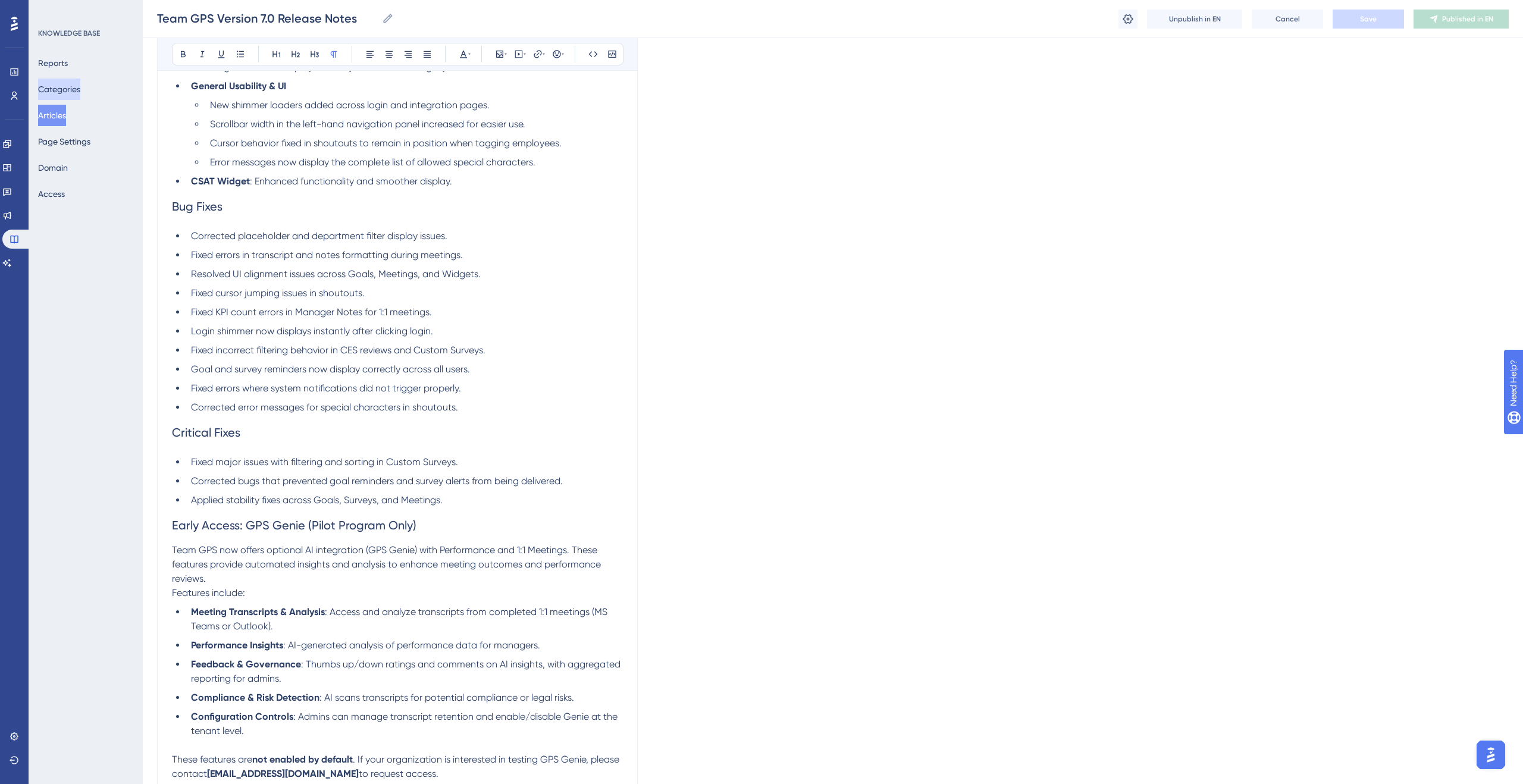
click at [60, 94] on button "Categories" at bounding box center [59, 88] width 42 height 21
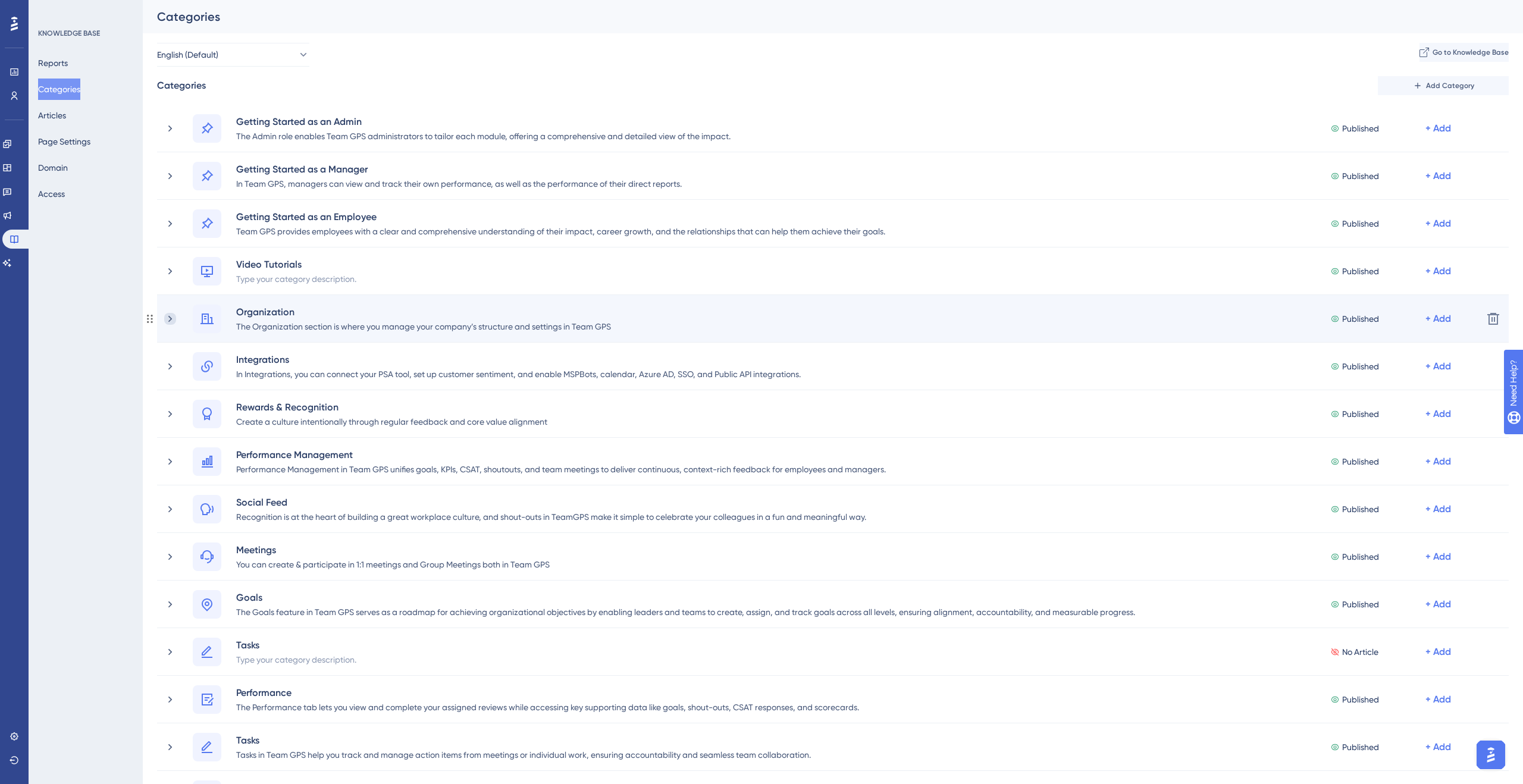
click at [173, 322] on icon at bounding box center [170, 319] width 12 height 12
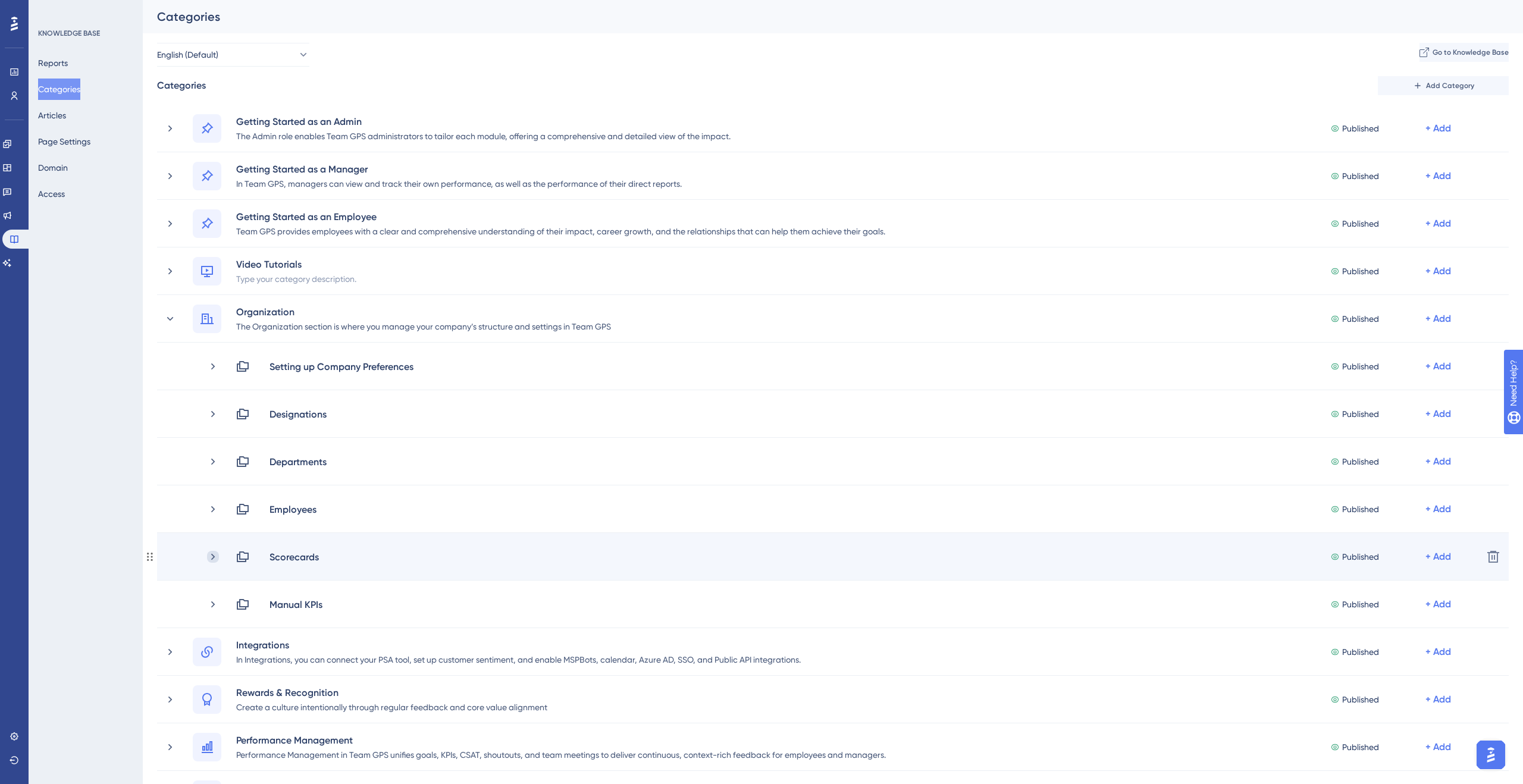
click at [211, 553] on icon at bounding box center [213, 556] width 12 height 12
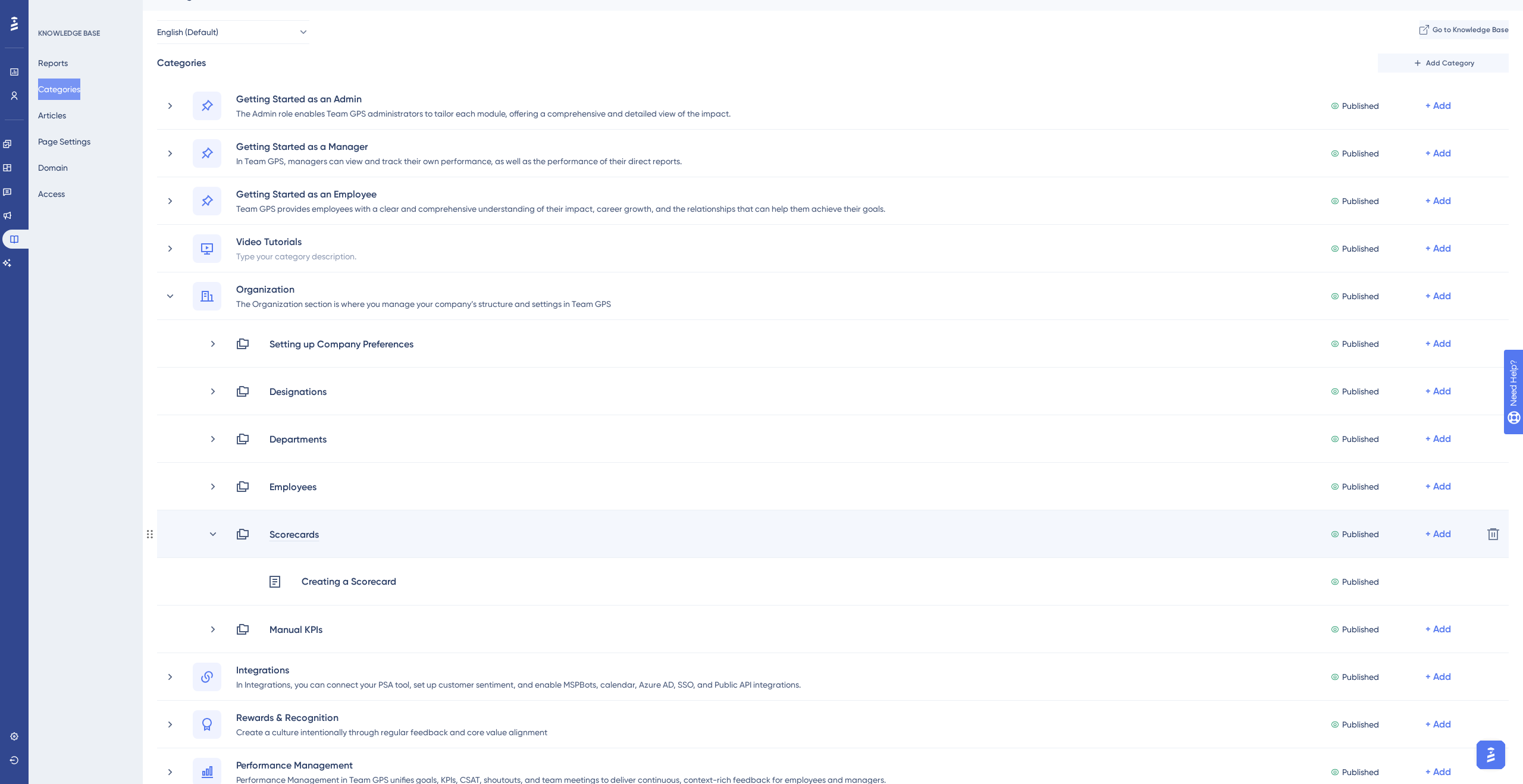
scroll to position [24, 0]
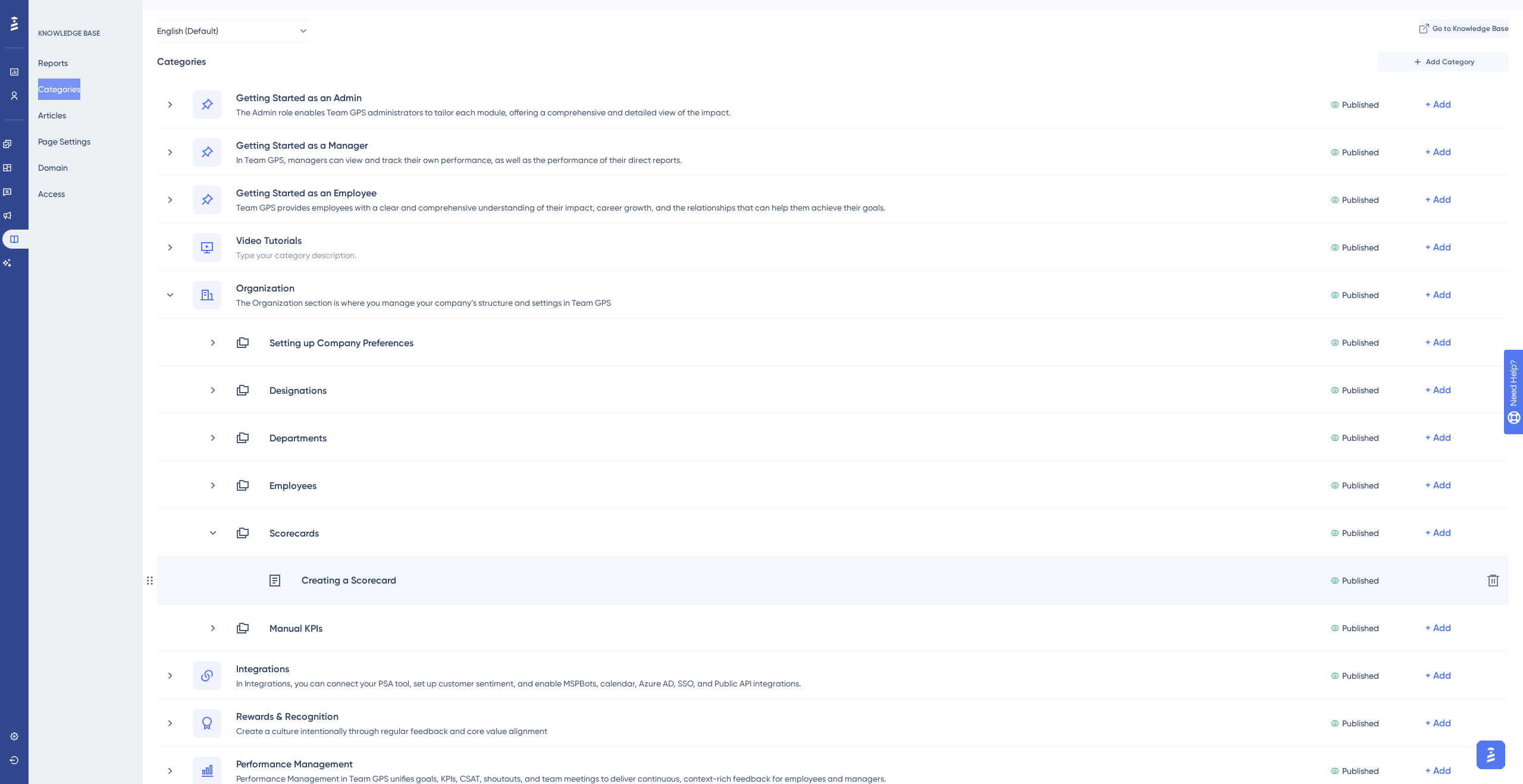
click at [332, 574] on div "Creating a Scorecard" at bounding box center [349, 580] width 96 height 16
click at [344, 579] on div "Creating a Scorecard" at bounding box center [349, 580] width 96 height 16
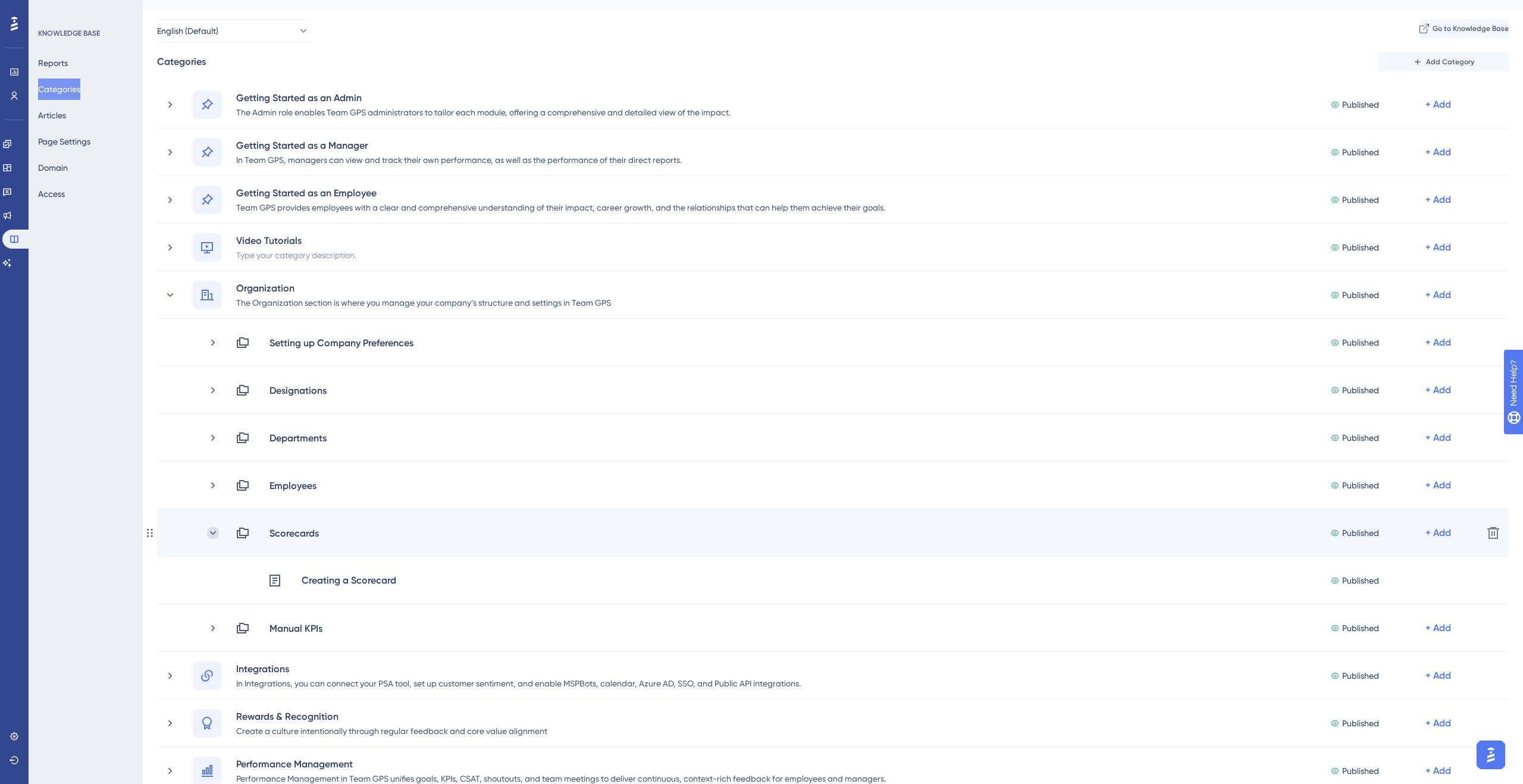
click at [216, 533] on icon at bounding box center [213, 532] width 12 height 12
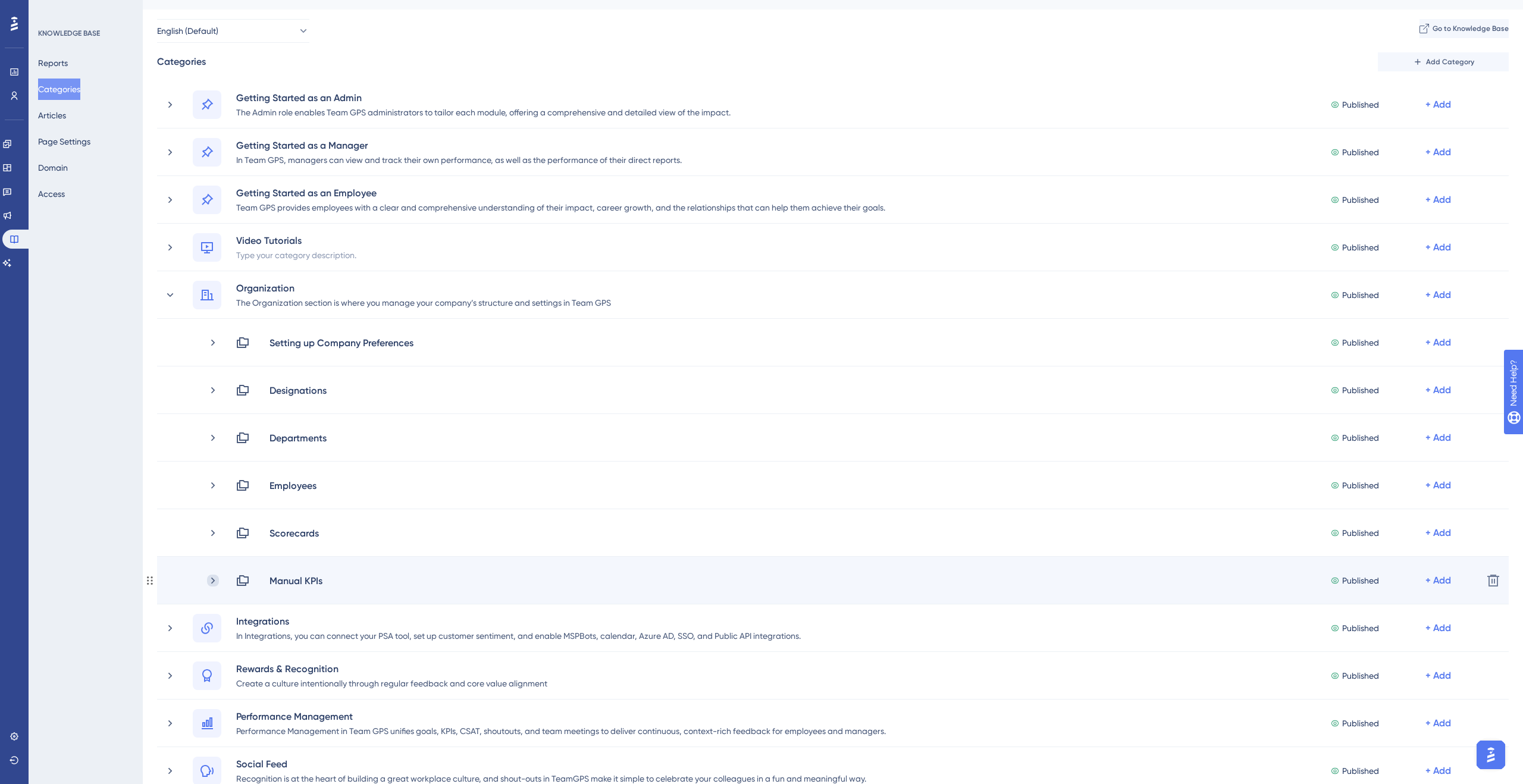
click at [210, 581] on icon at bounding box center [213, 580] width 12 height 12
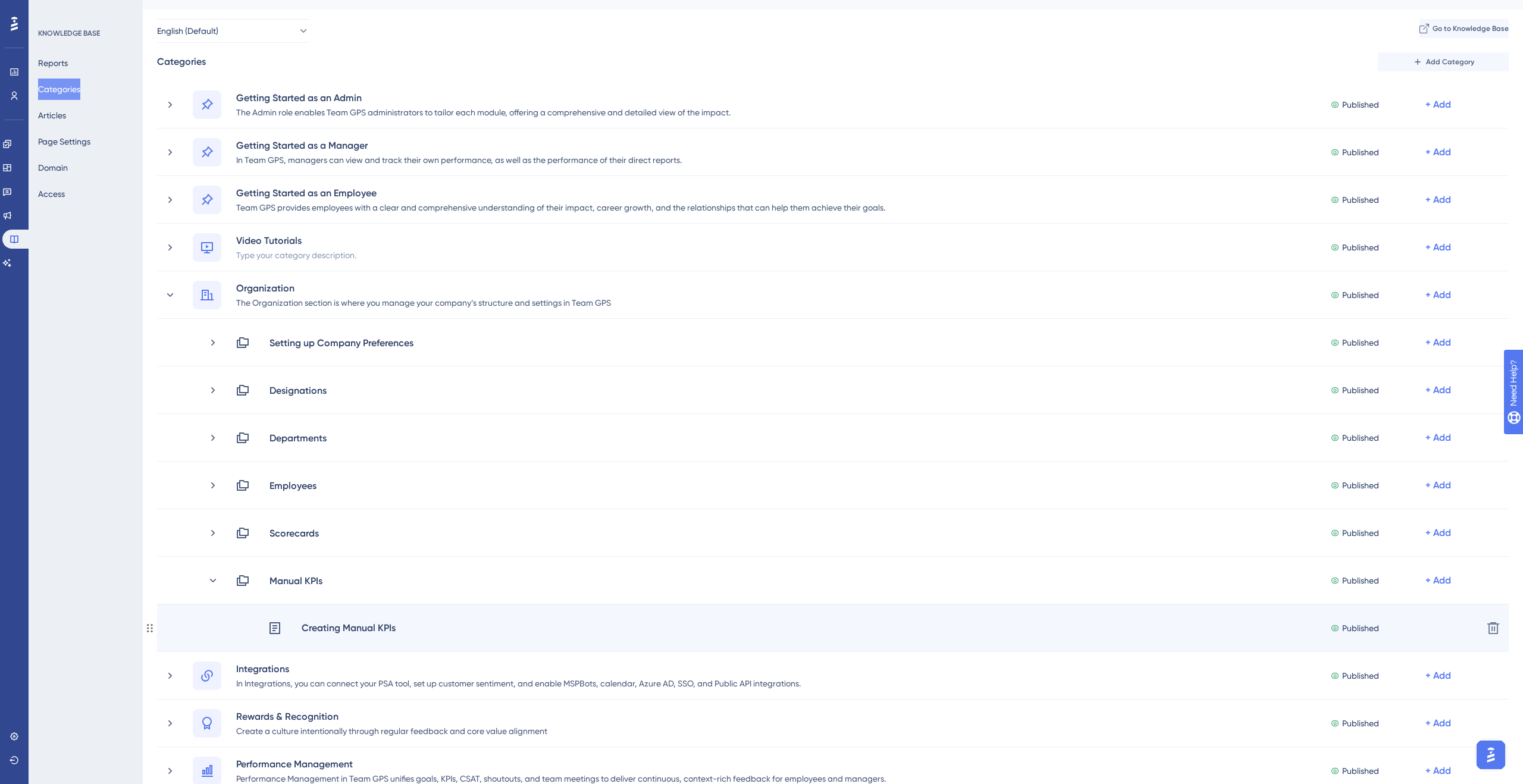
click at [315, 628] on div "Creating Manual KPIs" at bounding box center [348, 627] width 95 height 16
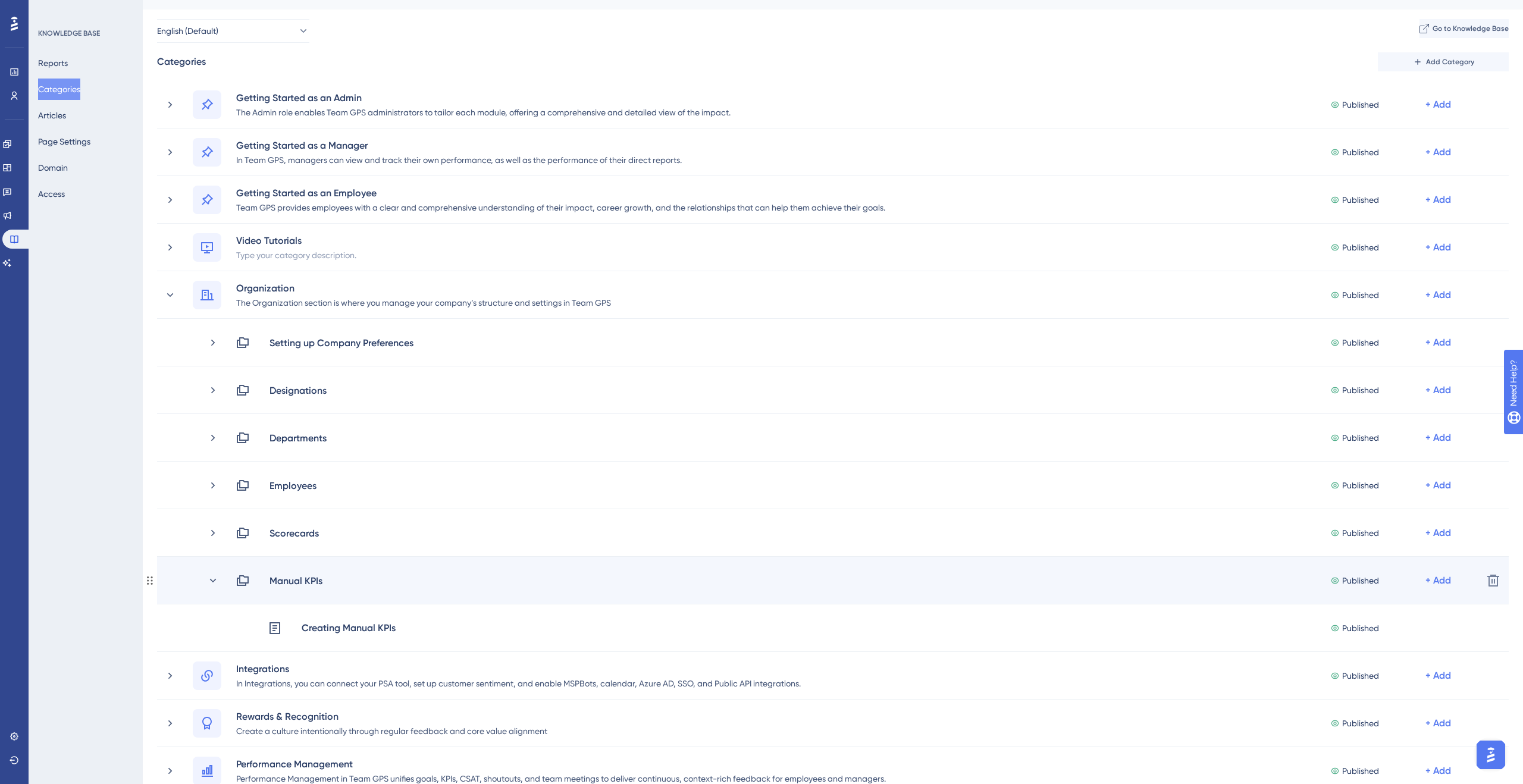
click at [219, 587] on div "Manual KPIs Published + Add" at bounding box center [840, 579] width 1266 height 14
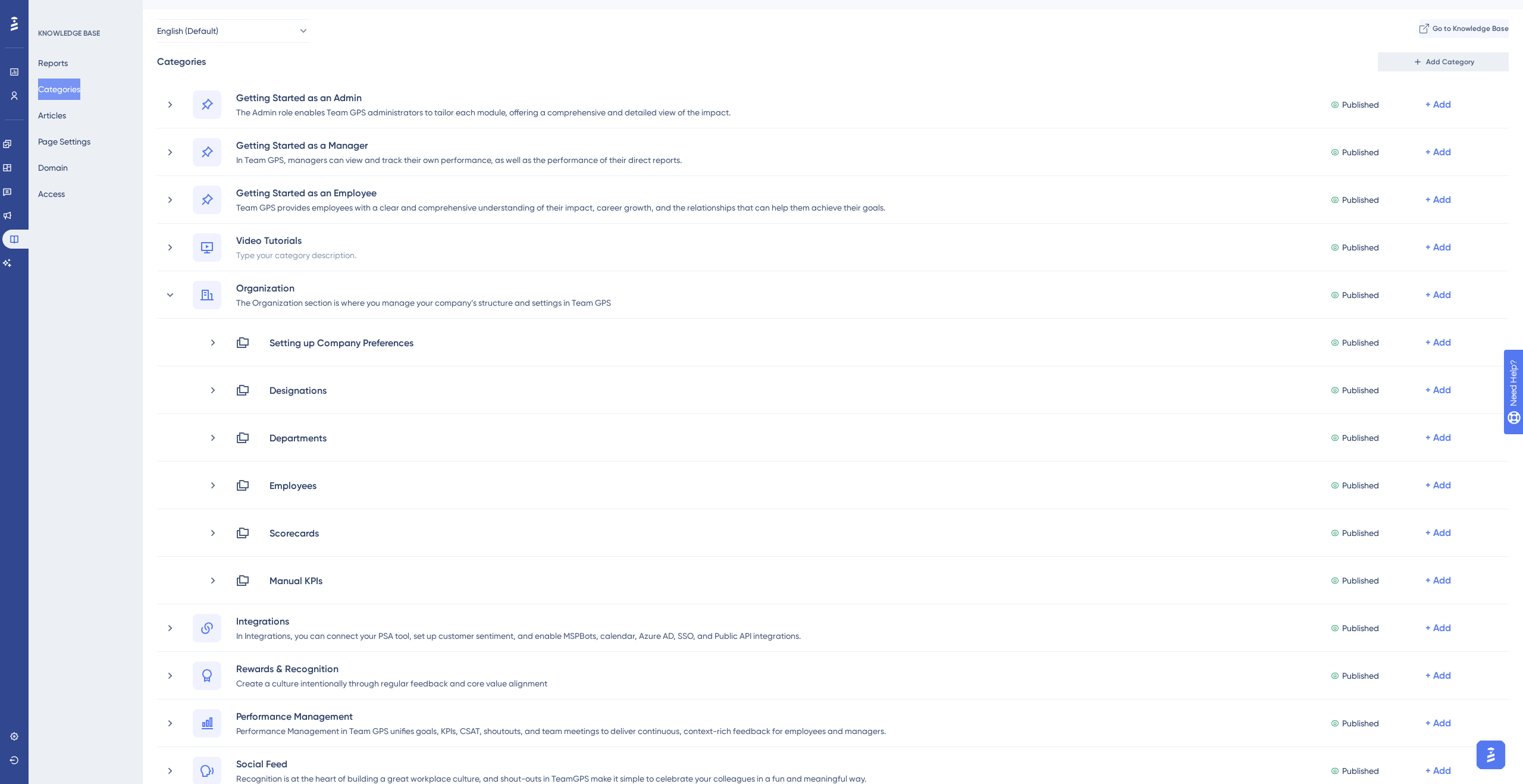
click at [1408, 59] on button "Add Category" at bounding box center [1443, 62] width 131 height 19
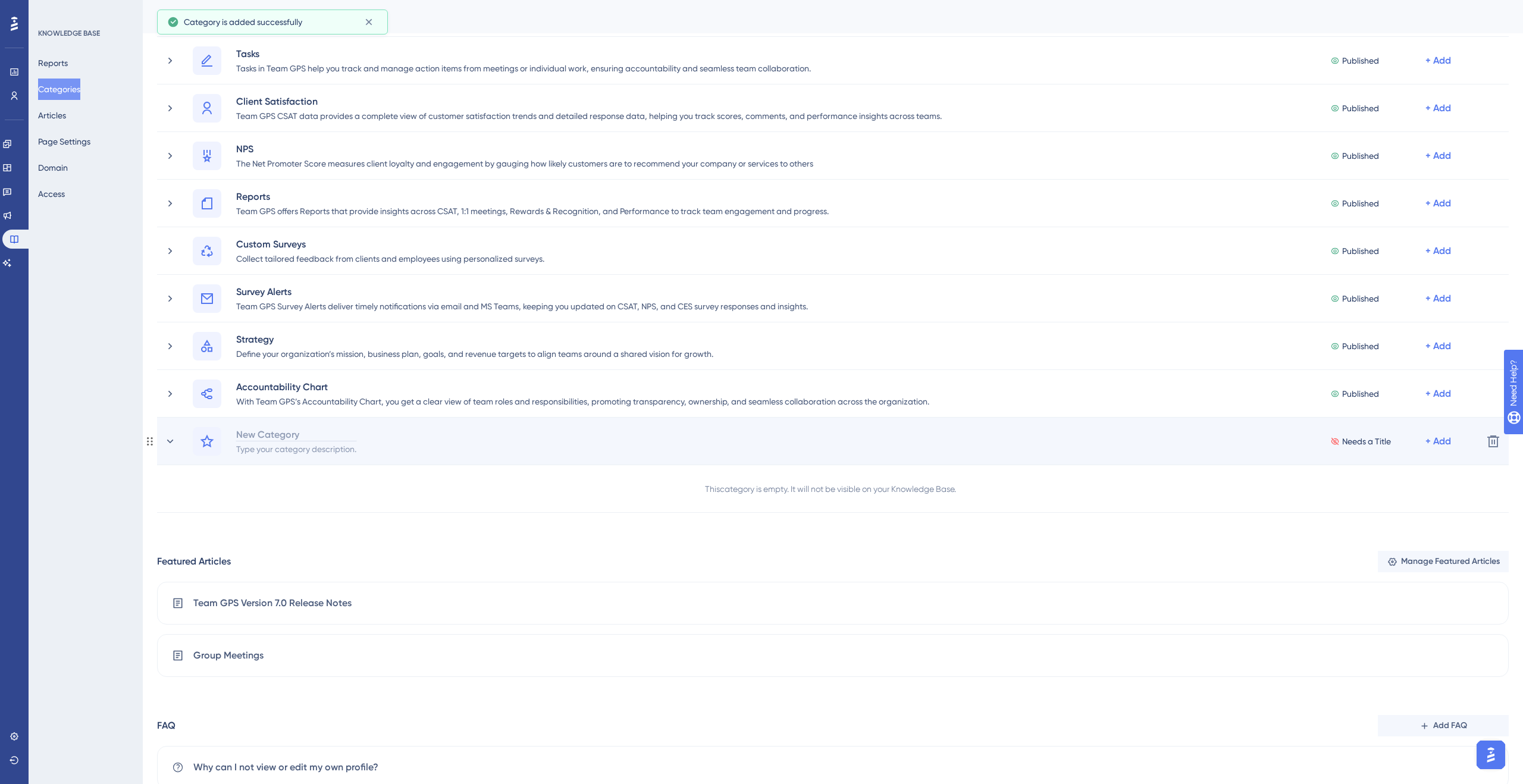
click at [291, 435] on div "New Category" at bounding box center [297, 433] width 122 height 14
click at [196, 442] on div at bounding box center [206, 440] width 29 height 29
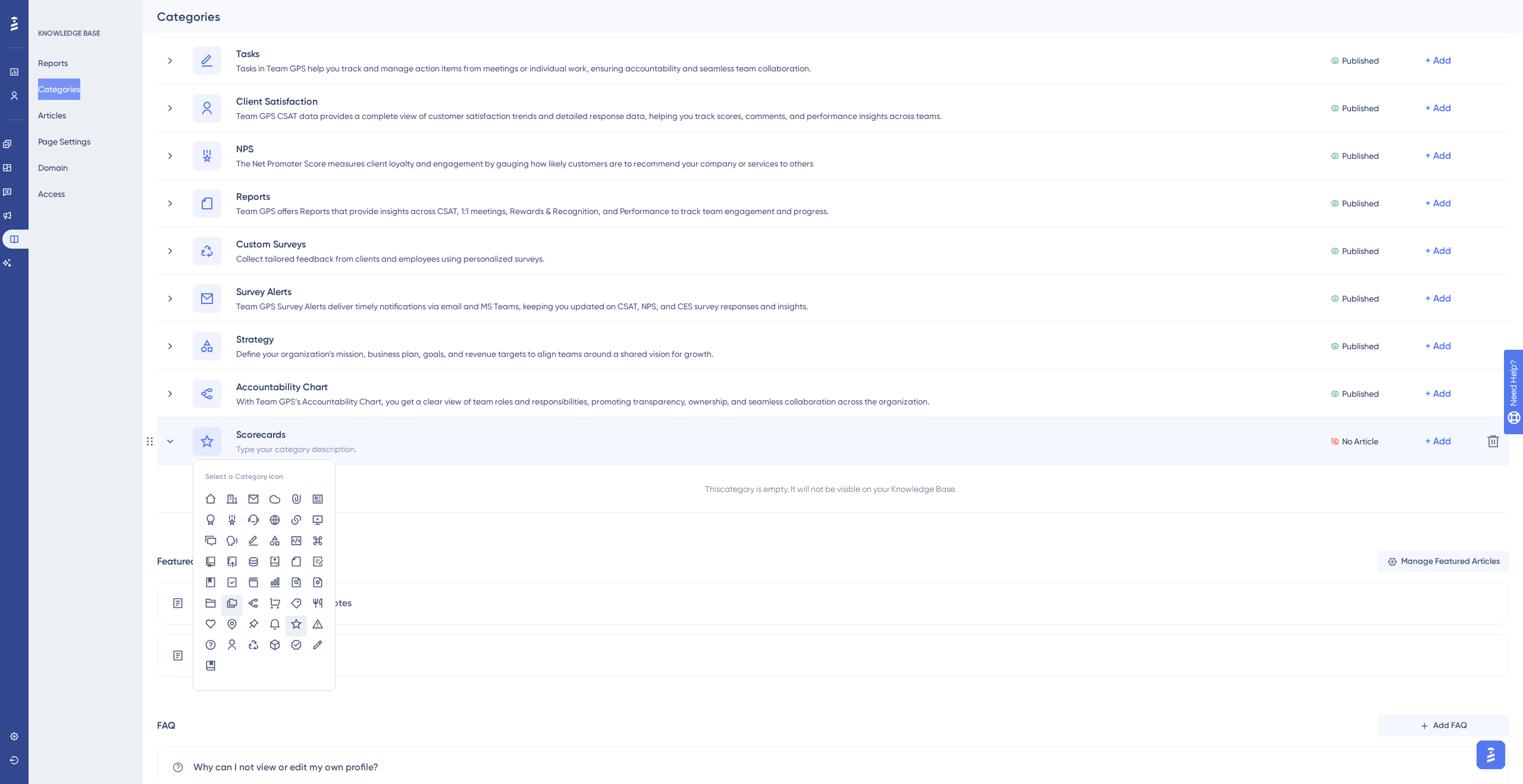
click at [230, 608] on icon at bounding box center [231, 603] width 12 height 12
click at [178, 440] on div "Scorecards Type your category description. No Article + Add" at bounding box center [818, 440] width 1308 height 29
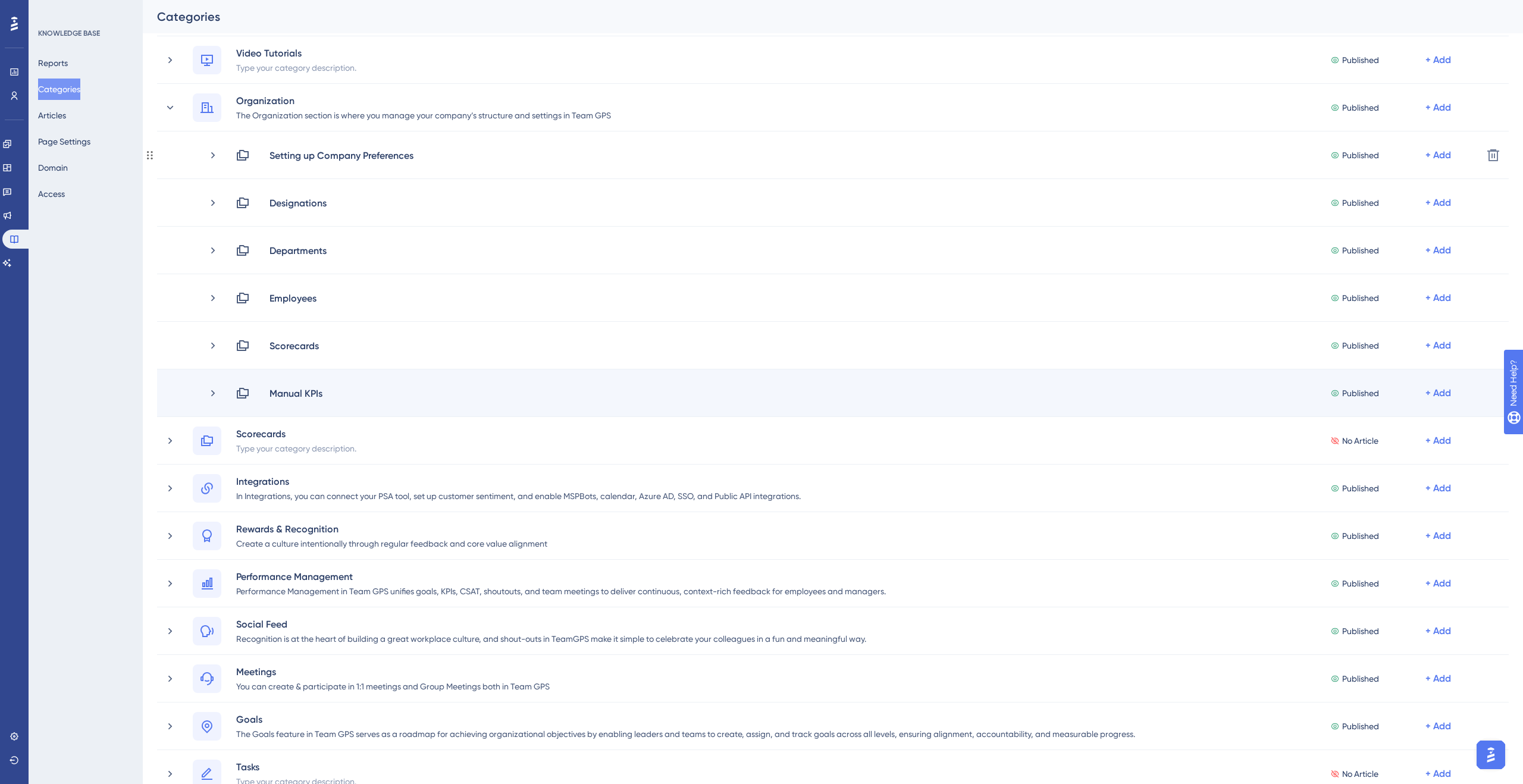
scroll to position [204, 0]
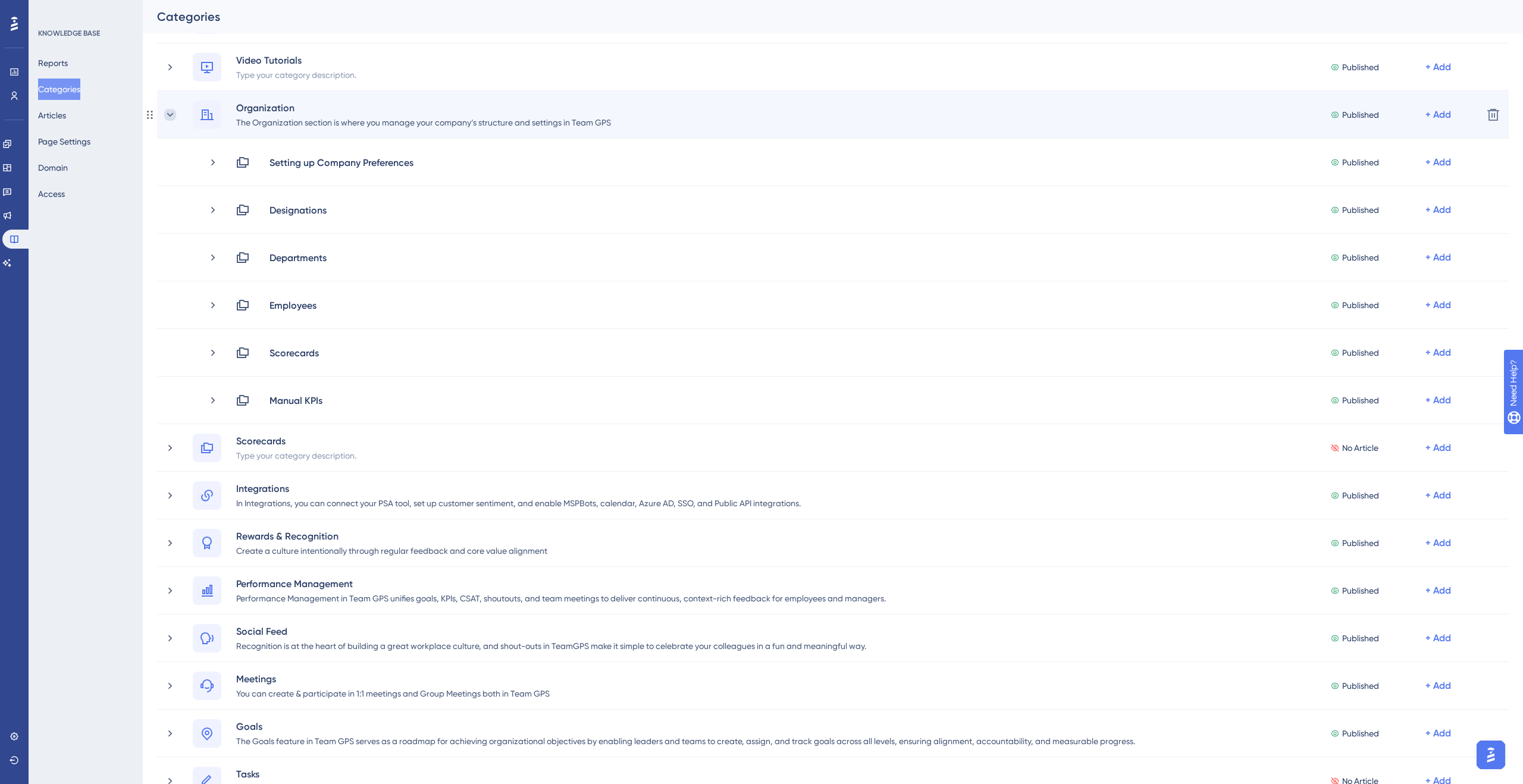
click at [173, 115] on icon at bounding box center [170, 114] width 12 height 12
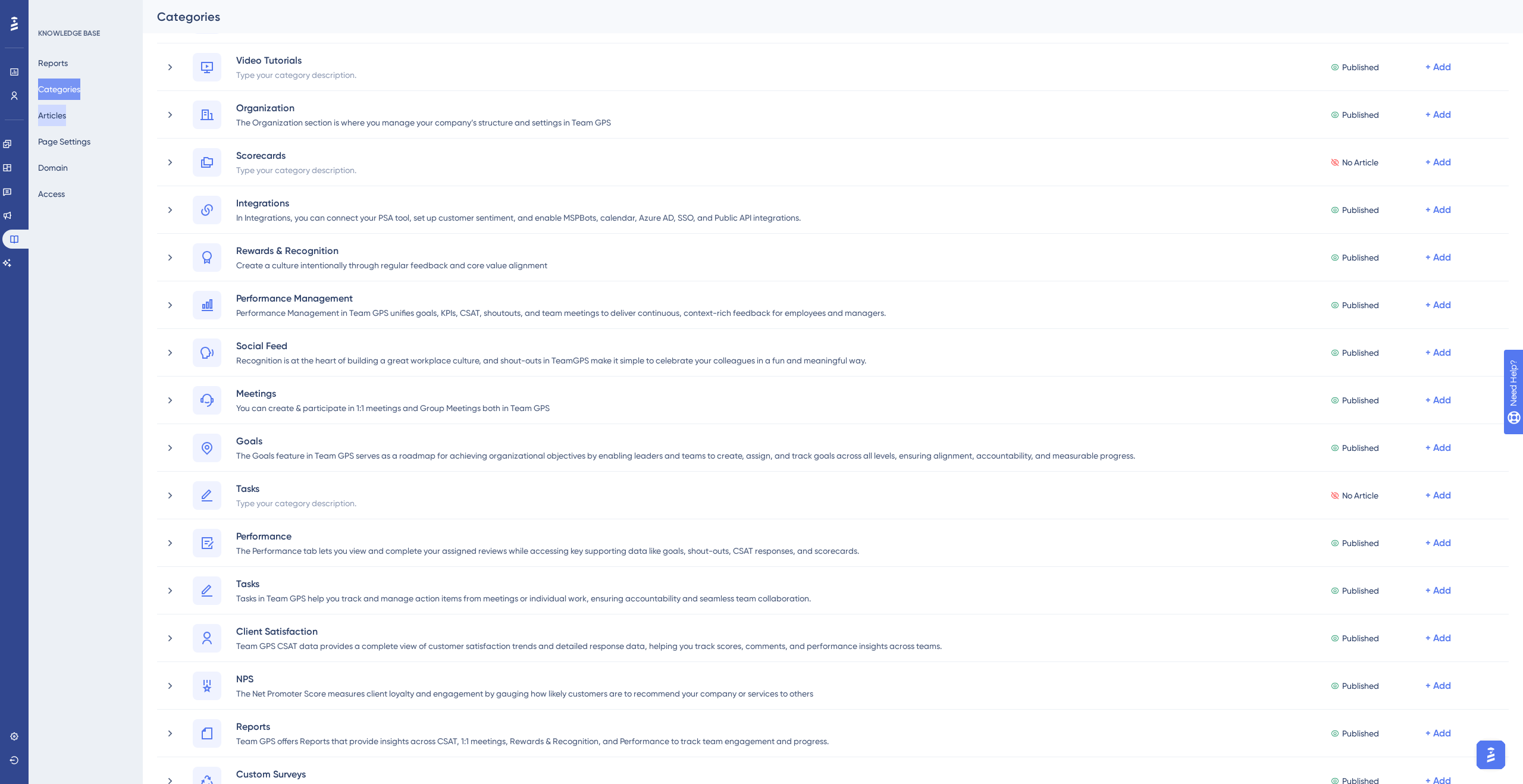
click at [66, 111] on button "Articles" at bounding box center [52, 115] width 28 height 21
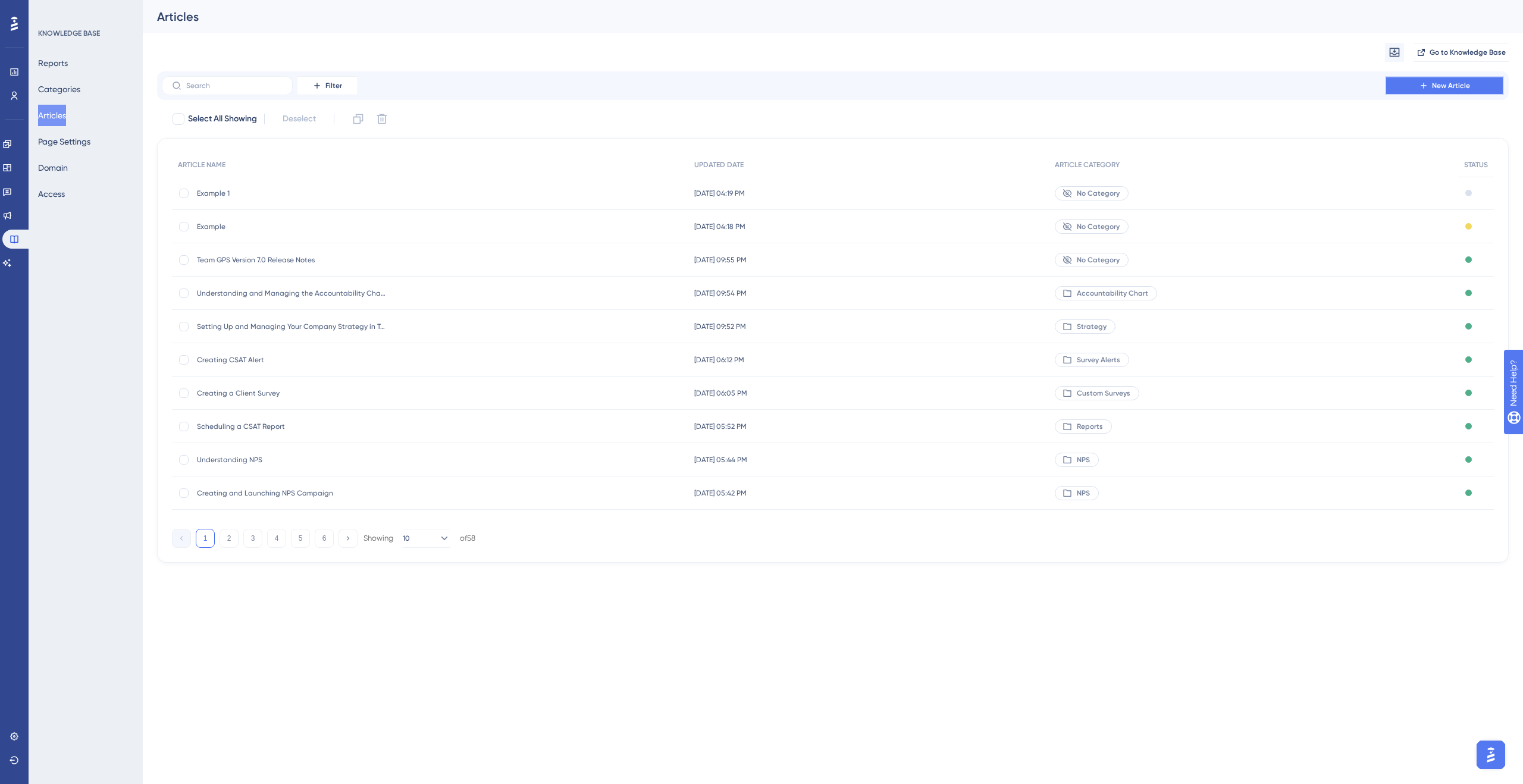
click at [1421, 85] on icon at bounding box center [1423, 86] width 9 height 9
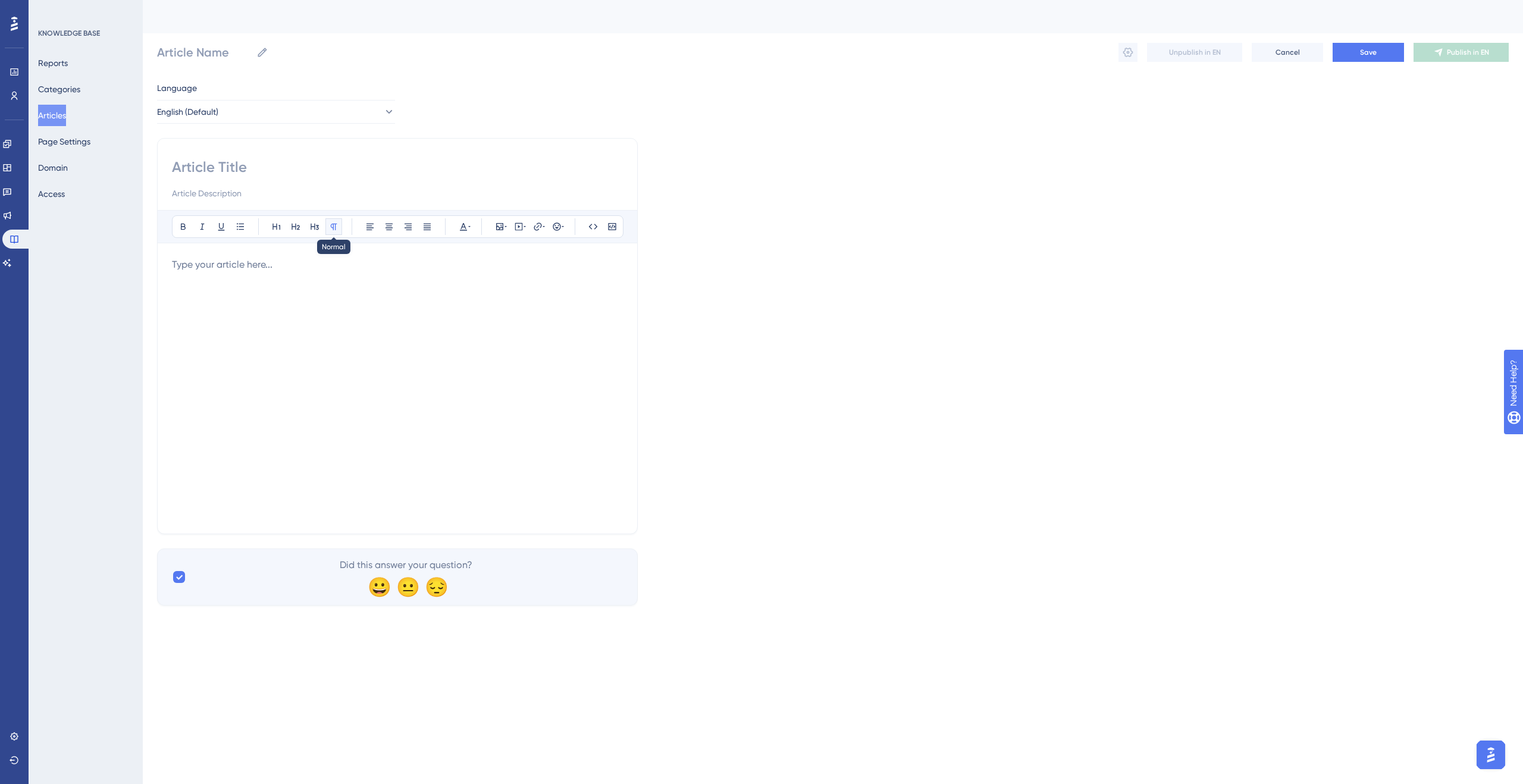
click at [338, 228] on button at bounding box center [334, 227] width 17 height 17
drag, startPoint x: 1491, startPoint y: 749, endPoint x: 1479, endPoint y: 745, distance: 12.6
click at [1491, 749] on img "Open AI Assistant Launcher" at bounding box center [1490, 755] width 21 height 21
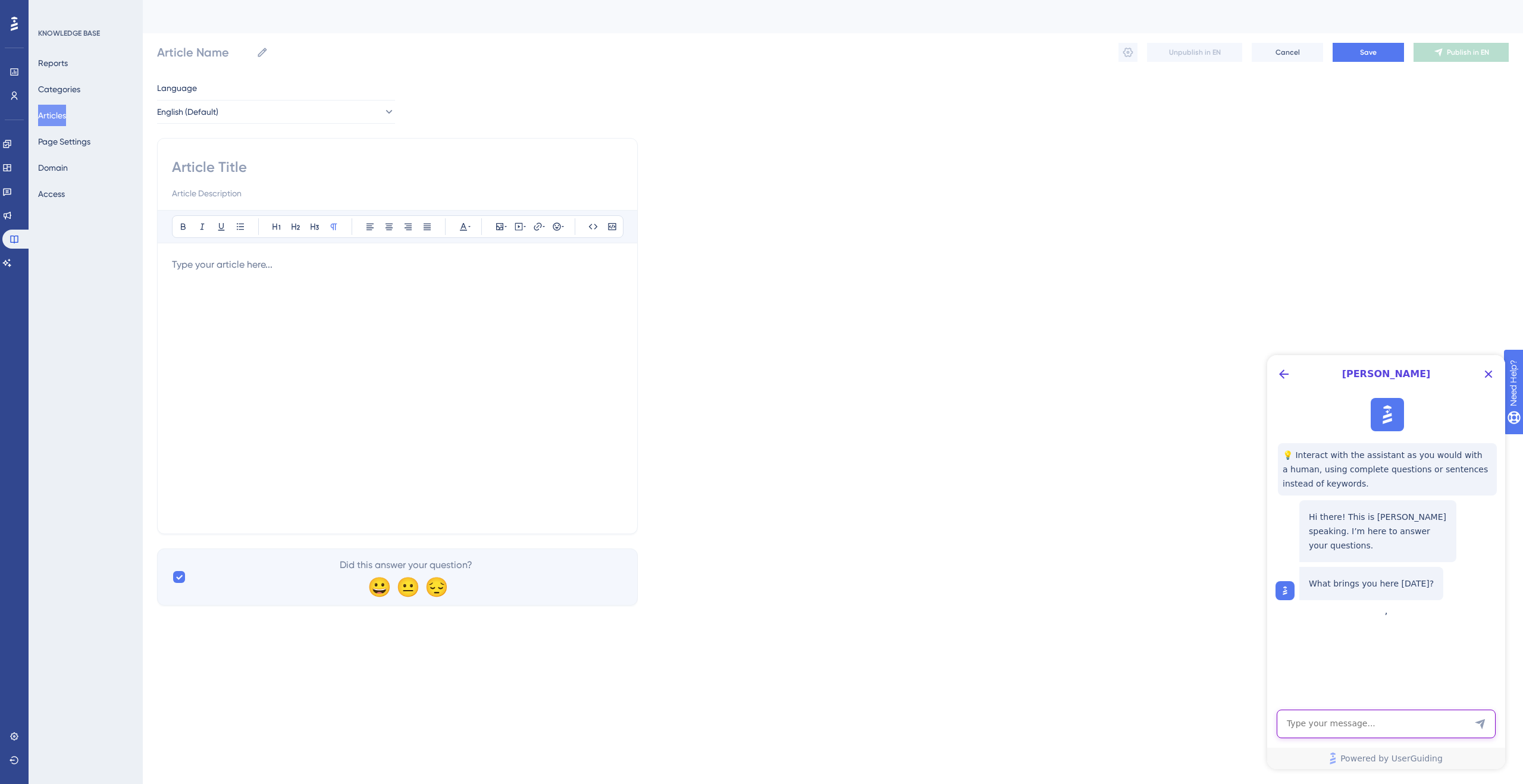
click at [1400, 728] on textarea "AI Assistant Text Input" at bounding box center [1386, 723] width 219 height 29
type textarea "Can i create a table for an article i want to create in KB?"
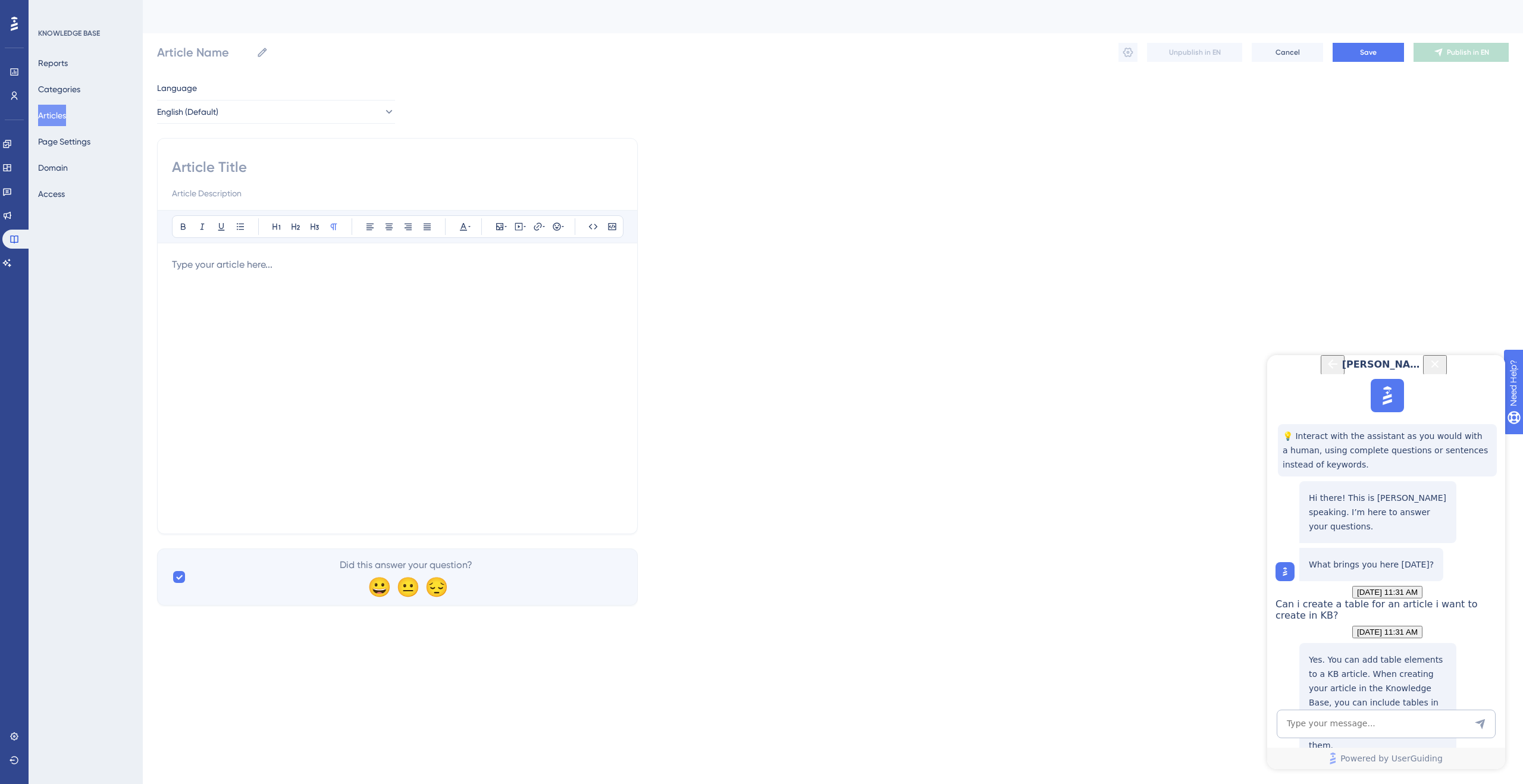
scroll to position [187, 0]
click at [1362, 769] on div "Creating Knowledge Base Articles" at bounding box center [1377, 788] width 138 height 37
click at [245, 229] on button at bounding box center [240, 227] width 17 height 17
click at [275, 229] on icon at bounding box center [276, 227] width 9 height 9
click at [295, 229] on icon at bounding box center [296, 227] width 9 height 9
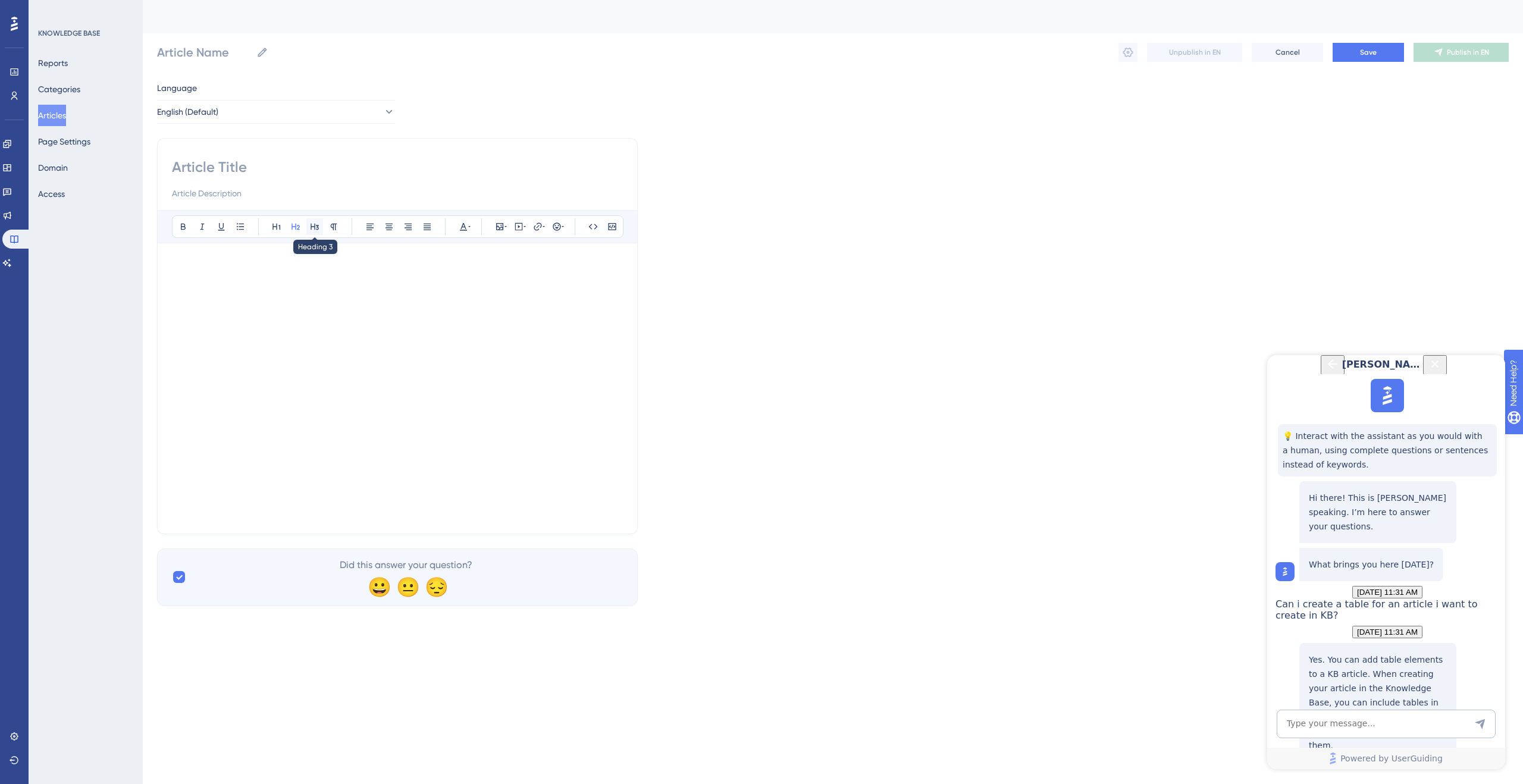
click at [316, 229] on icon at bounding box center [314, 227] width 9 height 9
click at [370, 230] on icon at bounding box center [369, 227] width 9 height 9
click at [466, 229] on icon at bounding box center [463, 227] width 9 height 9
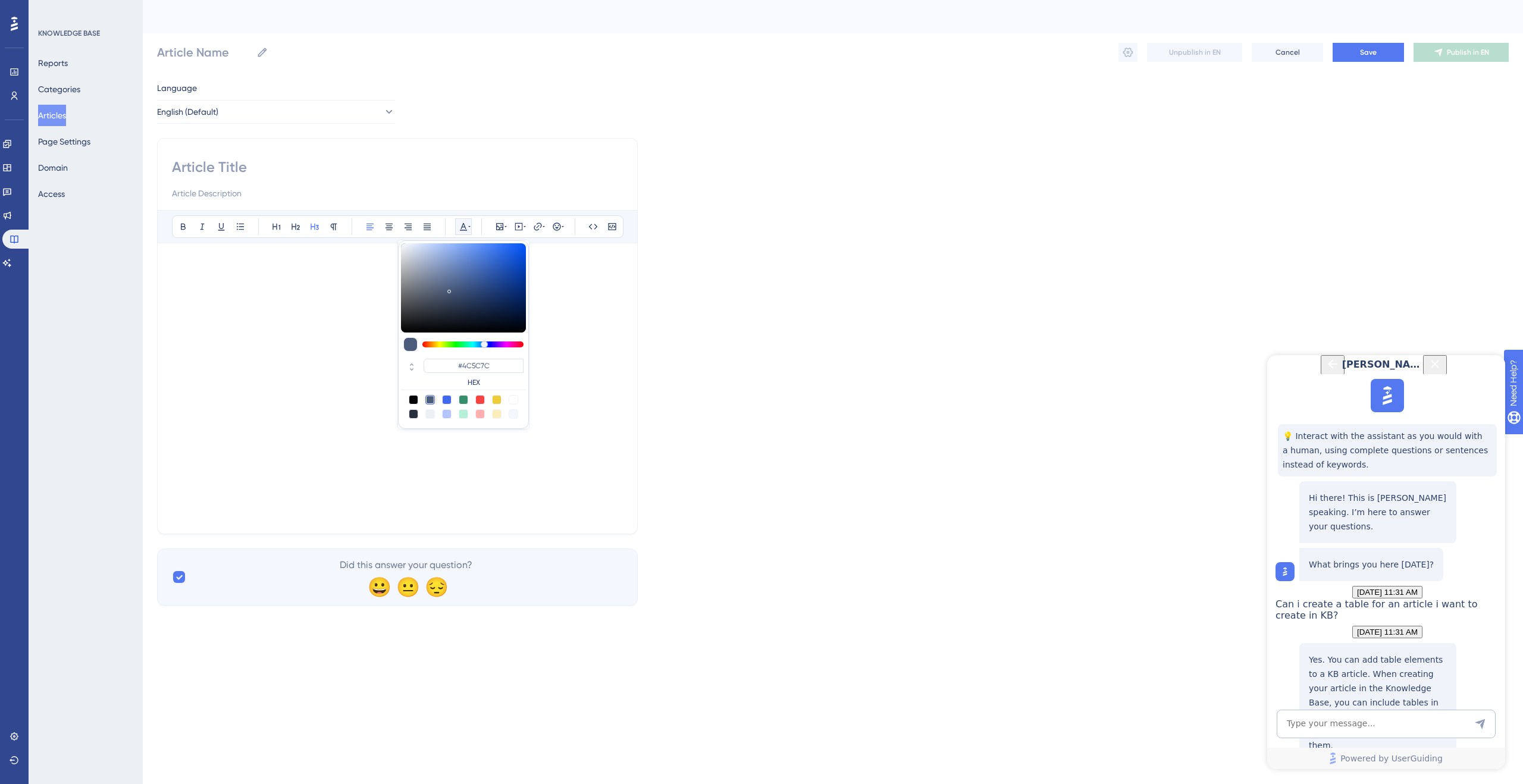
click at [466, 229] on icon at bounding box center [463, 227] width 9 height 9
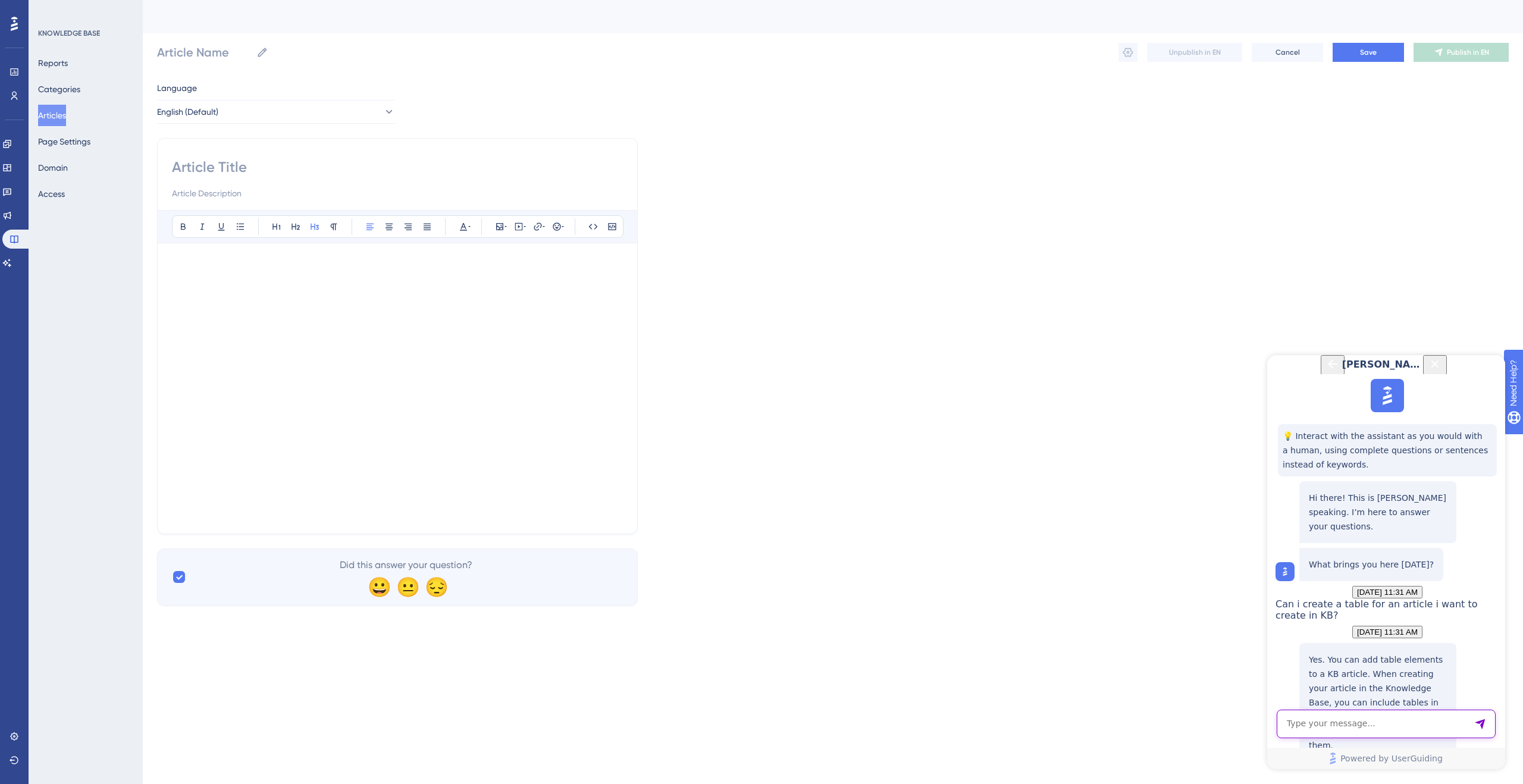
click at [1348, 718] on textarea "AI Assistant Text Input" at bounding box center [1386, 723] width 219 height 29
type textarea "I don't see a way to create a table"
click at [1336, 721] on textarea "AI Assistant Text Input" at bounding box center [1386, 723] width 219 height 29
type textarea "Can i not create a table similar to how i can do in word or google docs?"
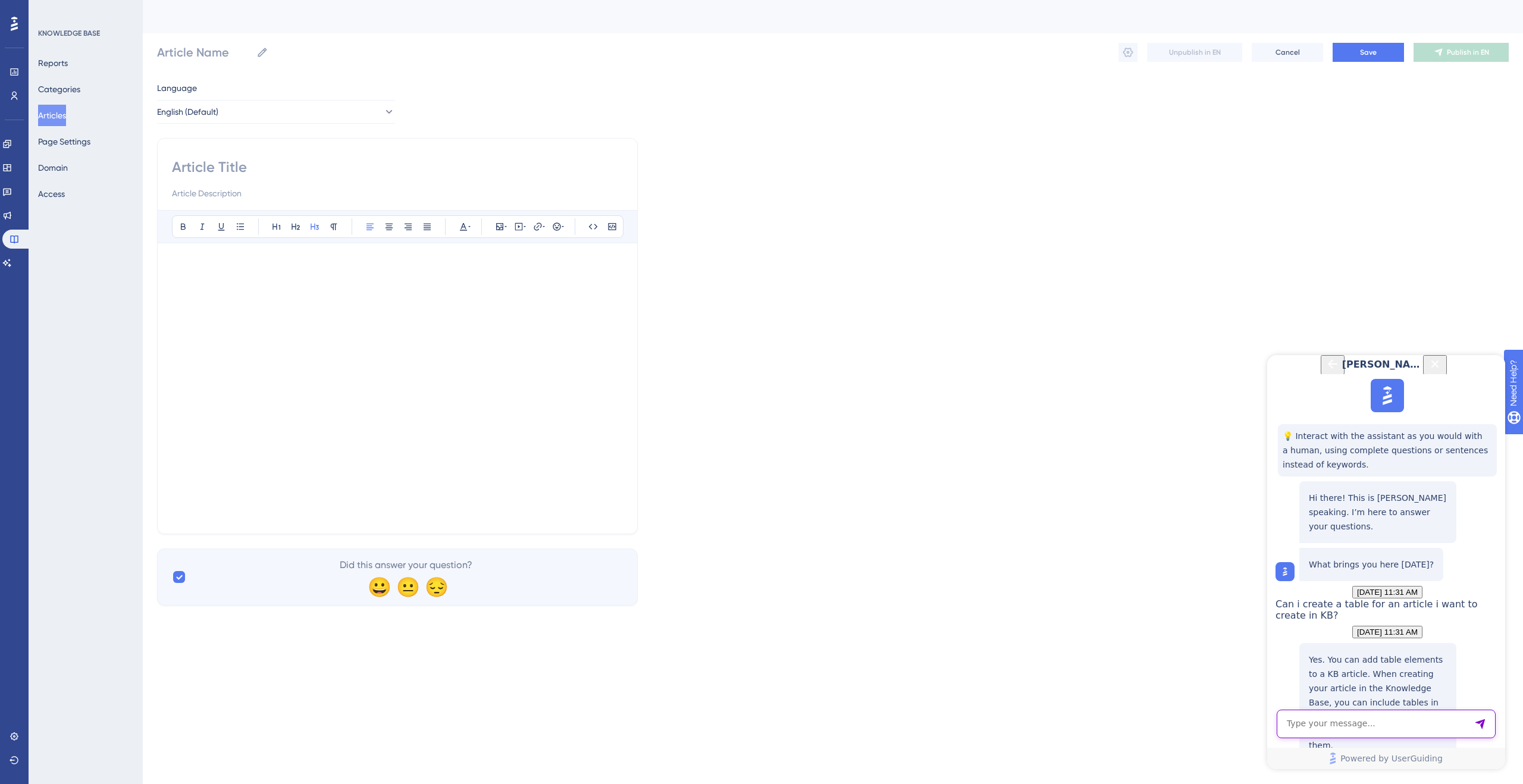
scroll to position [746, 0]
click at [1330, 728] on textarea "AI Assistant Text Input" at bounding box center [1386, 723] width 219 height 29
click at [595, 226] on icon at bounding box center [592, 227] width 9 height 9
click at [1334, 724] on textarea "AI Assistant Text Input" at bounding box center [1386, 723] width 219 height 29
type textarea "That's not really helpful. It would be nice to have the ability to create a tab…"
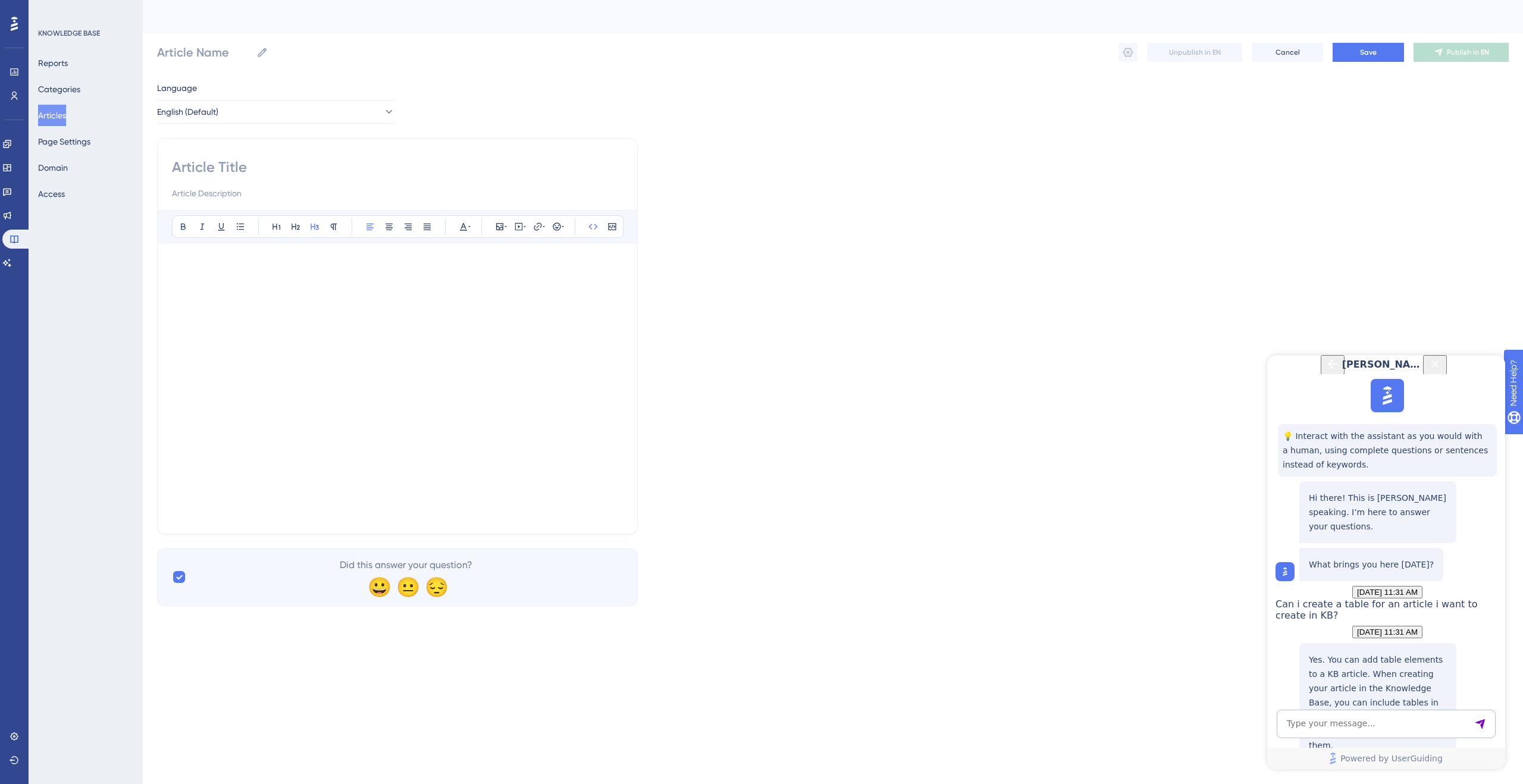
scroll to position [965, 0]
click at [68, 70] on button "Reports" at bounding box center [53, 63] width 29 height 21
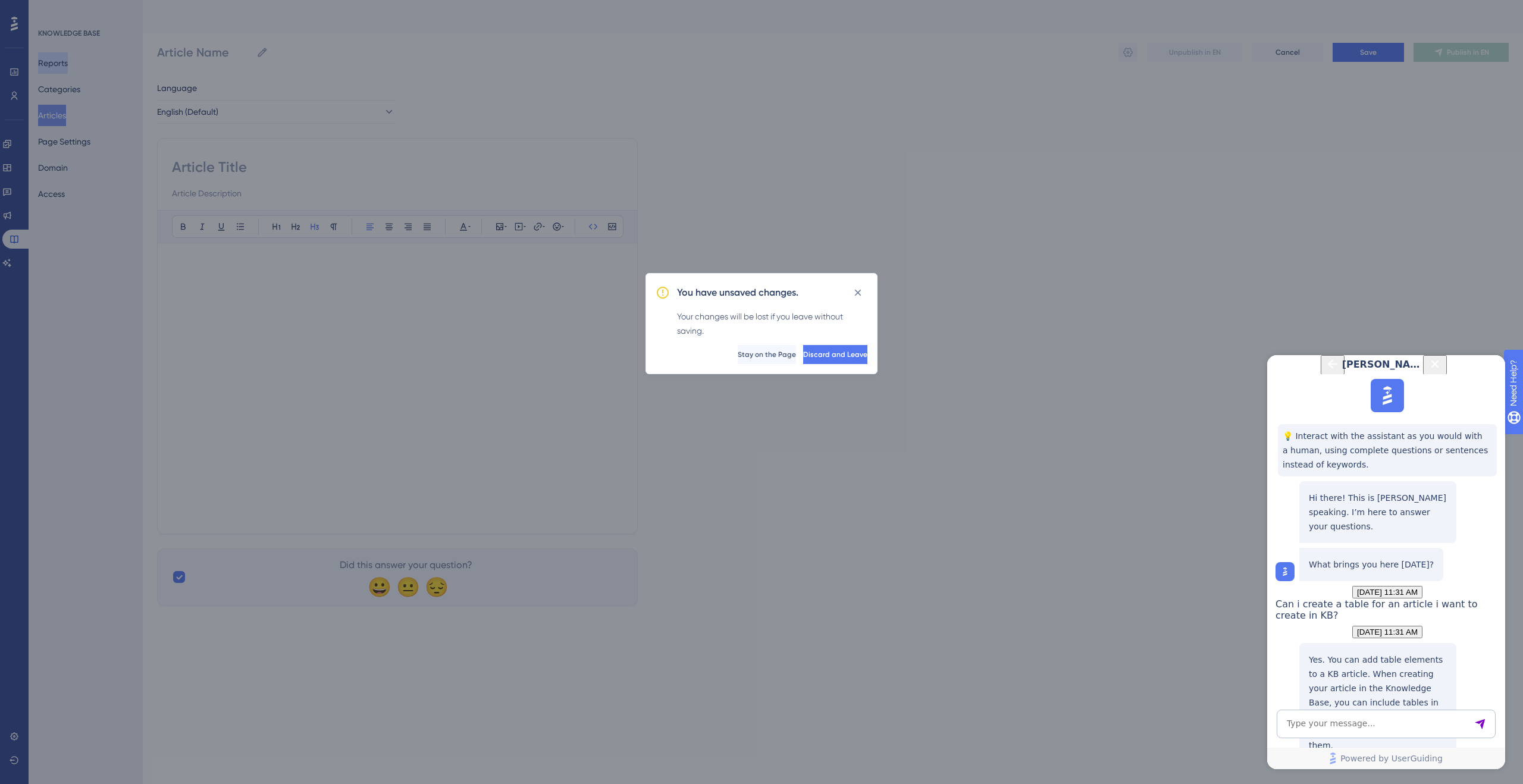
click at [57, 61] on div "You have unsaved changes. Your changes will be lost if you leave without saving…" at bounding box center [761, 392] width 1523 height 784
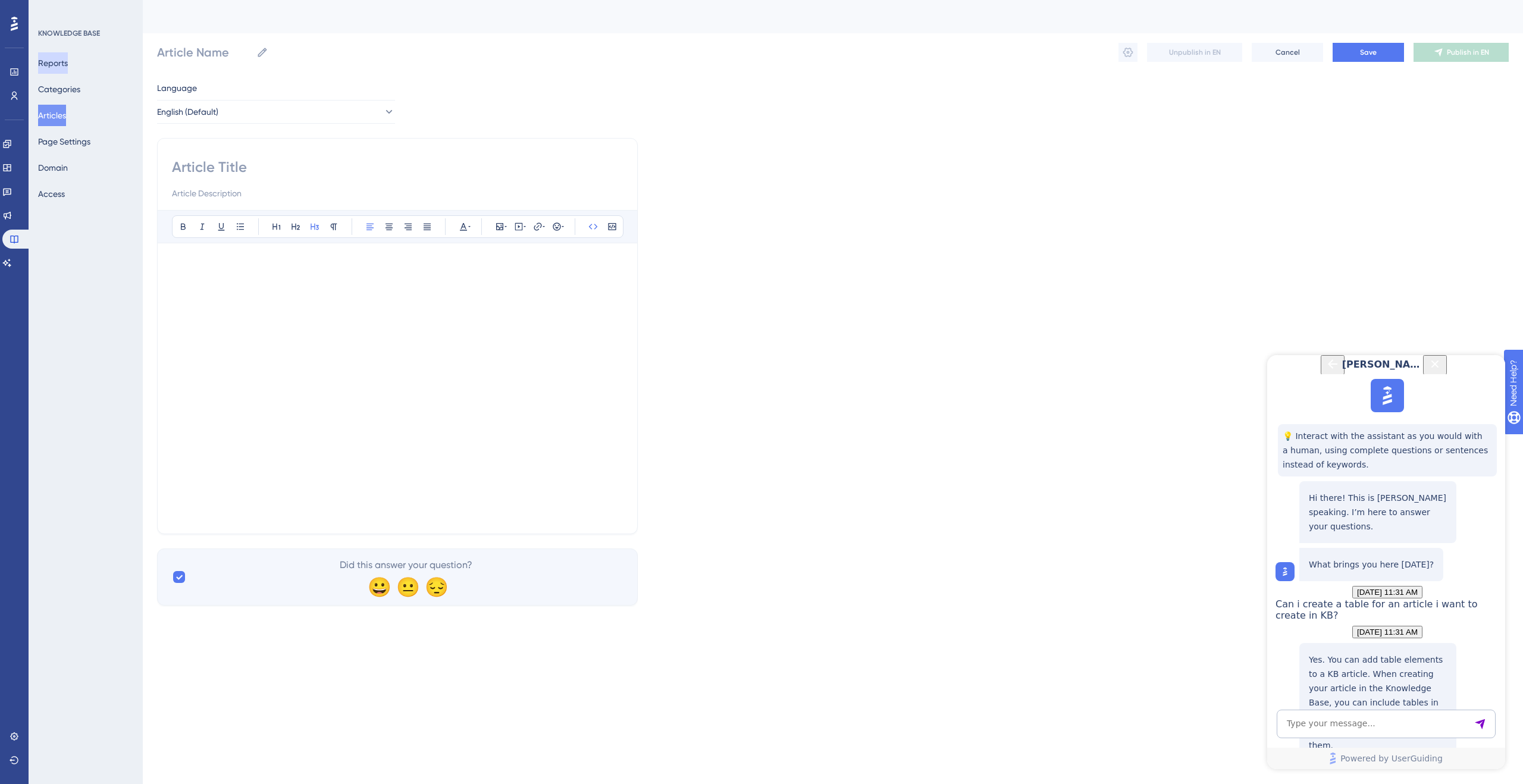
click at [59, 61] on button "Reports" at bounding box center [53, 63] width 29 height 21
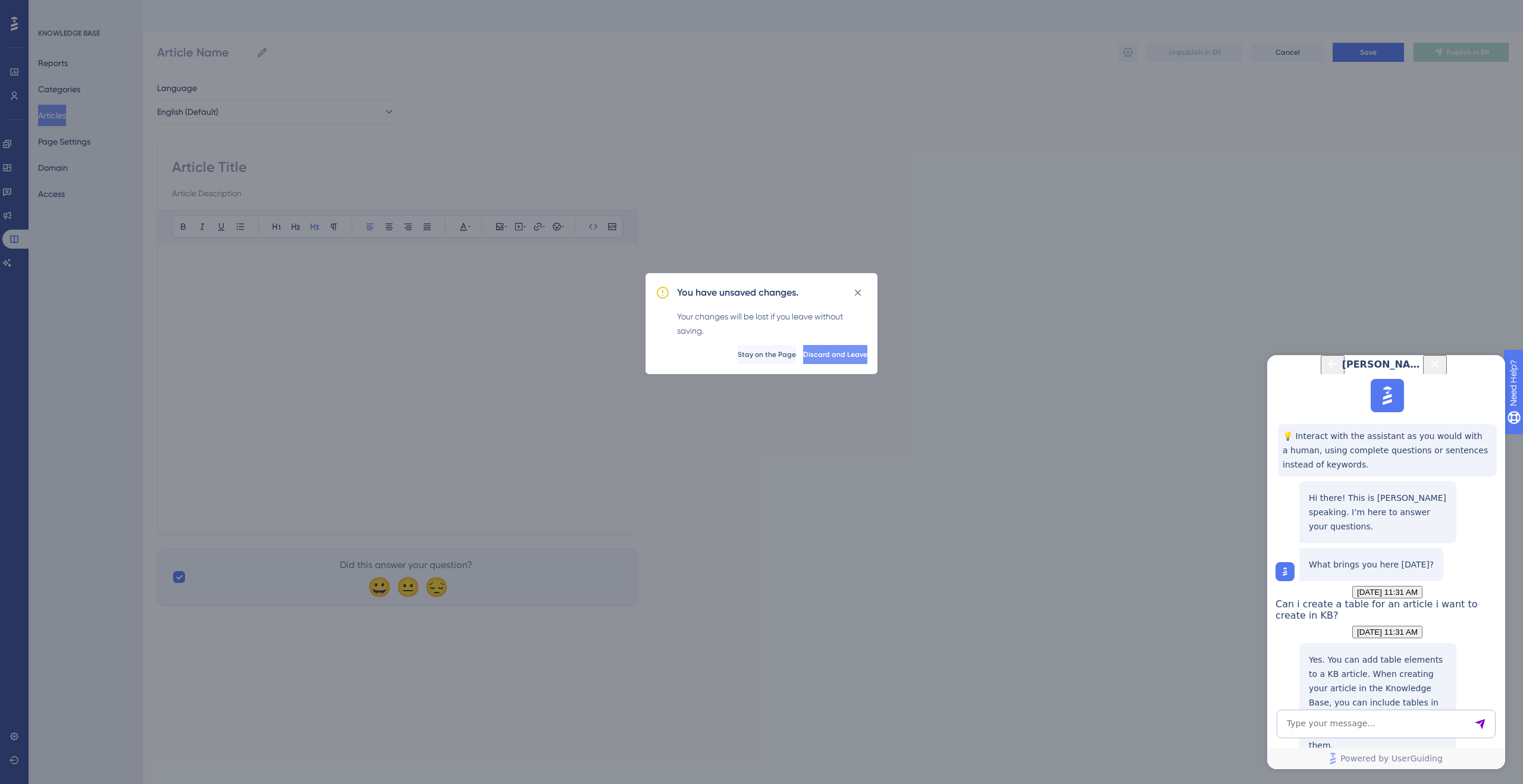
click at [815, 354] on span "Discard and Leave" at bounding box center [835, 355] width 64 height 9
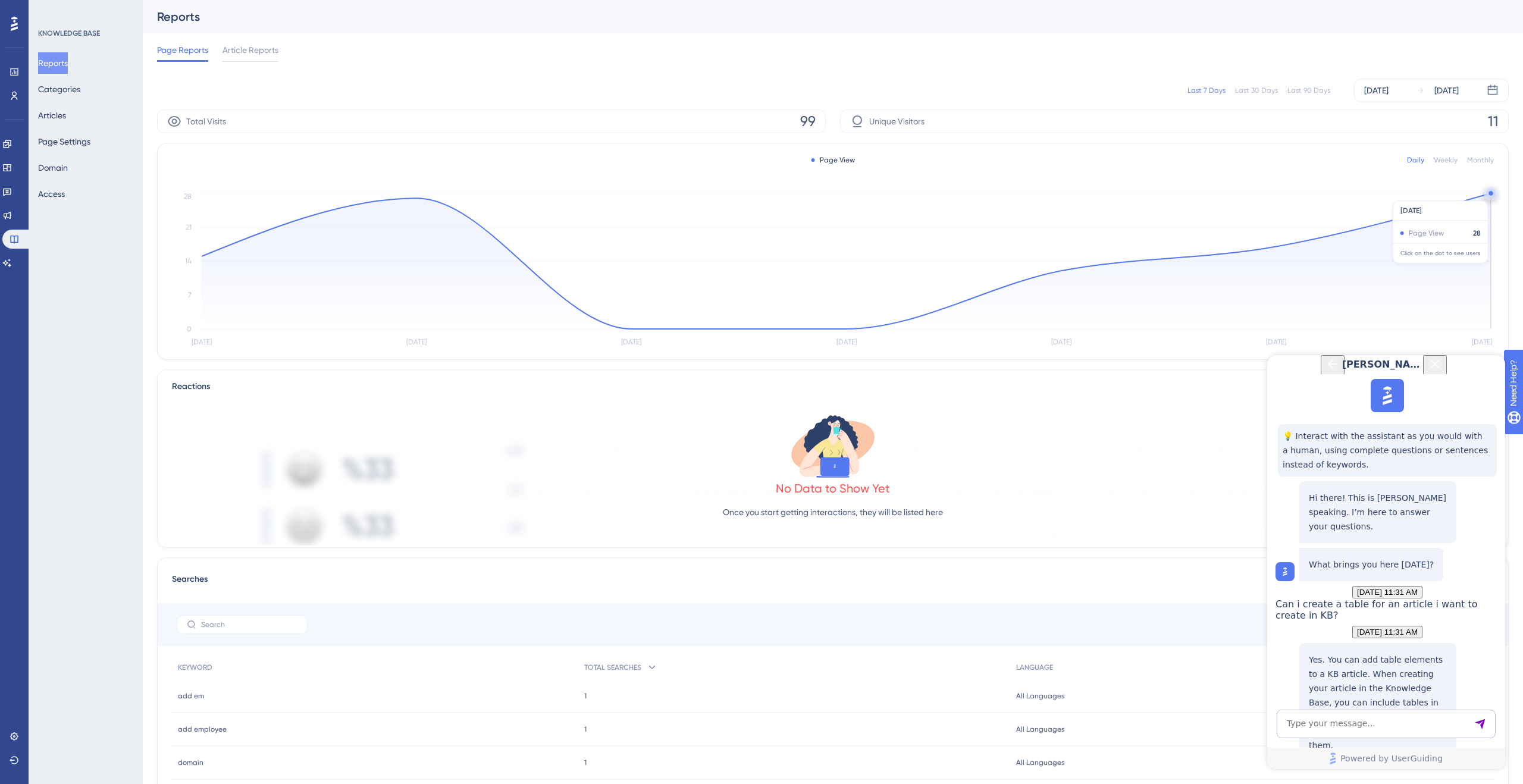
click at [1487, 194] on circle at bounding box center [1491, 193] width 9 height 9
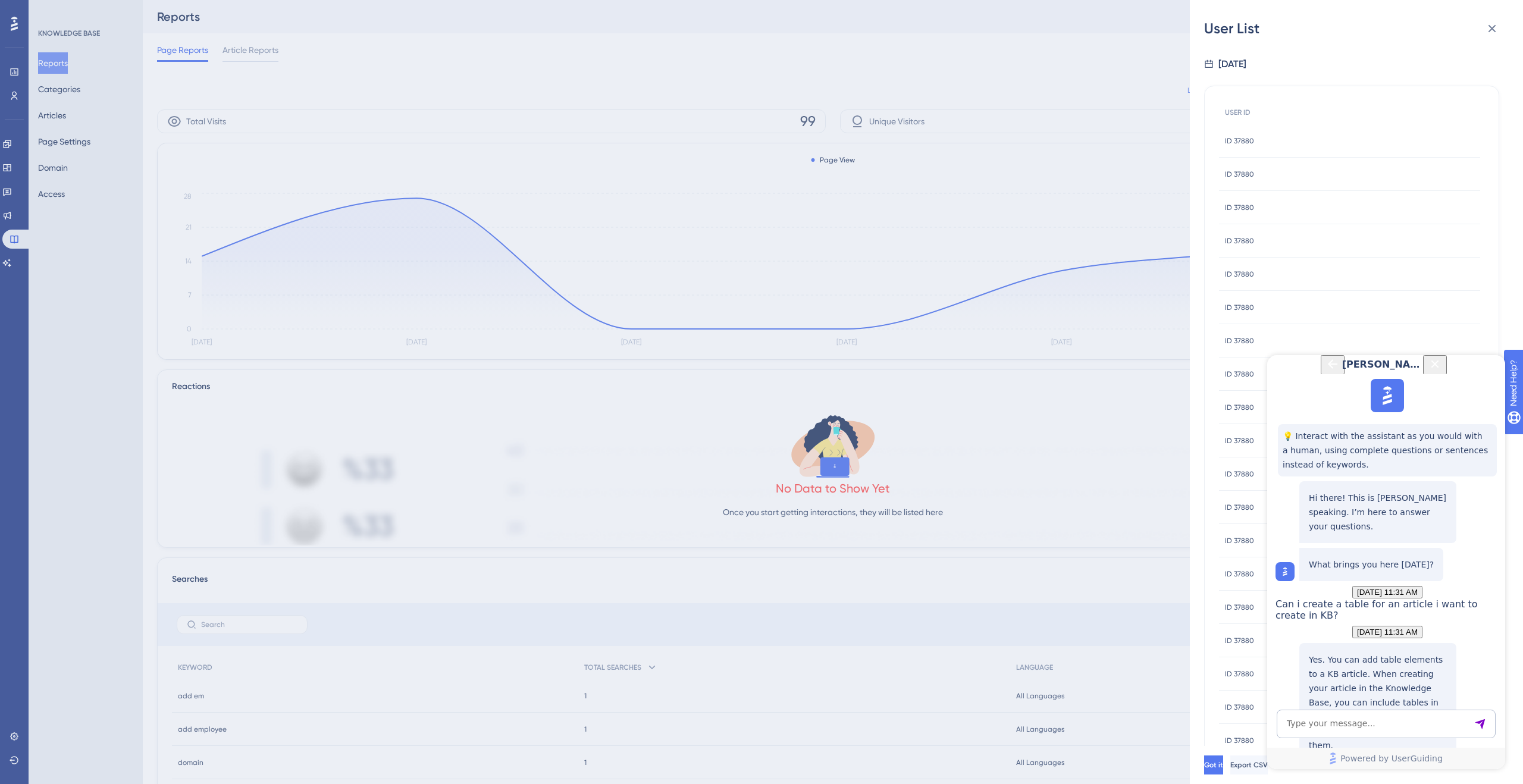
click at [669, 467] on div "User List Oct 8, 2025 USER ID ID 37880 ID 37880 ID 37880 ID 37880 ID 37880 ID 3…" at bounding box center [761, 392] width 1523 height 784
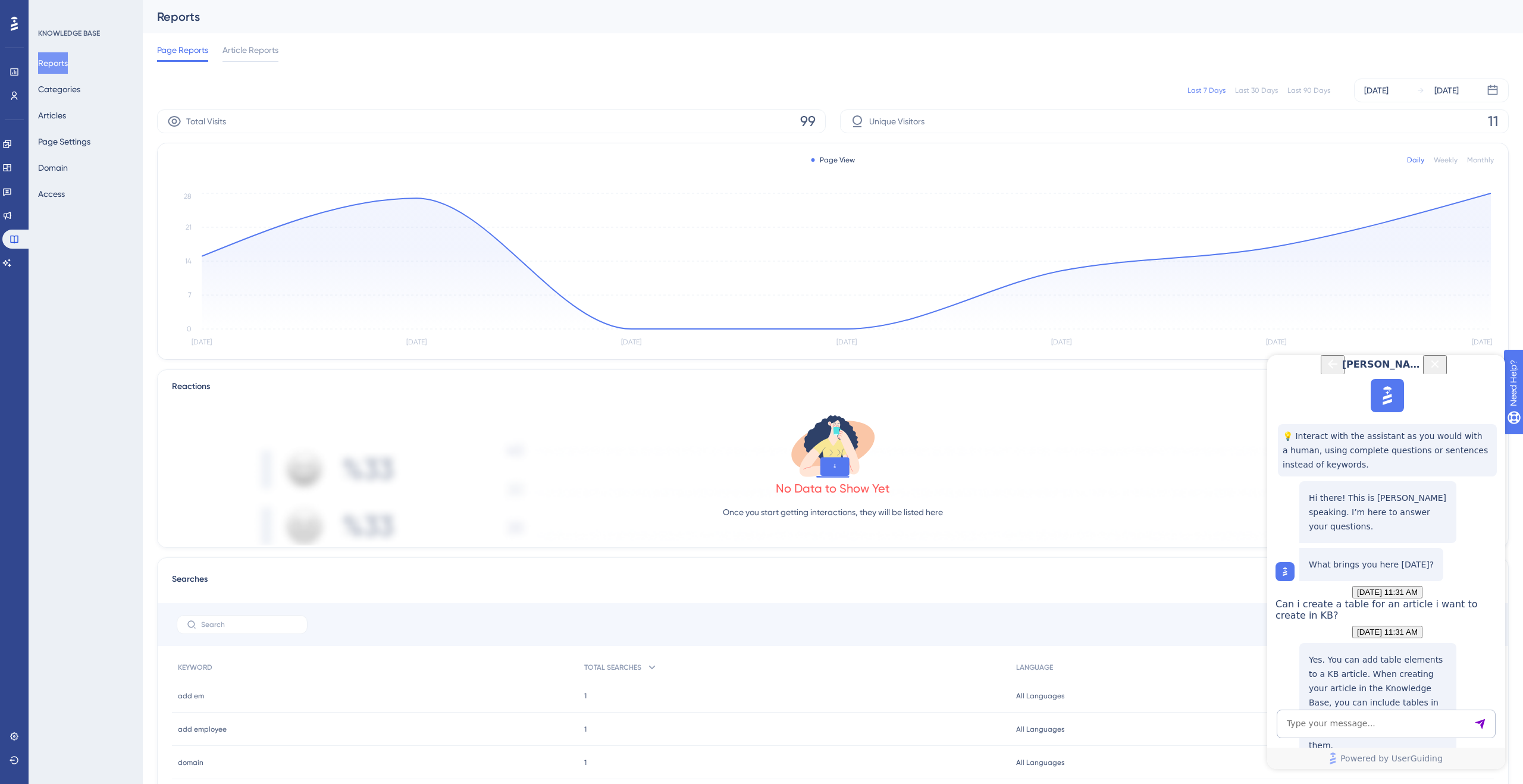
click at [1442, 371] on icon "Close Button" at bounding box center [1434, 363] width 14 height 14
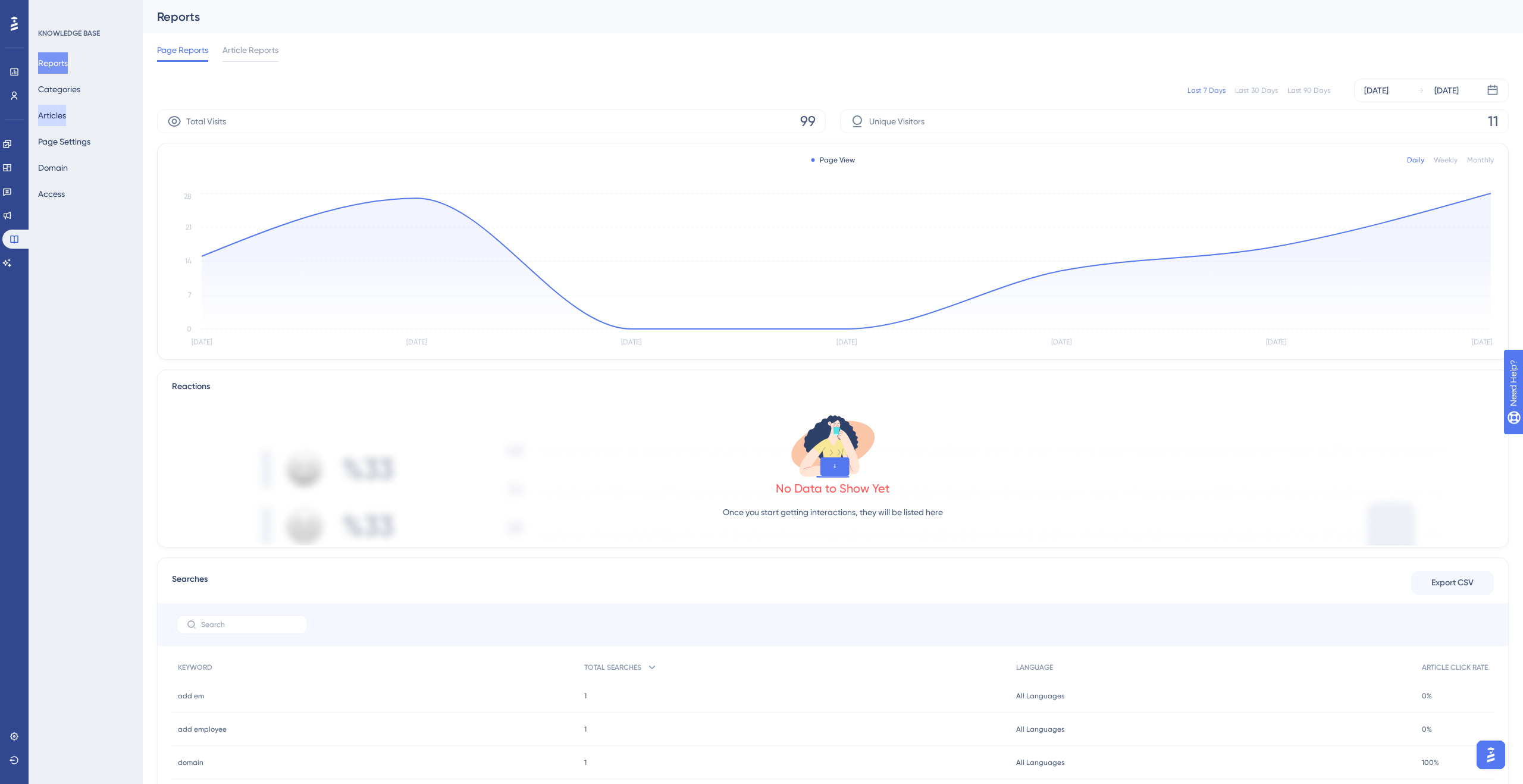
click at [66, 113] on button "Articles" at bounding box center [52, 115] width 28 height 21
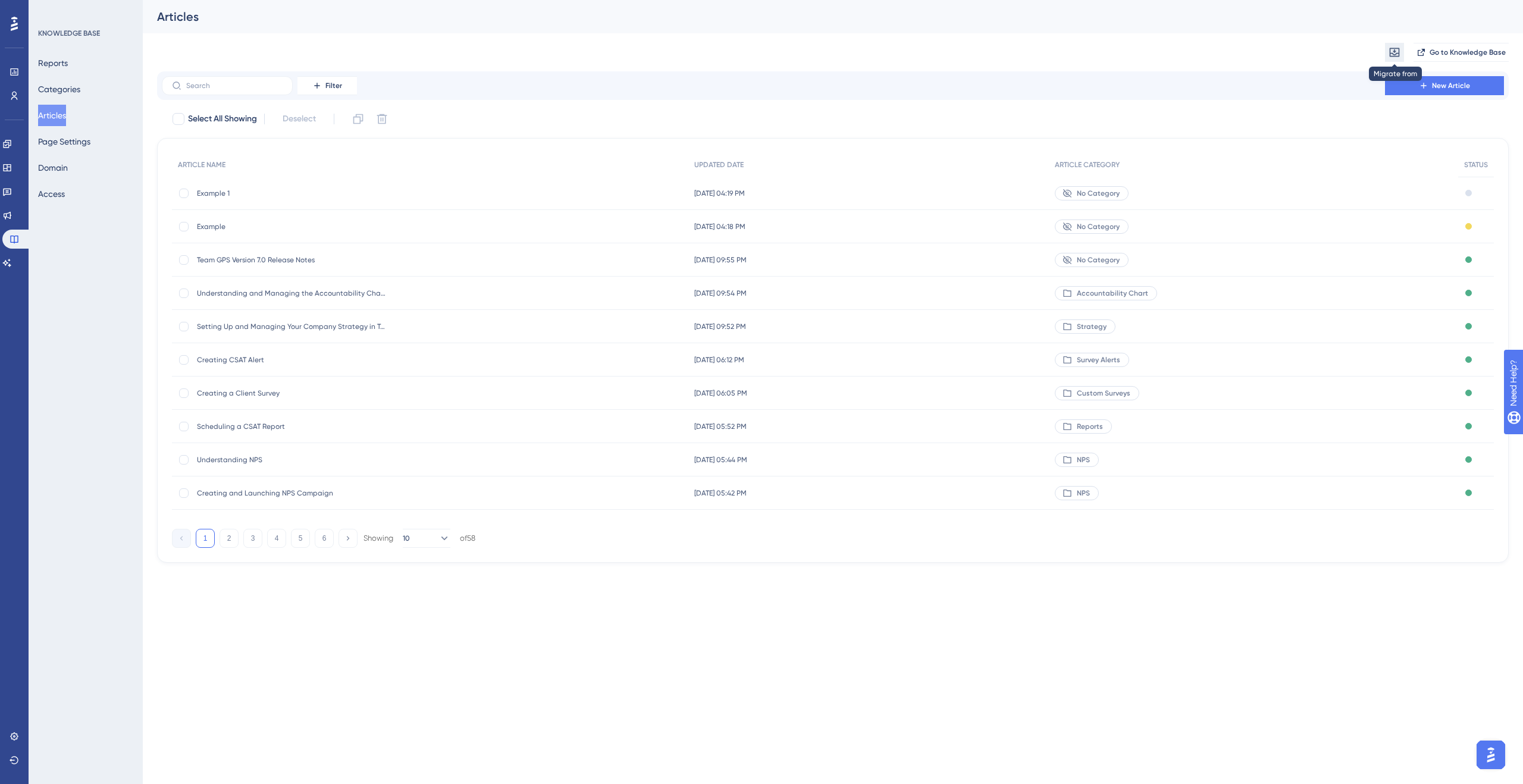
click at [1389, 52] on icon at bounding box center [1394, 53] width 10 height 9
click at [1357, 53] on div "Migrate from from Zendesk from Zendesk from Intercom from Intercom Go to Knowle…" at bounding box center [832, 52] width 1352 height 38
click at [1386, 53] on button at bounding box center [1394, 52] width 19 height 19
click at [1345, 44] on div "Migrate from from Zendesk from Zendesk from Intercom from Intercom Go to Knowle…" at bounding box center [832, 52] width 1352 height 38
click at [1345, 44] on div "Migrate from Go to Knowledge Base" at bounding box center [832, 52] width 1352 height 38
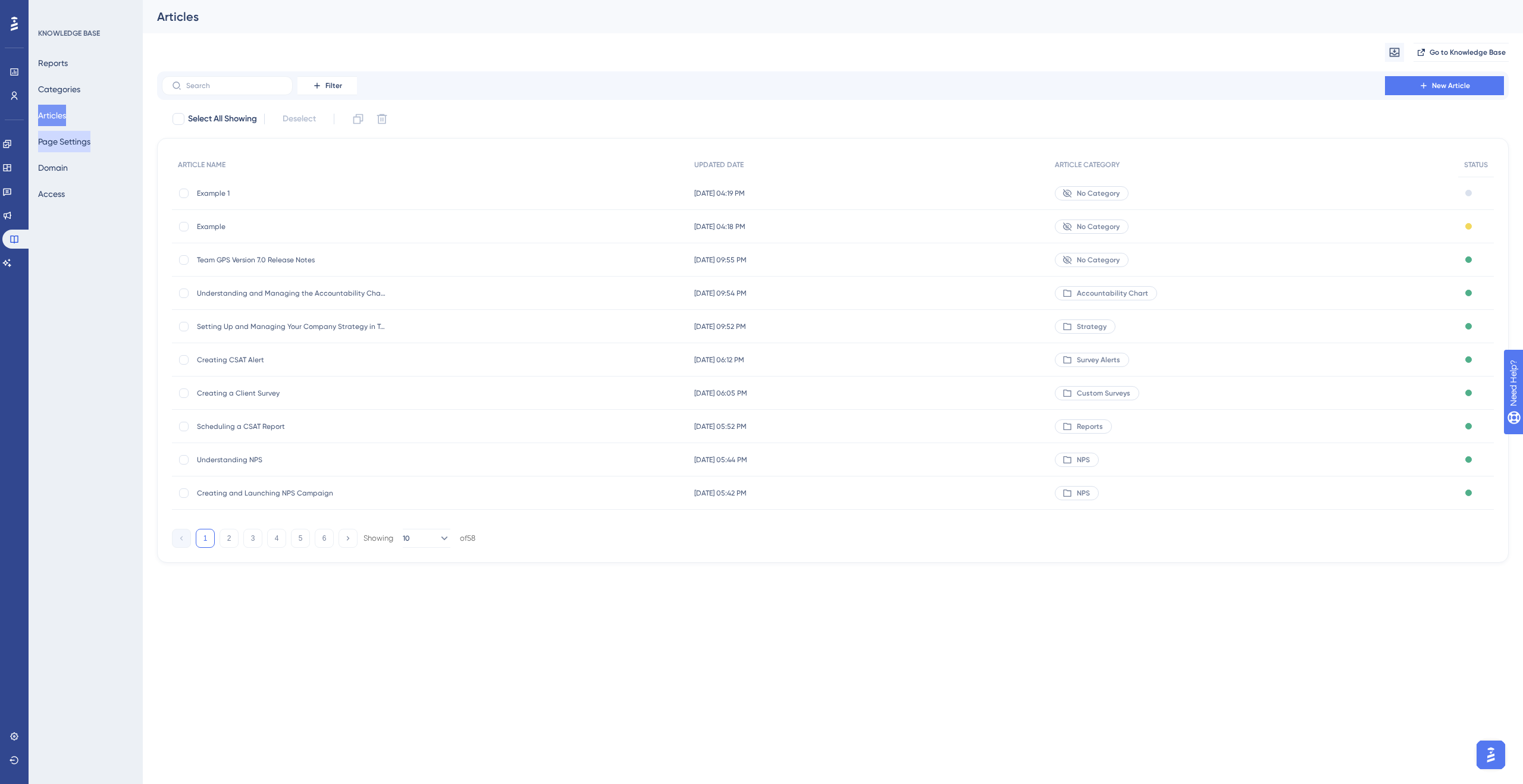
click at [53, 136] on button "Page Settings" at bounding box center [64, 141] width 53 height 21
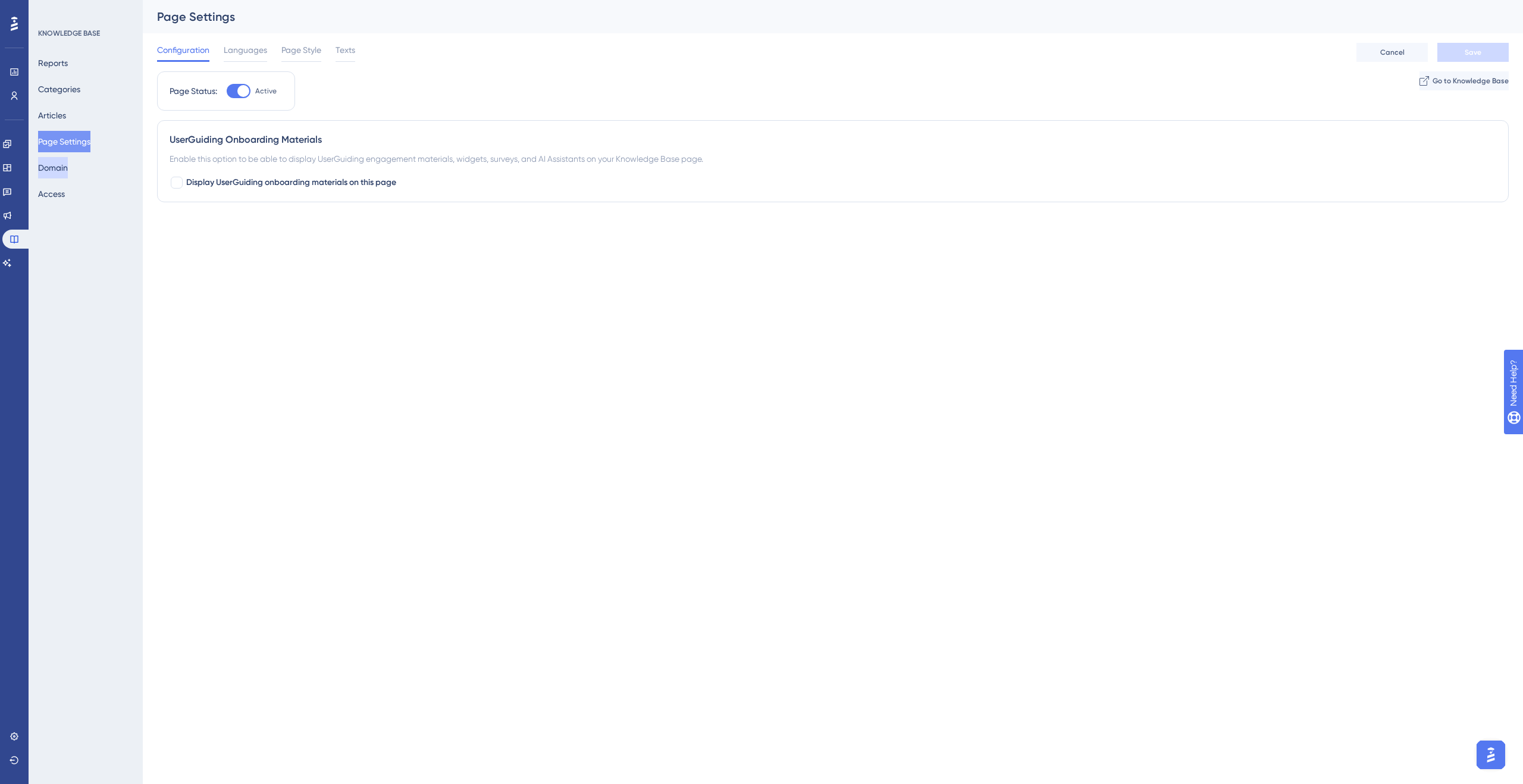
click at [60, 170] on button "Domain" at bounding box center [53, 167] width 29 height 21
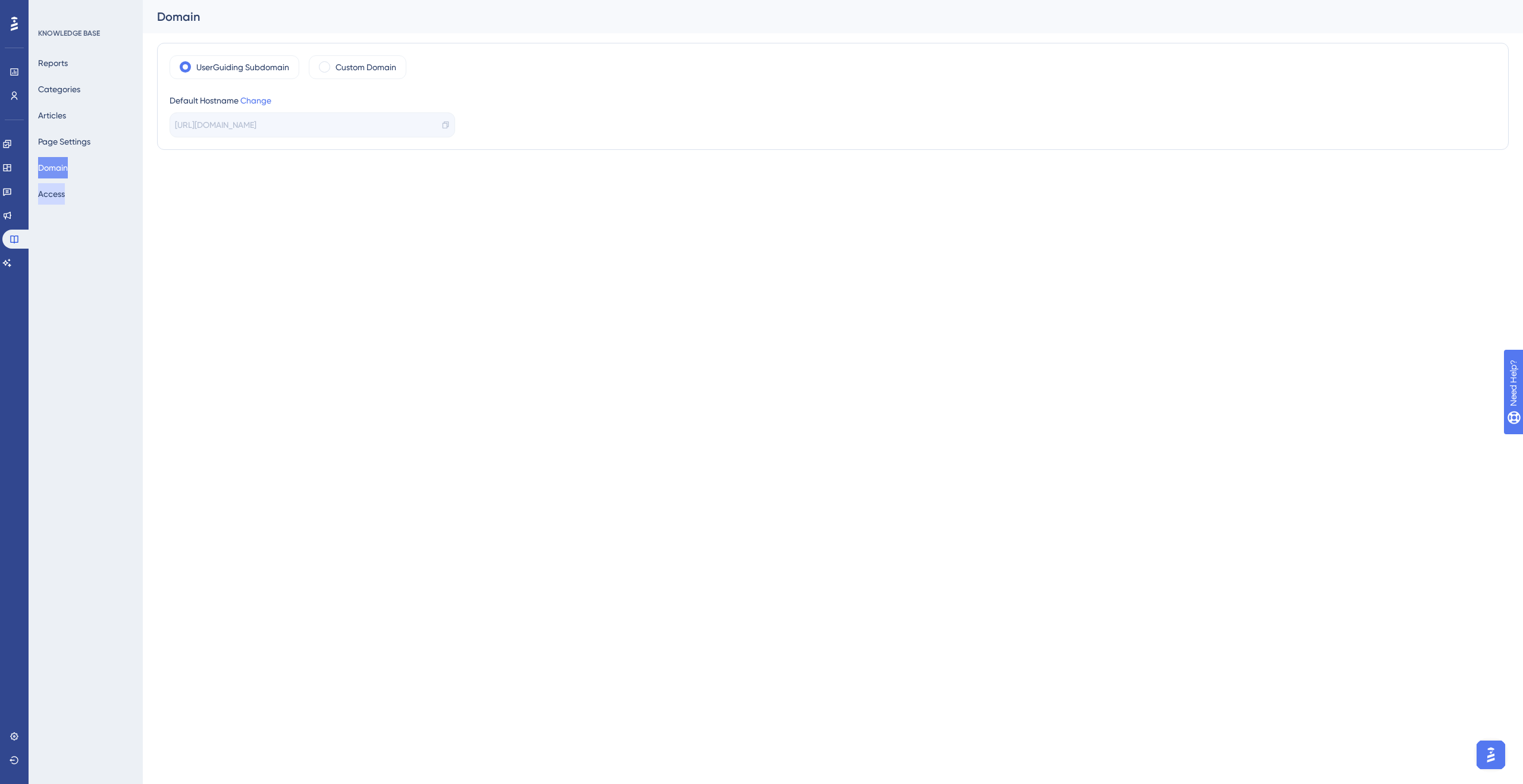
click at [64, 188] on button "Access" at bounding box center [51, 193] width 27 height 21
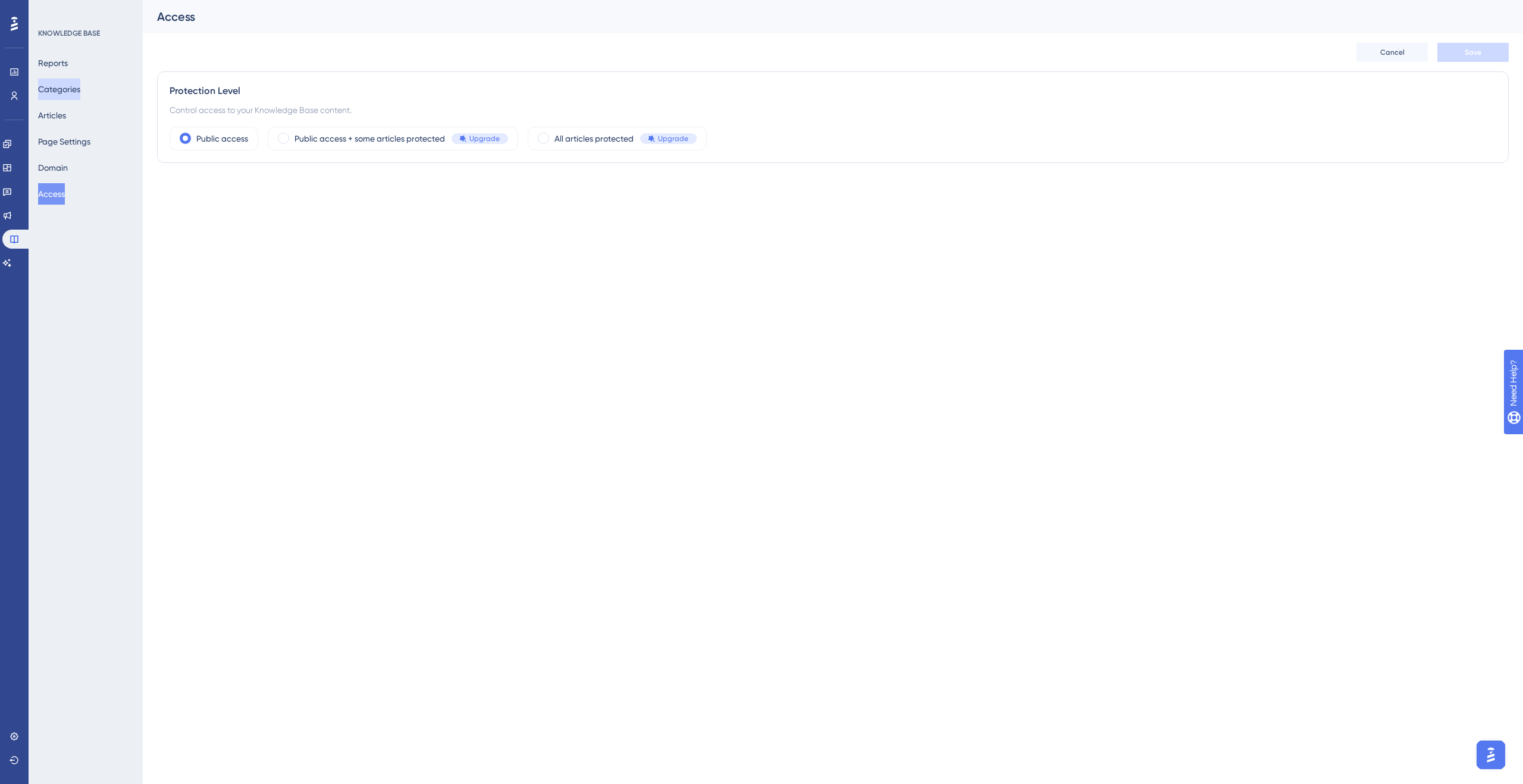
drag, startPoint x: 78, startPoint y: 81, endPoint x: 88, endPoint y: 84, distance: 10.4
click at [78, 81] on button "Categories" at bounding box center [59, 88] width 42 height 21
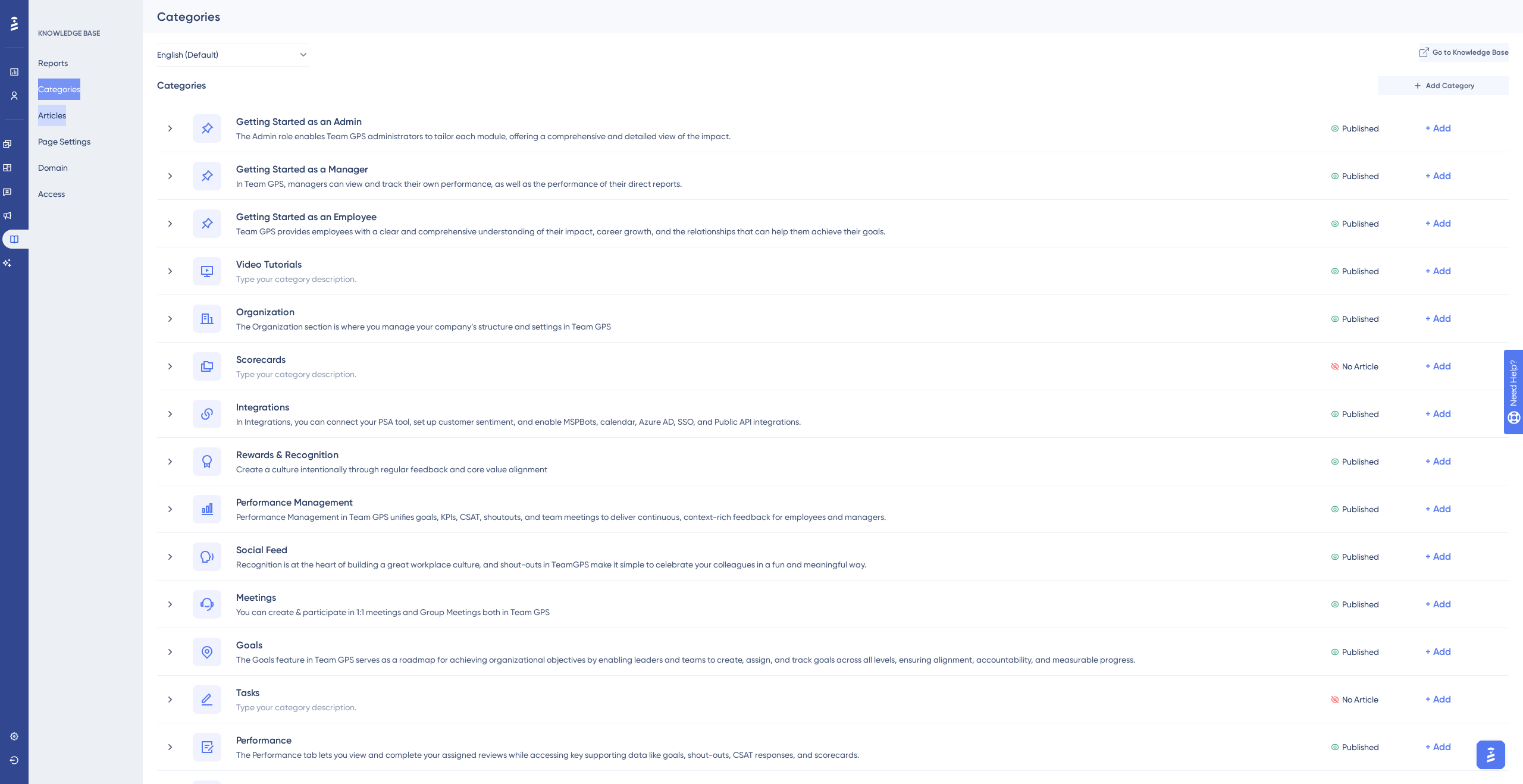
click at [66, 105] on button "Articles" at bounding box center [52, 115] width 28 height 21
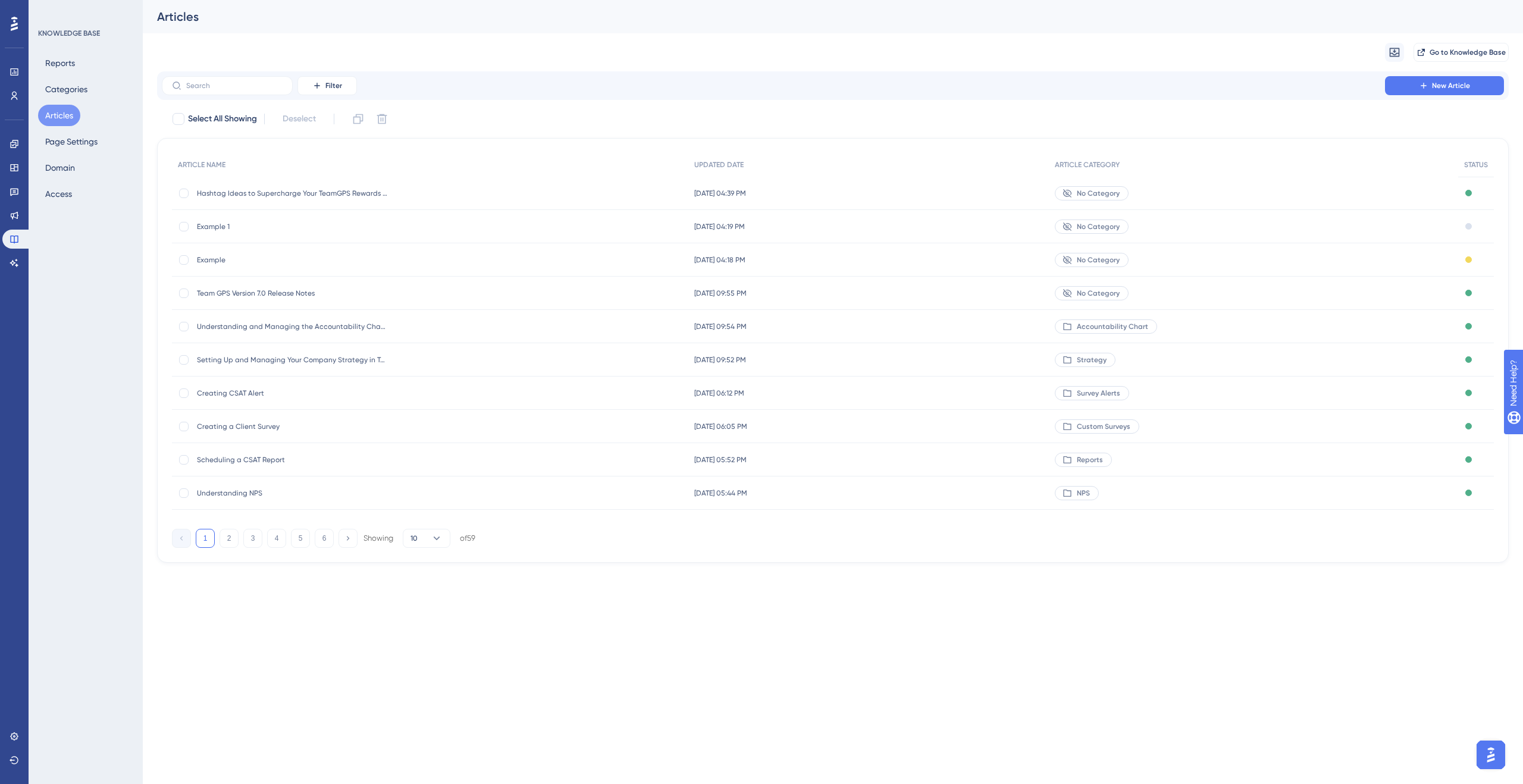
click at [217, 228] on span "Example 1" at bounding box center [292, 227] width 191 height 9
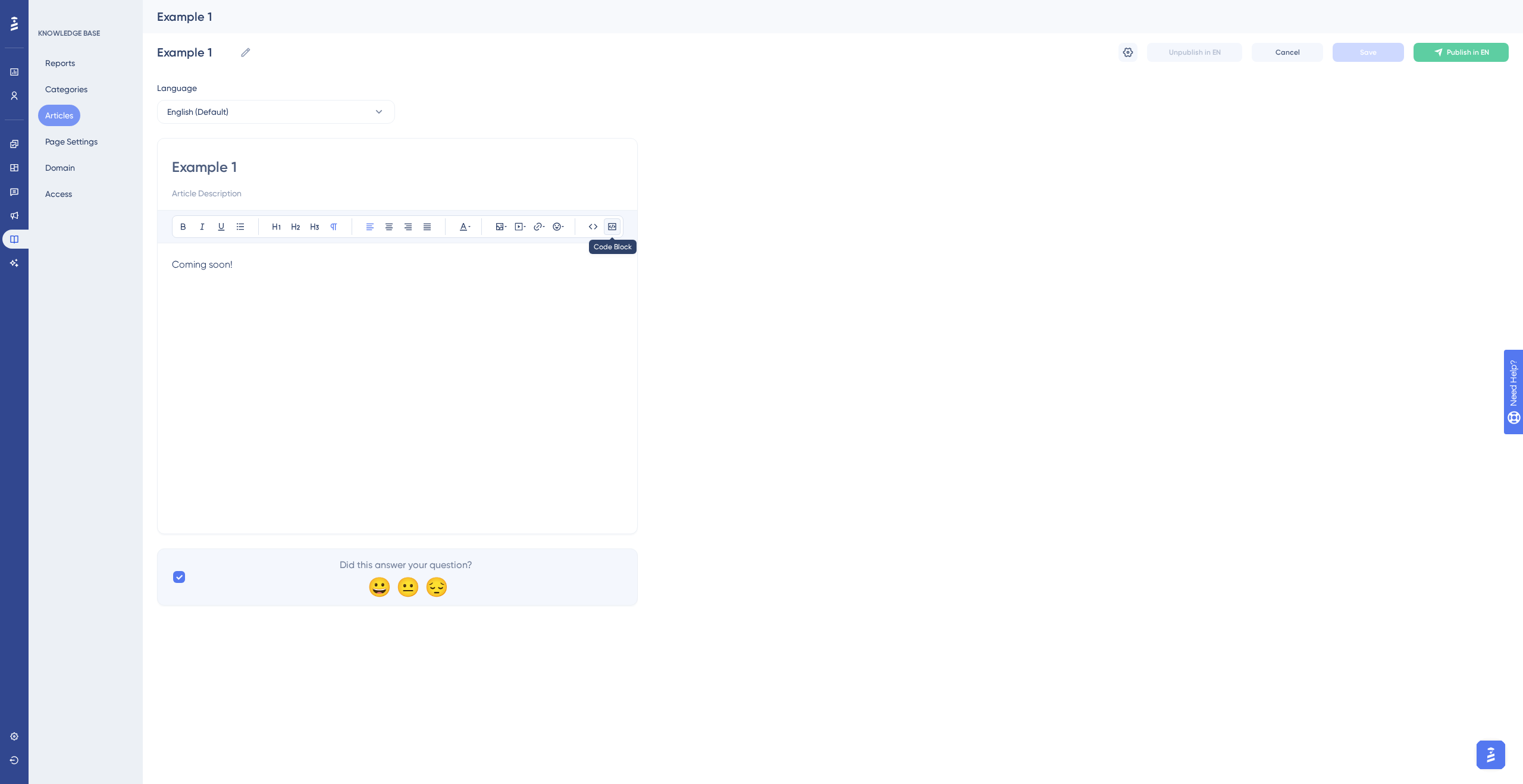
click at [607, 222] on icon at bounding box center [612, 227] width 9 height 9
click at [610, 229] on icon at bounding box center [612, 227] width 9 height 9
click at [323, 263] on p "Coming soon!" at bounding box center [397, 264] width 451 height 14
click at [53, 85] on button "Categories" at bounding box center [65, 88] width 56 height 21
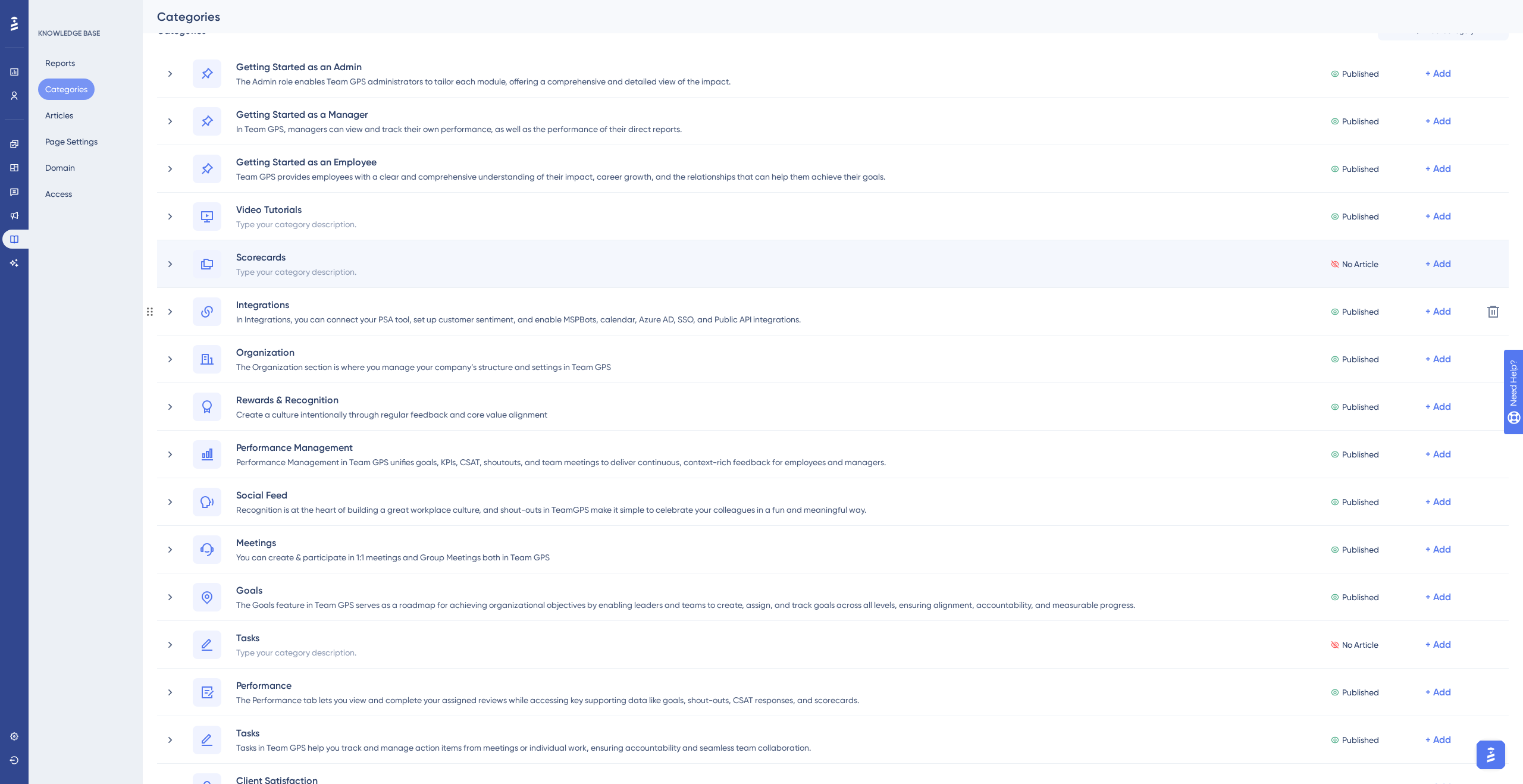
scroll to position [60, 0]
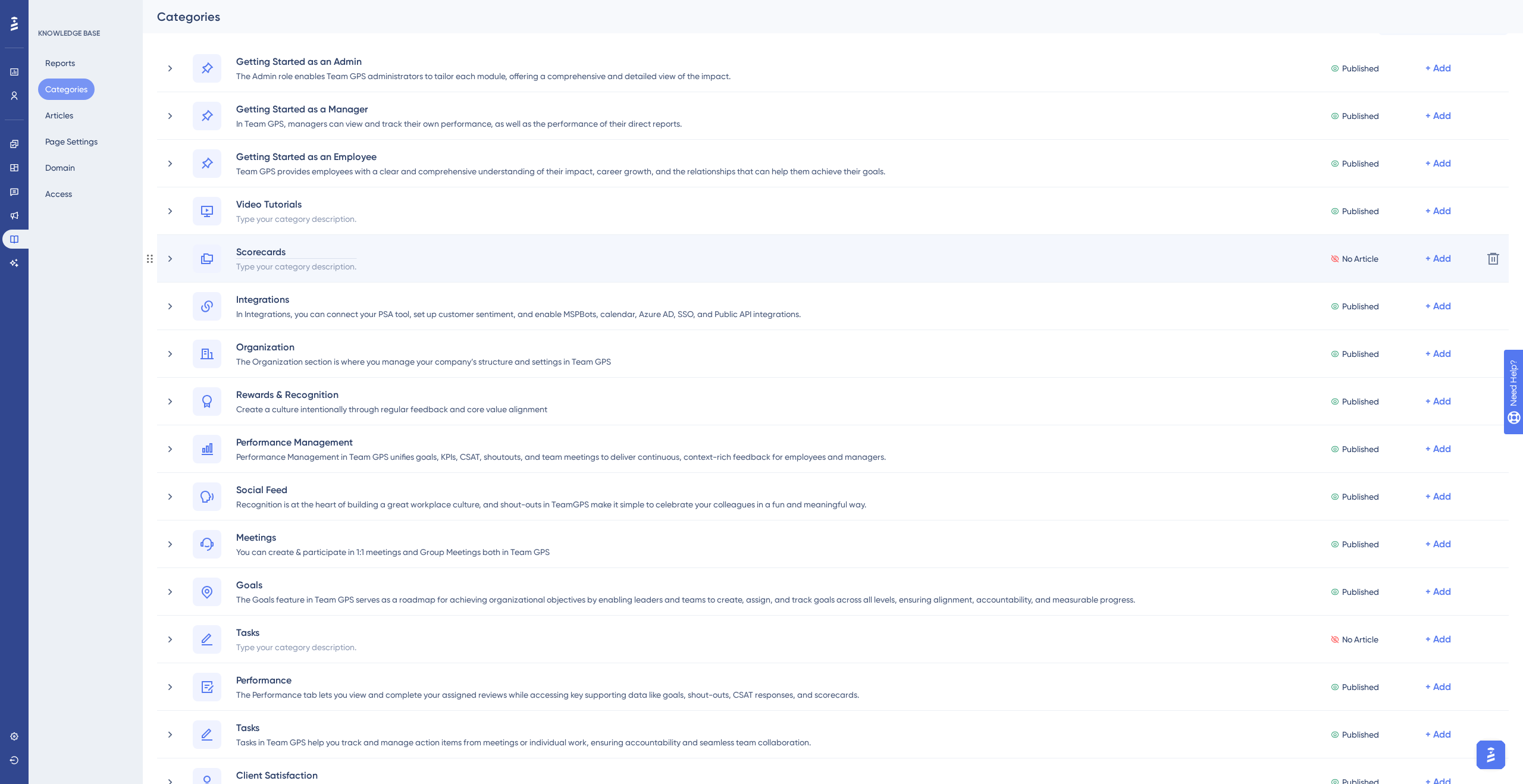
click at [251, 251] on div "Scorecards" at bounding box center [297, 251] width 122 height 14
copy div "Scorecards"
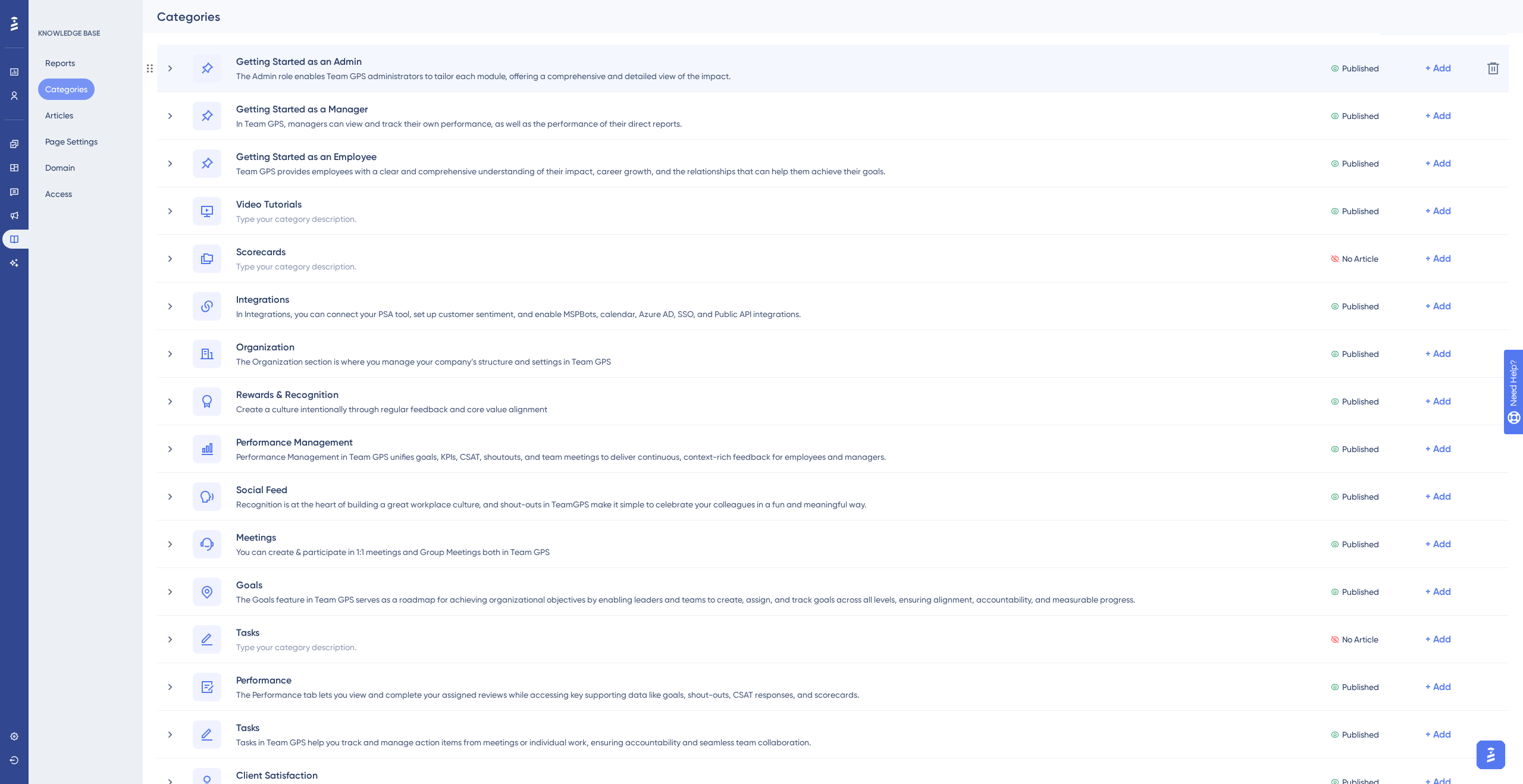
click at [1215, 85] on div "Getting Started as an Admin The Admin role enables Team GPS administrators to t…" at bounding box center [832, 68] width 1352 height 48
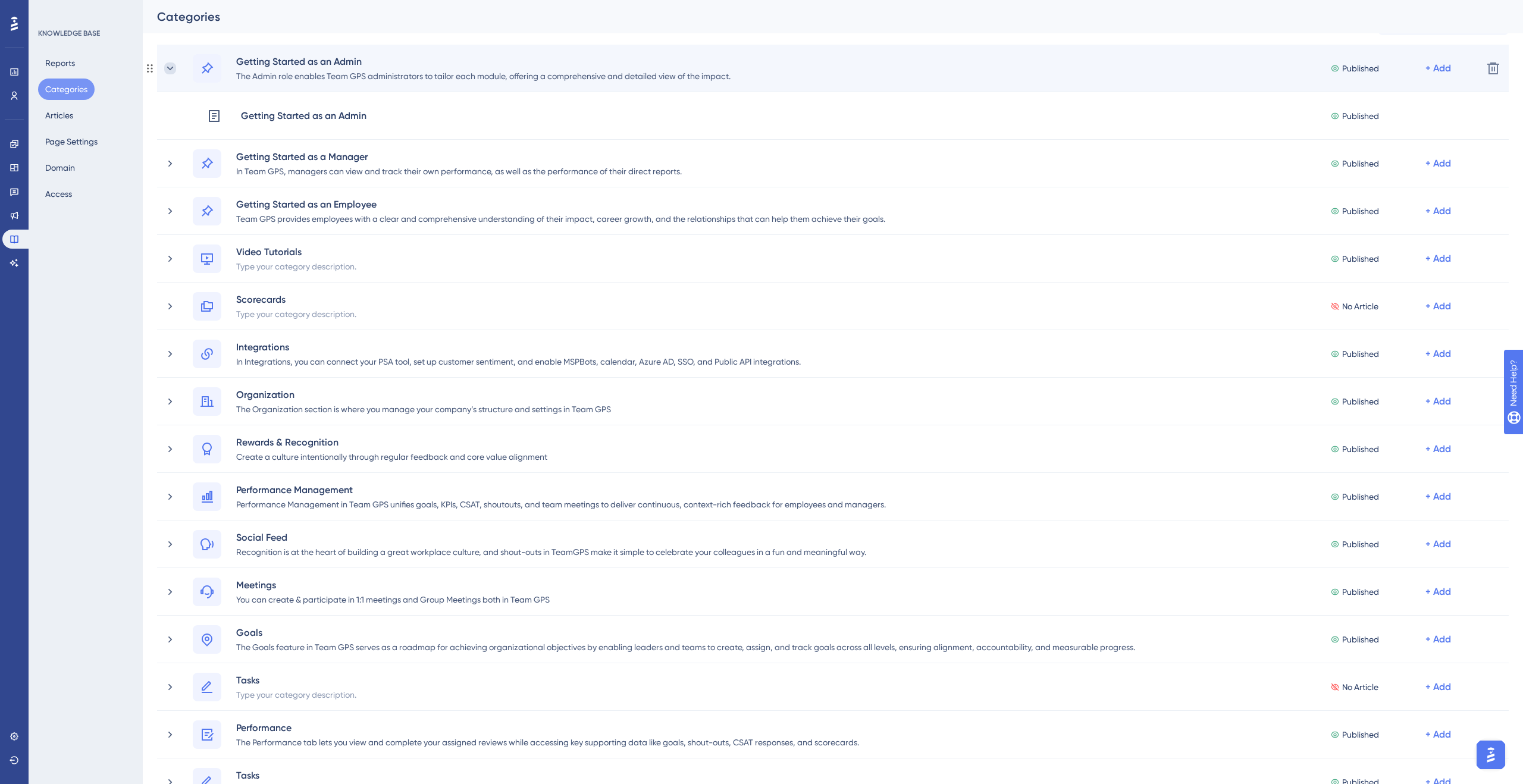
click at [170, 65] on icon at bounding box center [170, 68] width 12 height 12
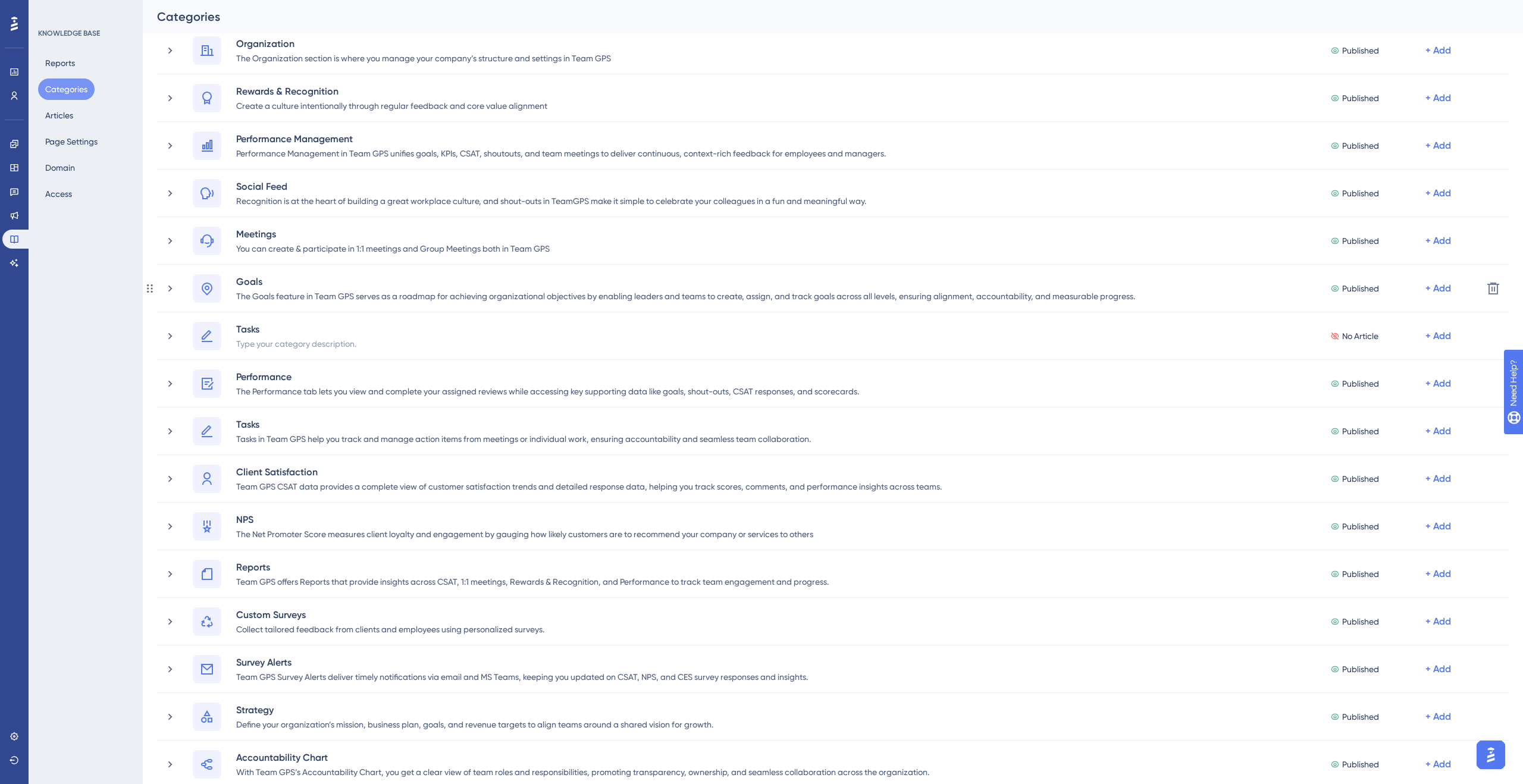
scroll to position [366, 0]
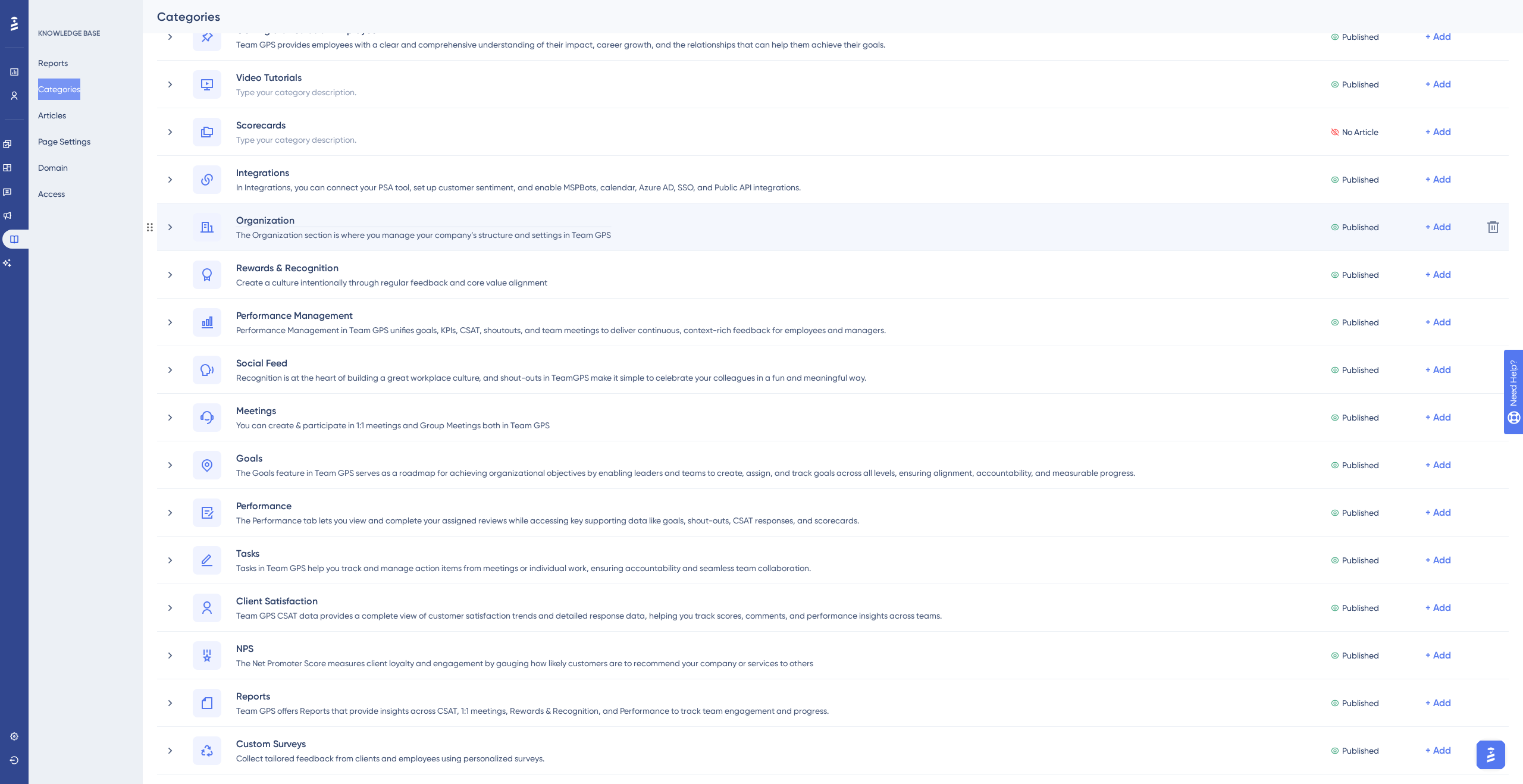
scroll to position [185, 0]
